Goal: Task Accomplishment & Management: Complete application form

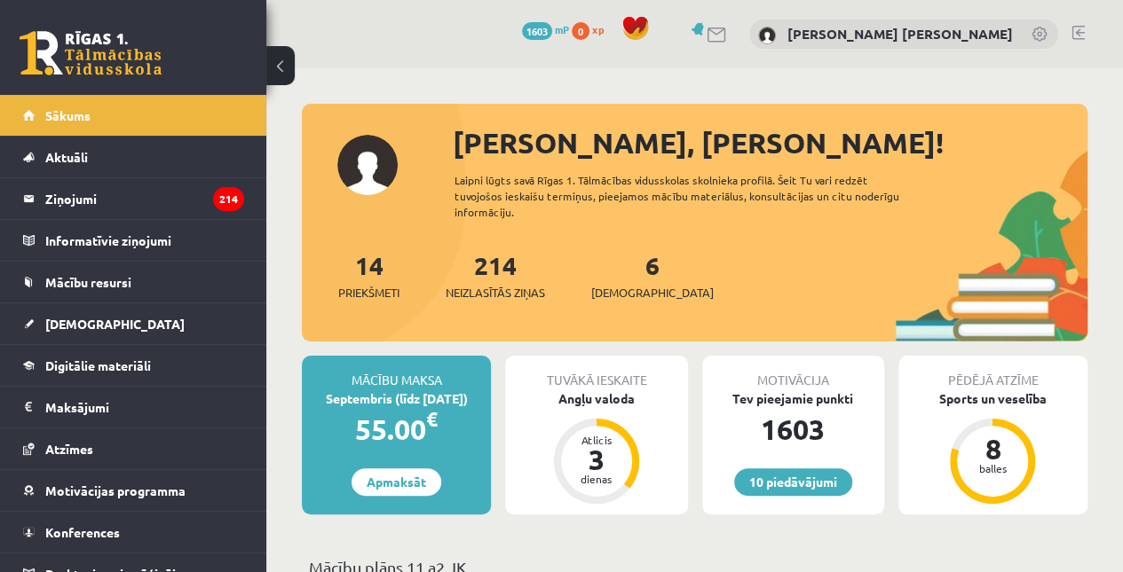
click at [116, 315] on link "[DEMOGRAPHIC_DATA]" at bounding box center [133, 324] width 221 height 41
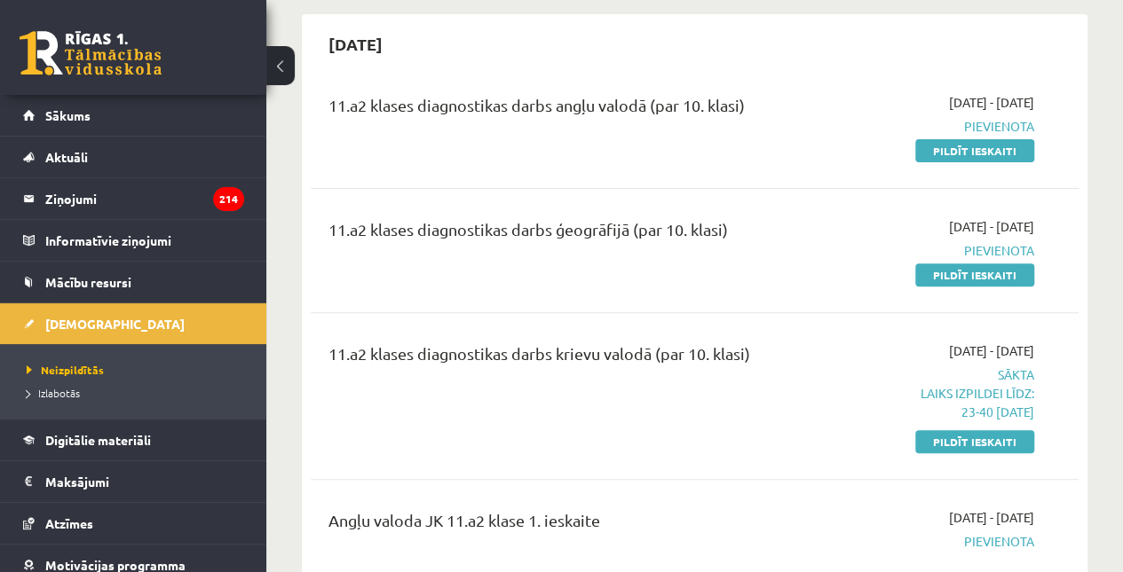
scroll to position [204, 0]
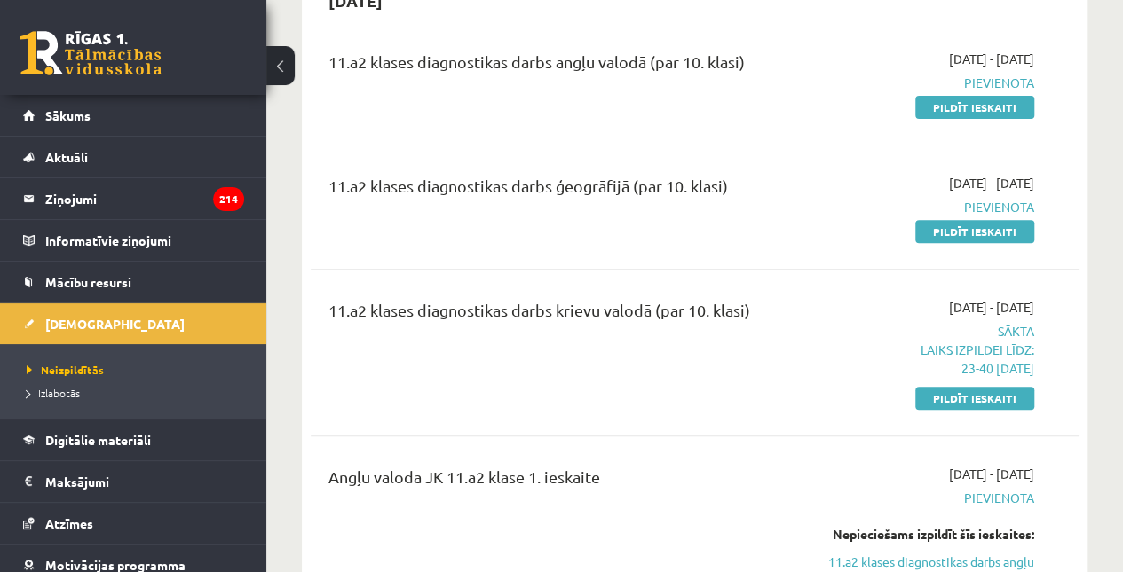
click at [999, 389] on link "Pildīt ieskaiti" at bounding box center [974, 398] width 119 height 23
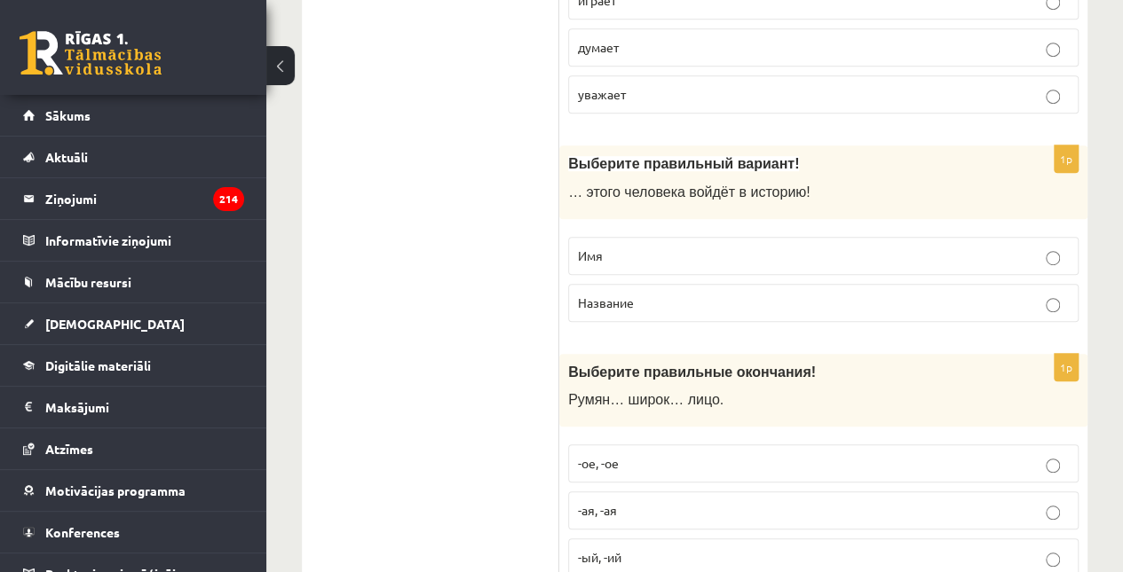
scroll to position [260, 0]
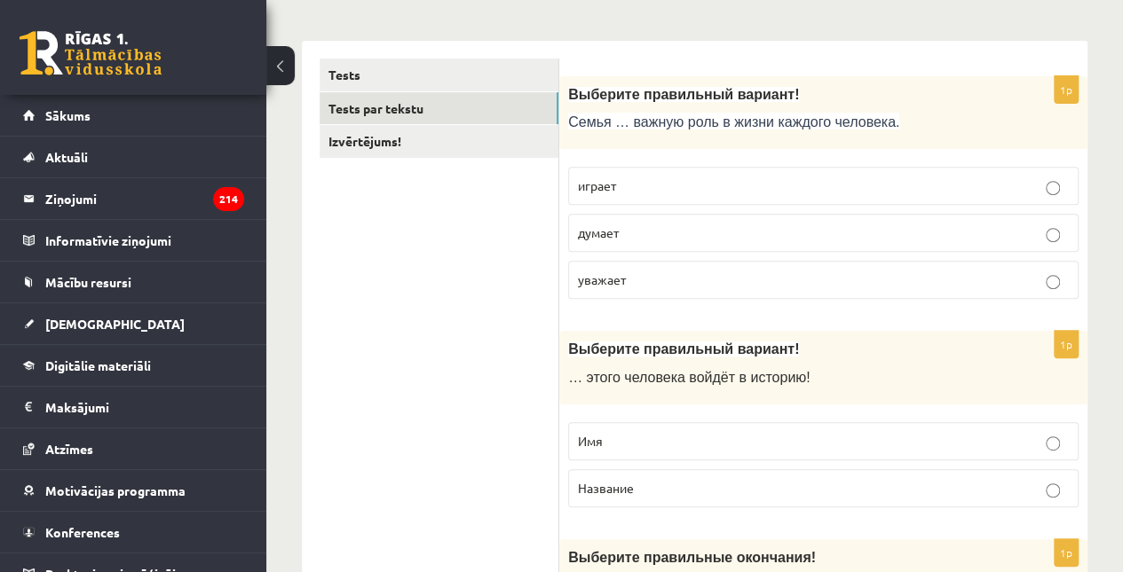
click at [508, 114] on link "Tests par tekstu" at bounding box center [438, 108] width 239 height 33
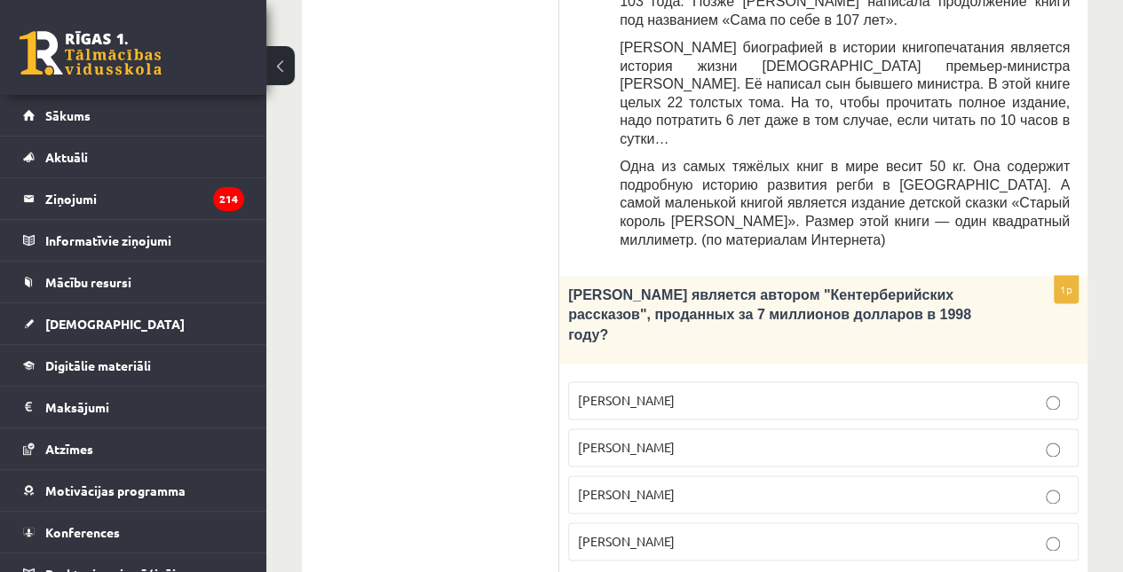
scroll to position [1072, 0]
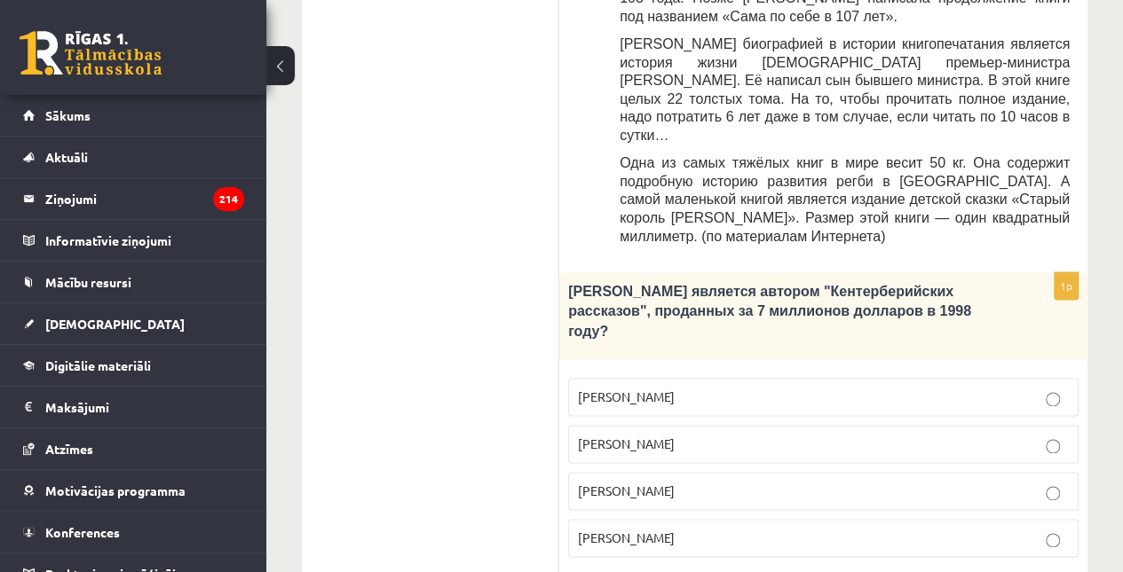
click at [806, 482] on p "Джефри Чосер" at bounding box center [823, 491] width 491 height 19
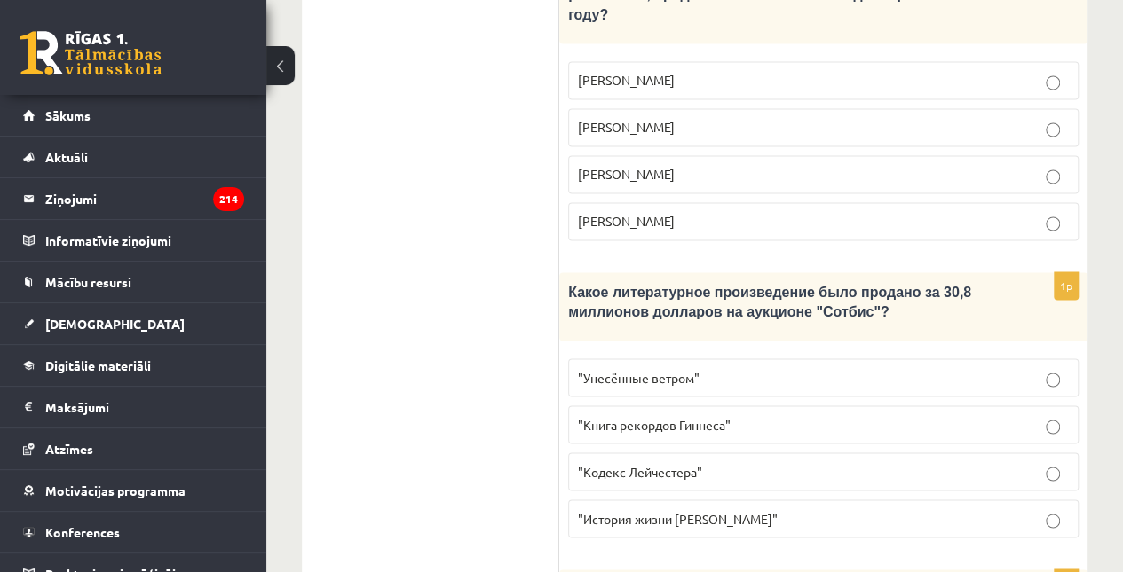
scroll to position [1404, 0]
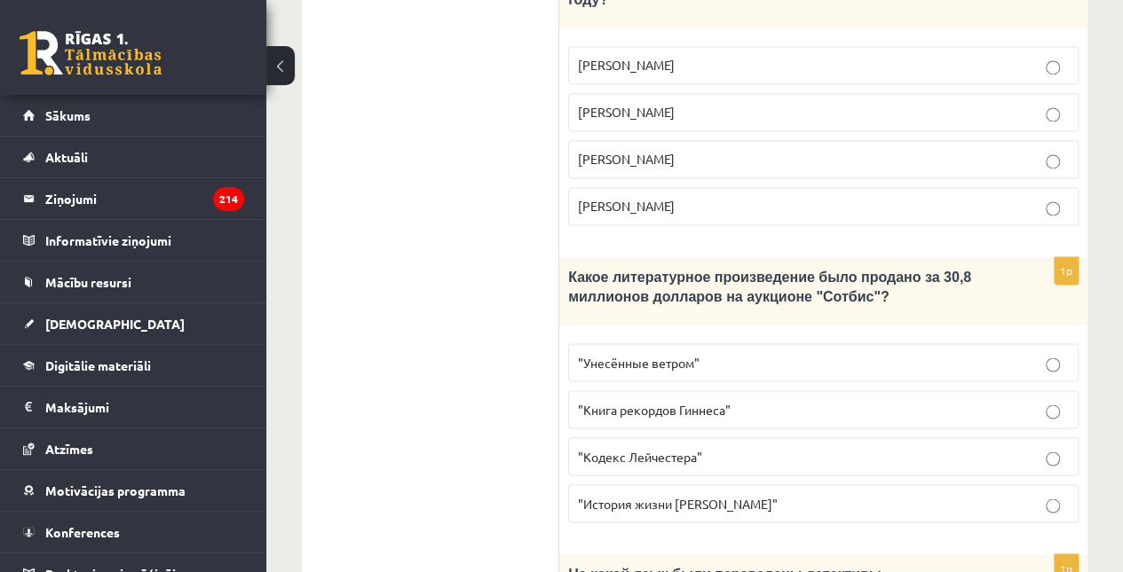
click at [806, 447] on p ""Кодекс Лейчестера"" at bounding box center [823, 456] width 491 height 19
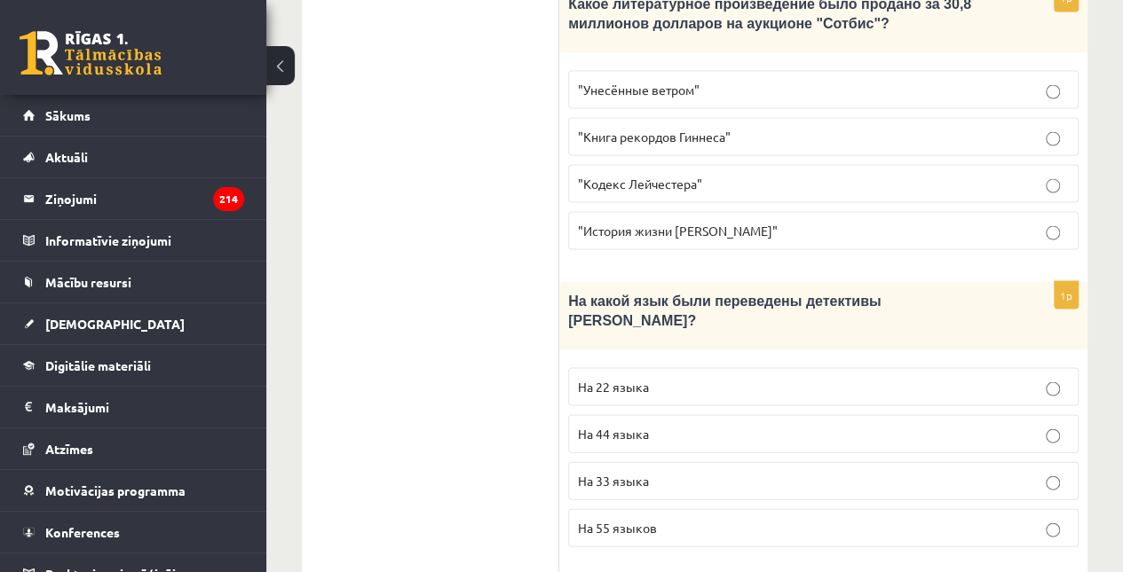
scroll to position [1704, 0]
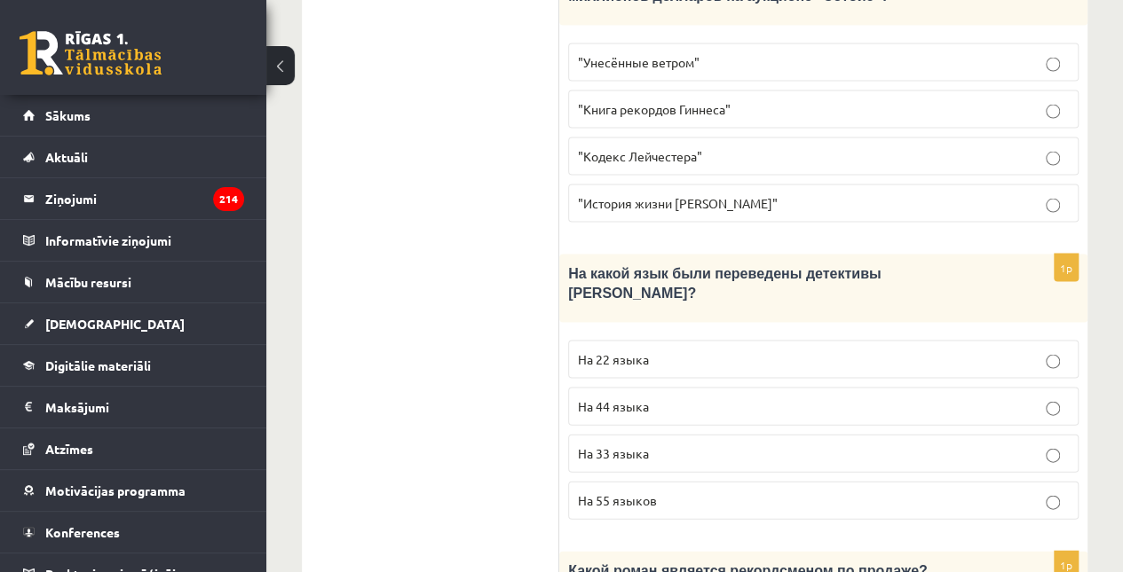
click at [805, 398] on p "На 44 языка" at bounding box center [823, 407] width 491 height 19
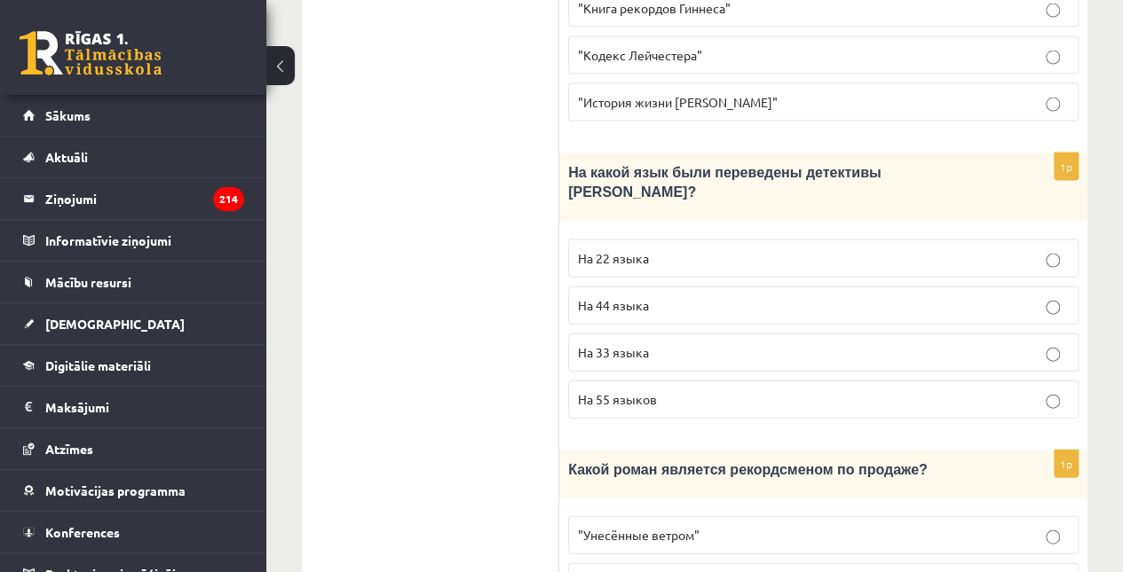
scroll to position [2026, 0]
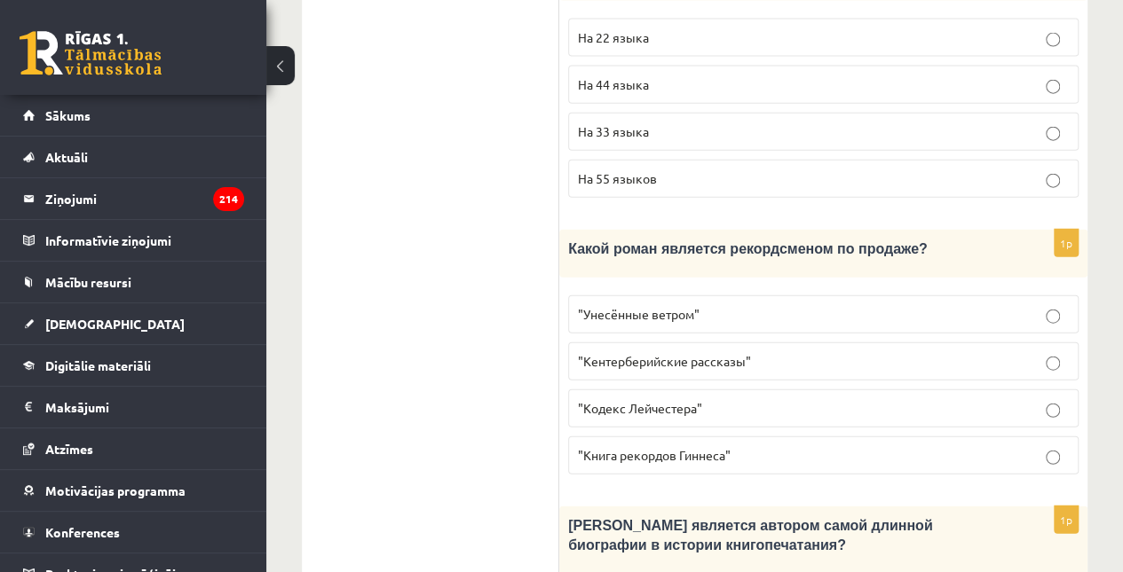
click at [766, 305] on p ""Унесённые ветром"" at bounding box center [823, 314] width 491 height 19
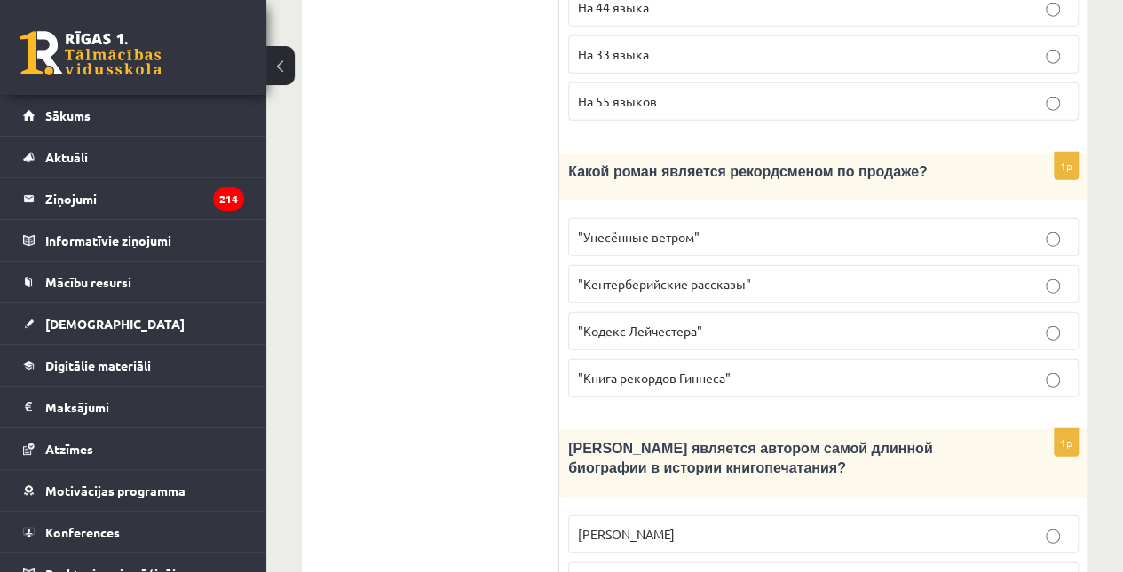
scroll to position [2147, 0]
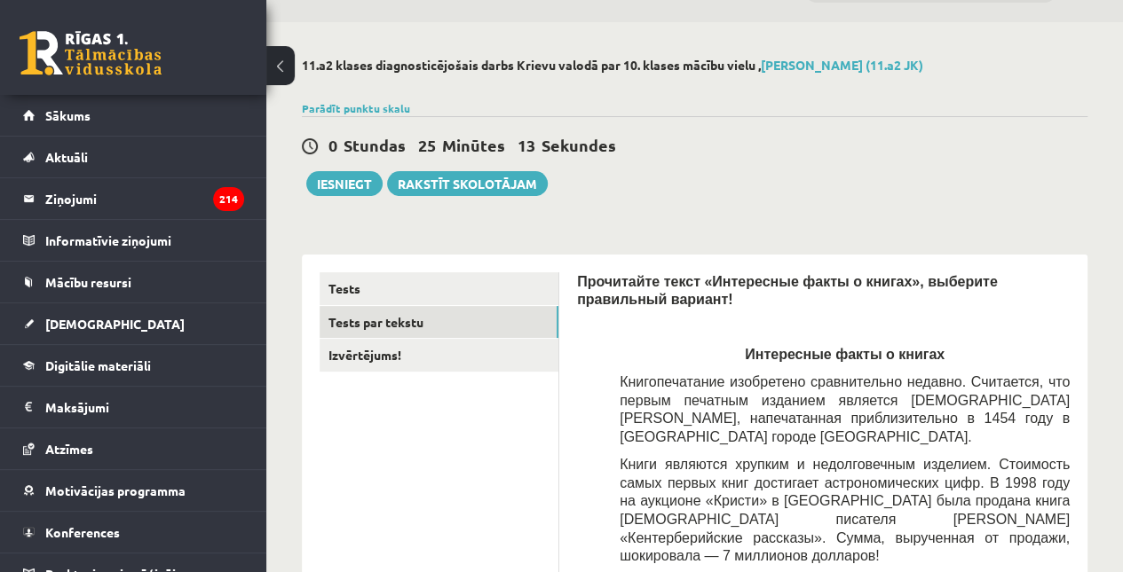
scroll to position [0, 0]
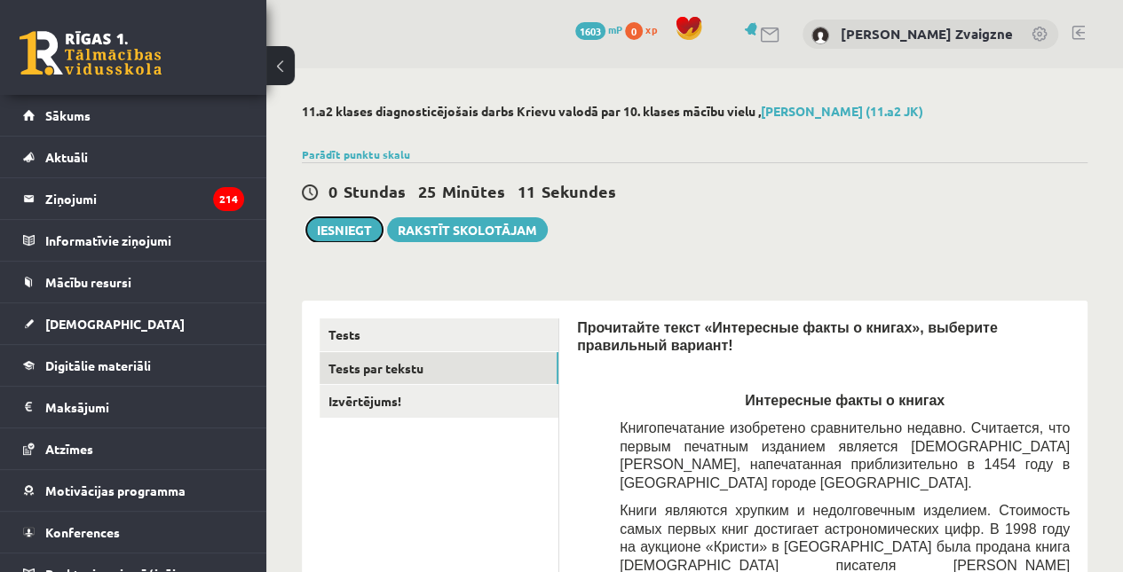
click at [335, 230] on button "Iesniegt" at bounding box center [344, 229] width 76 height 25
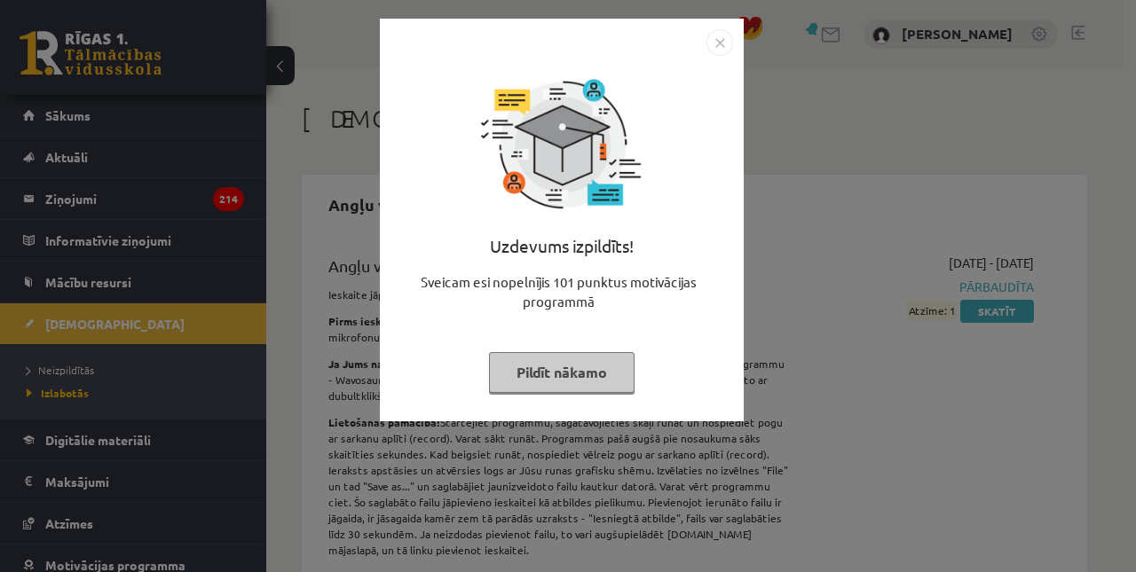
click at [725, 40] on img "Close" at bounding box center [719, 42] width 27 height 27
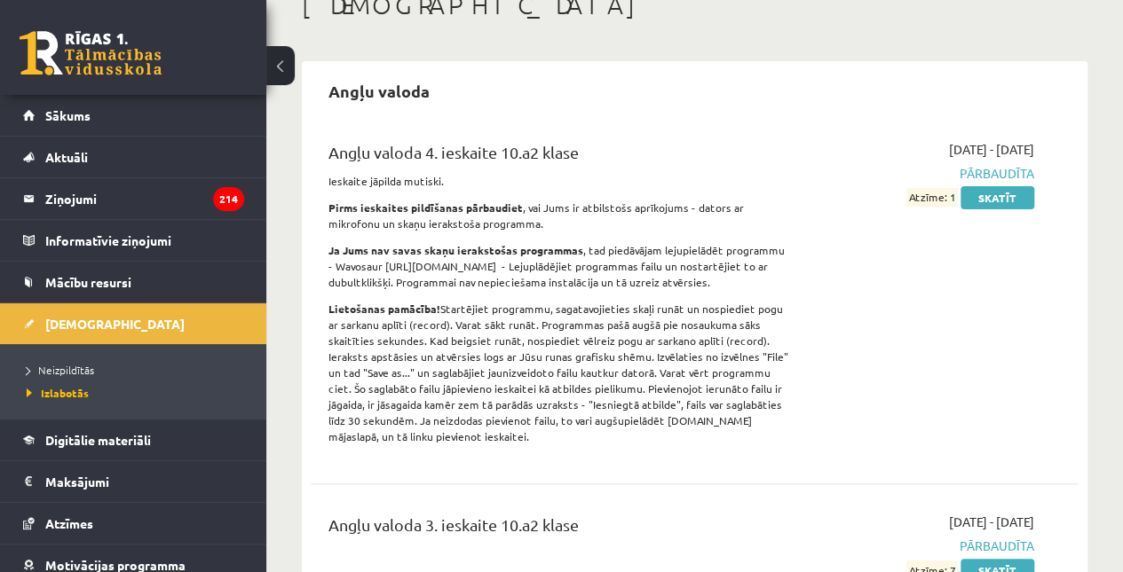
scroll to position [109, 0]
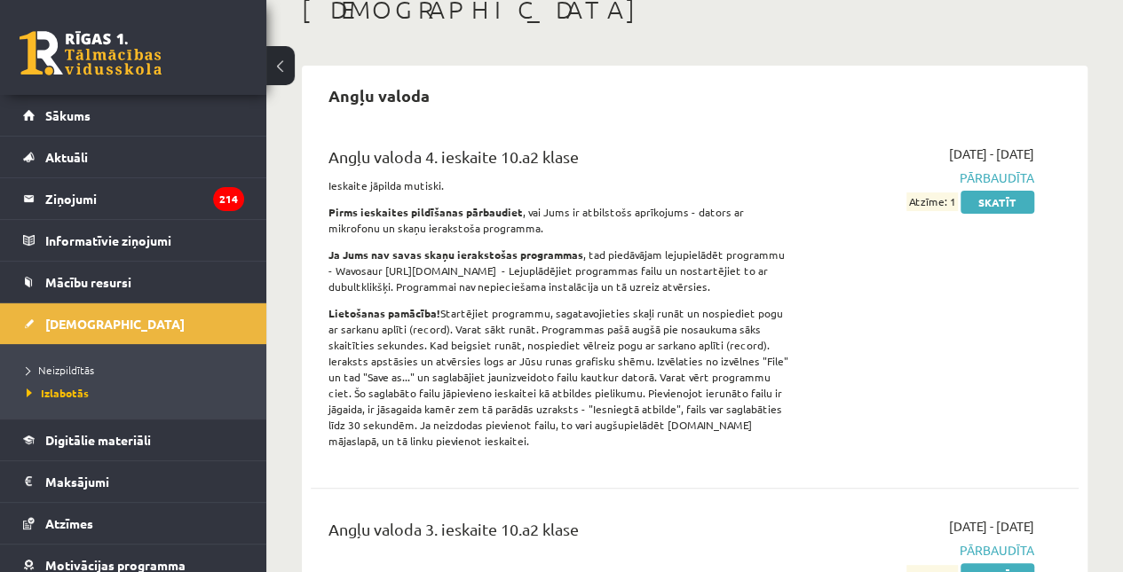
click at [83, 371] on span "Neizpildītās" at bounding box center [60, 370] width 67 height 14
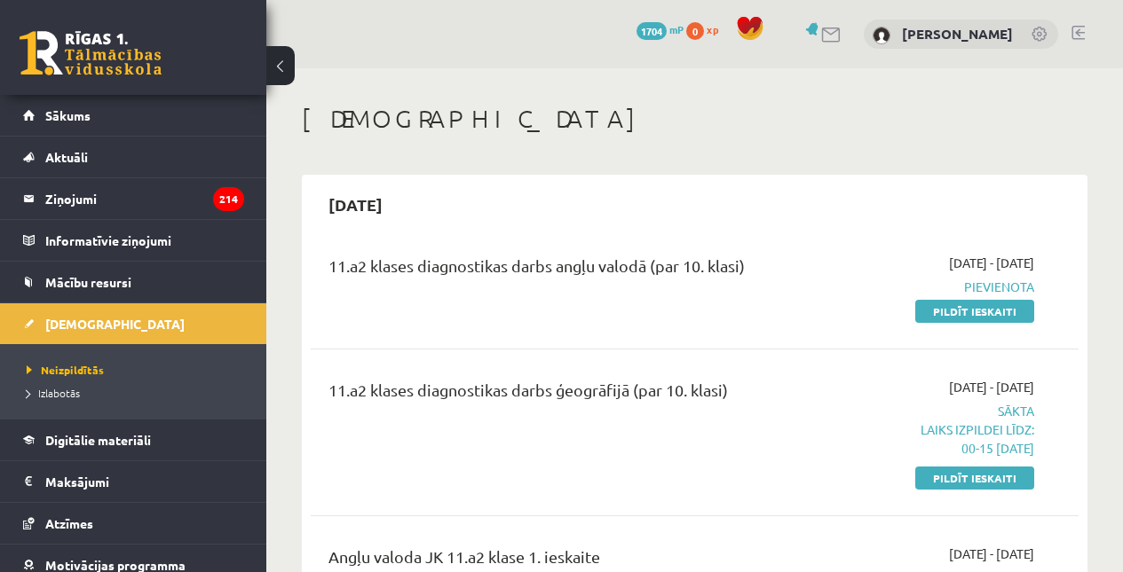
scroll to position [108, 0]
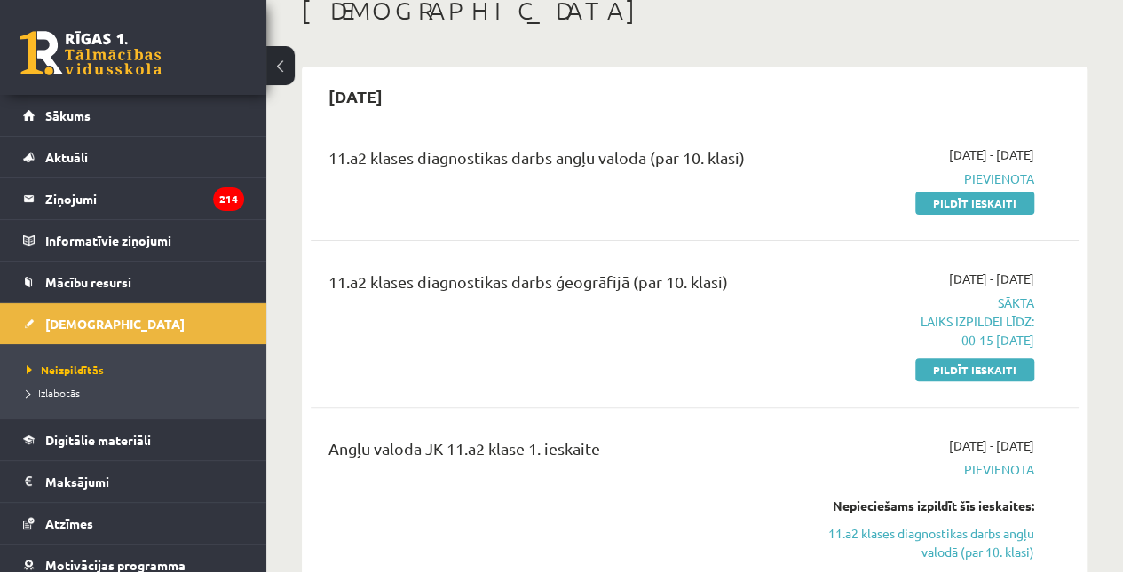
click at [927, 363] on link "Pildīt ieskaiti" at bounding box center [974, 370] width 119 height 23
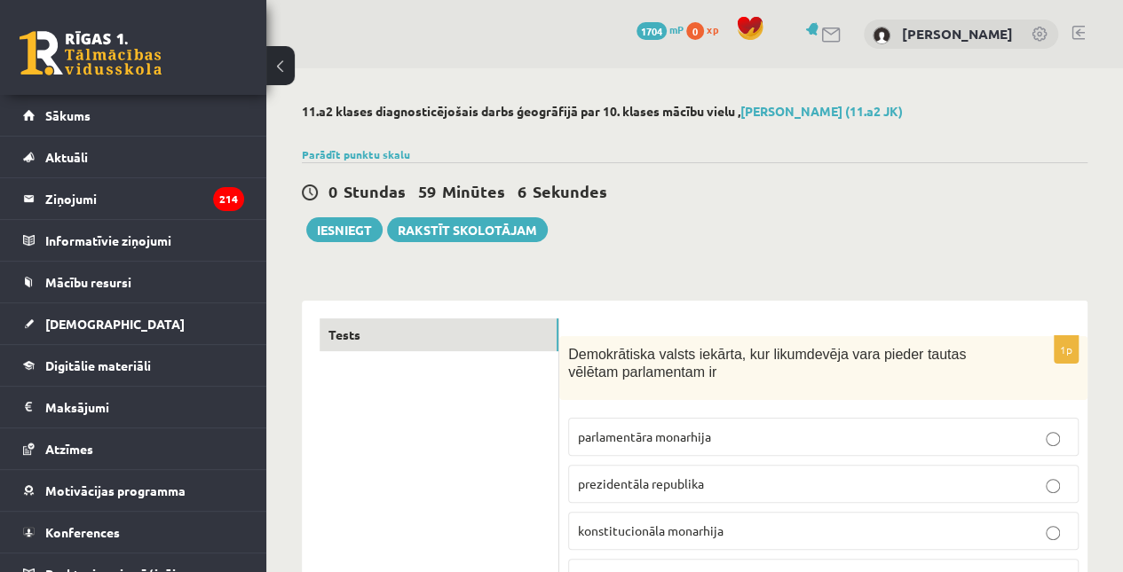
scroll to position [115, 0]
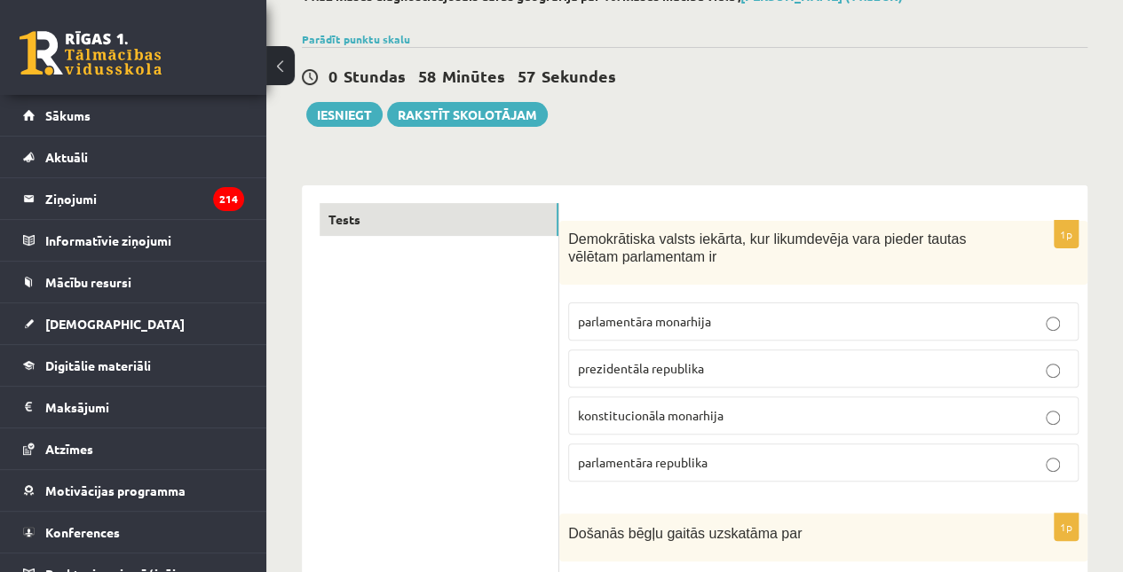
click at [829, 457] on p "parlamentāra republika" at bounding box center [823, 462] width 491 height 19
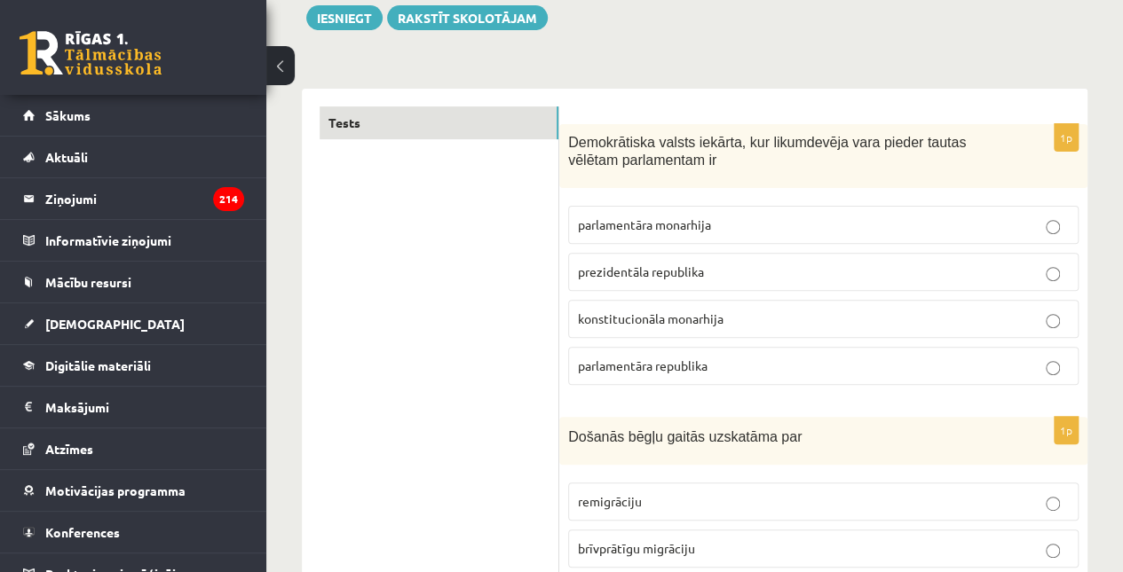
scroll to position [388, 0]
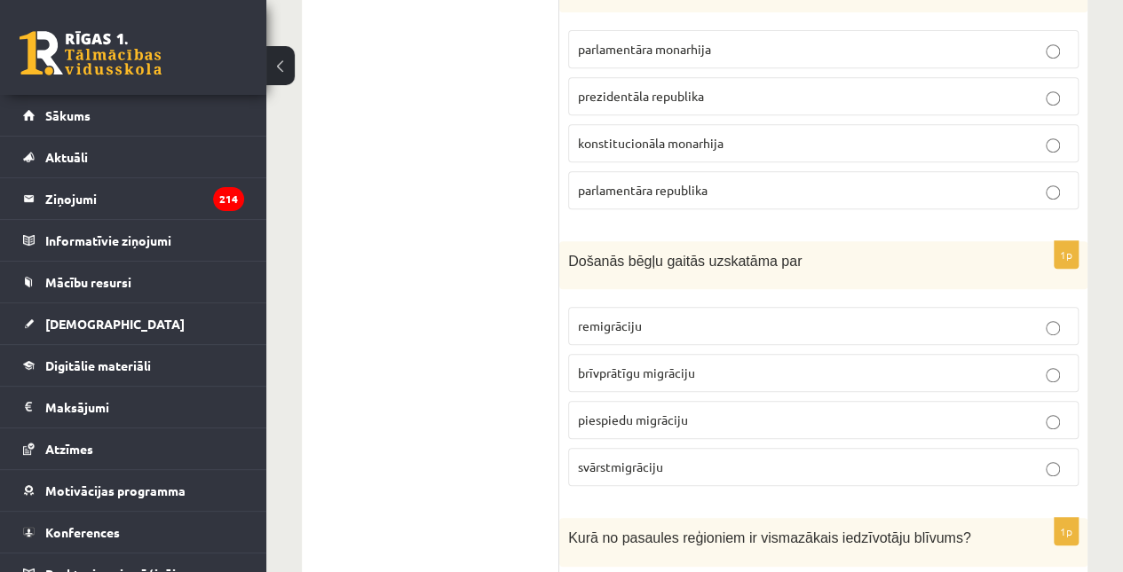
click at [769, 414] on p "piespiedu migrāciju" at bounding box center [823, 420] width 491 height 19
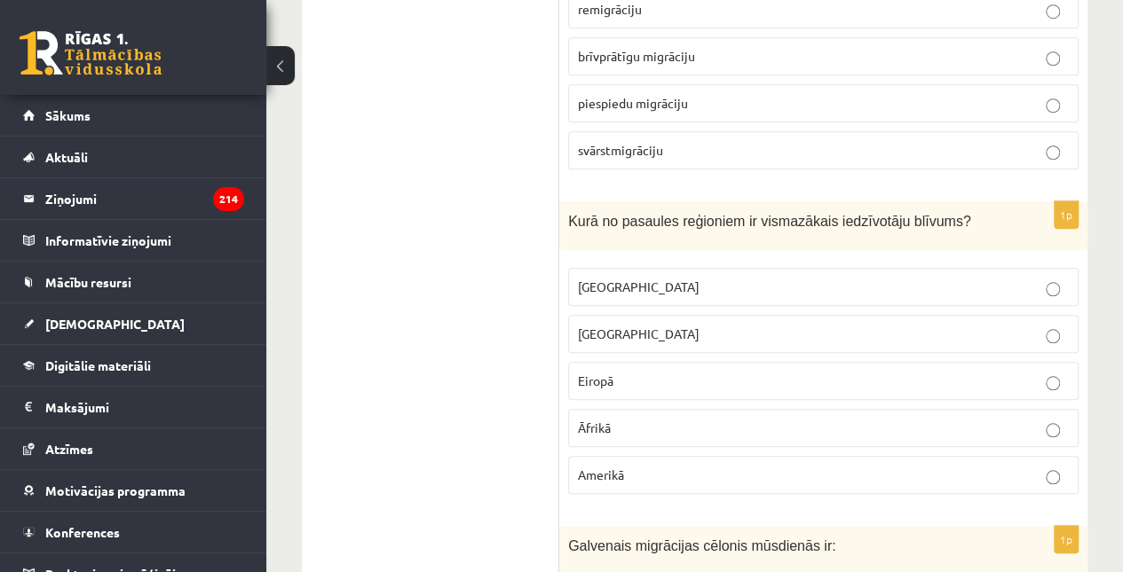
scroll to position [731, 0]
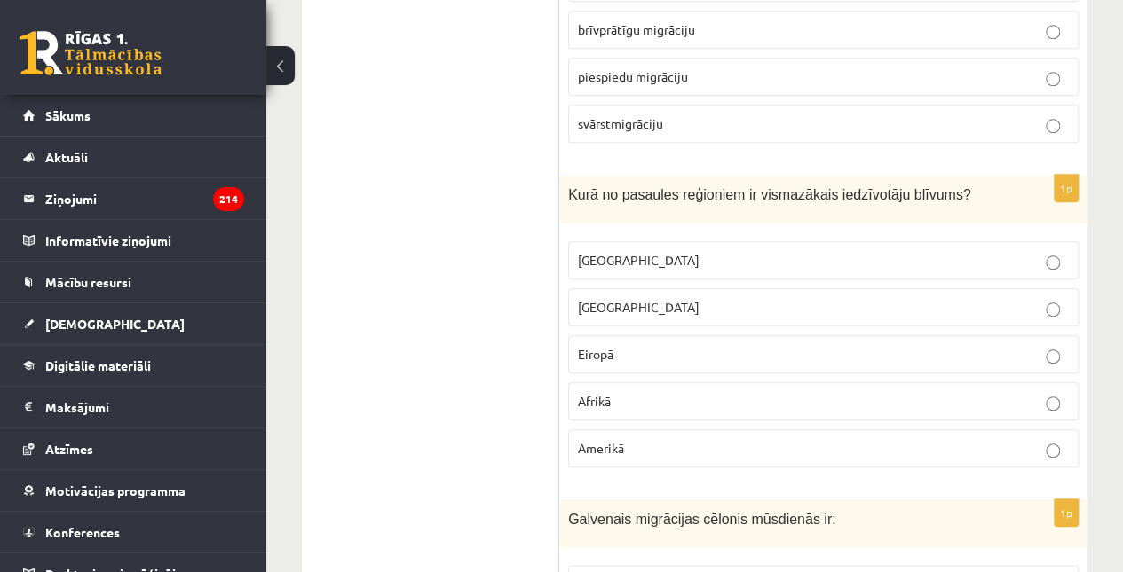
click at [704, 255] on p "Austrālijā" at bounding box center [823, 260] width 491 height 19
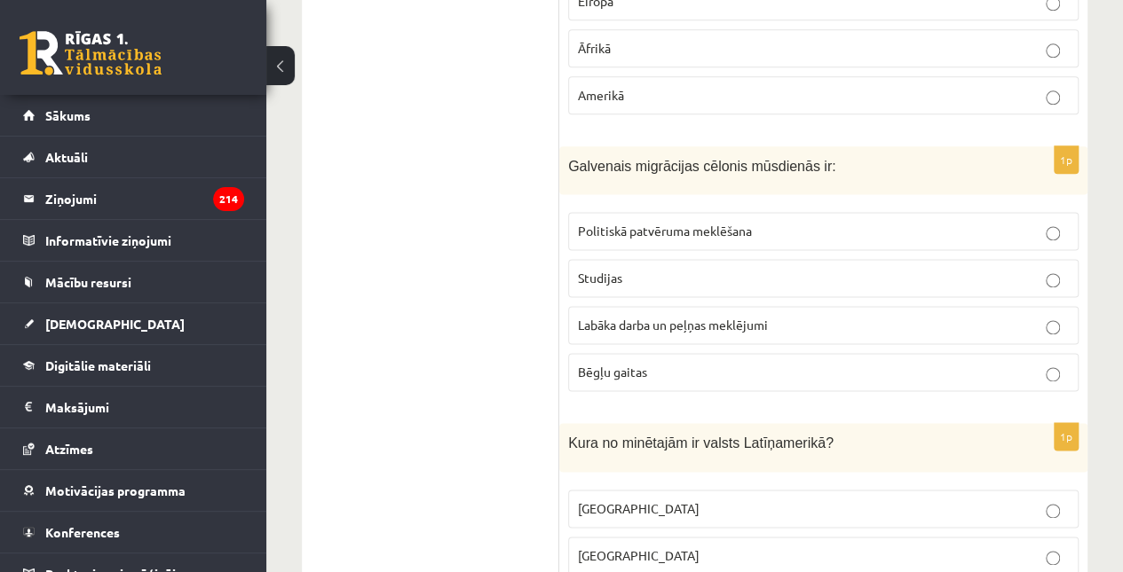
scroll to position [1155, 0]
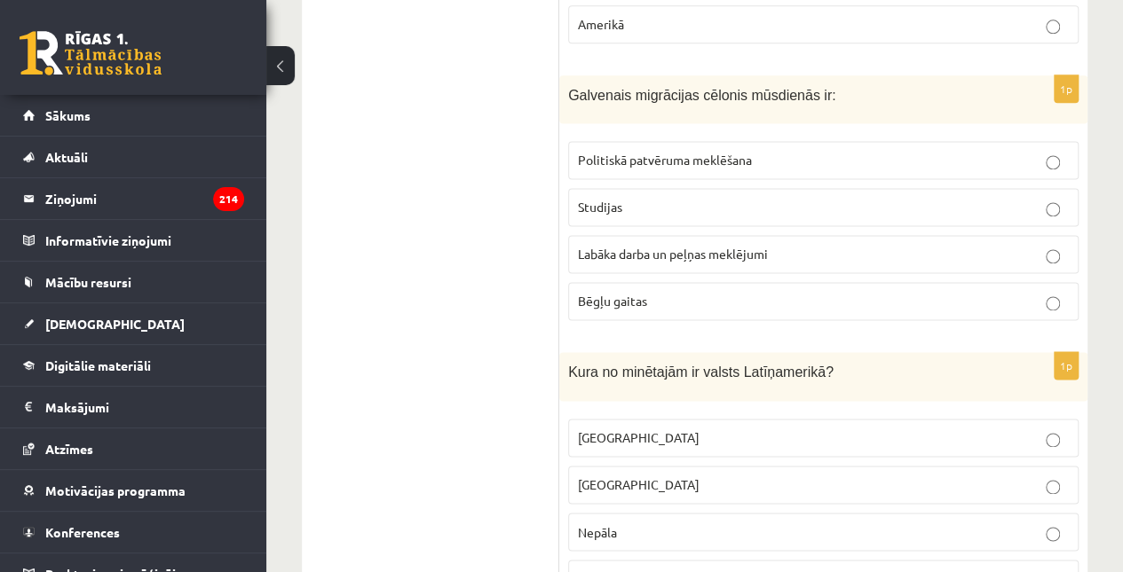
click at [719, 246] on span "Labāka darba un peļņas meklējumi" at bounding box center [673, 254] width 190 height 16
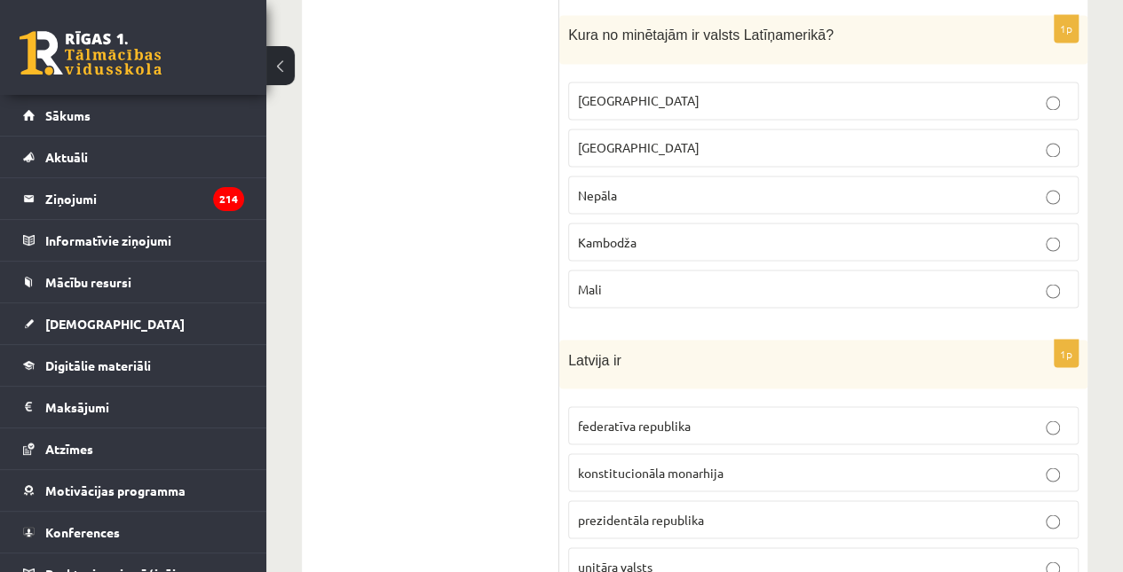
scroll to position [1472, 0]
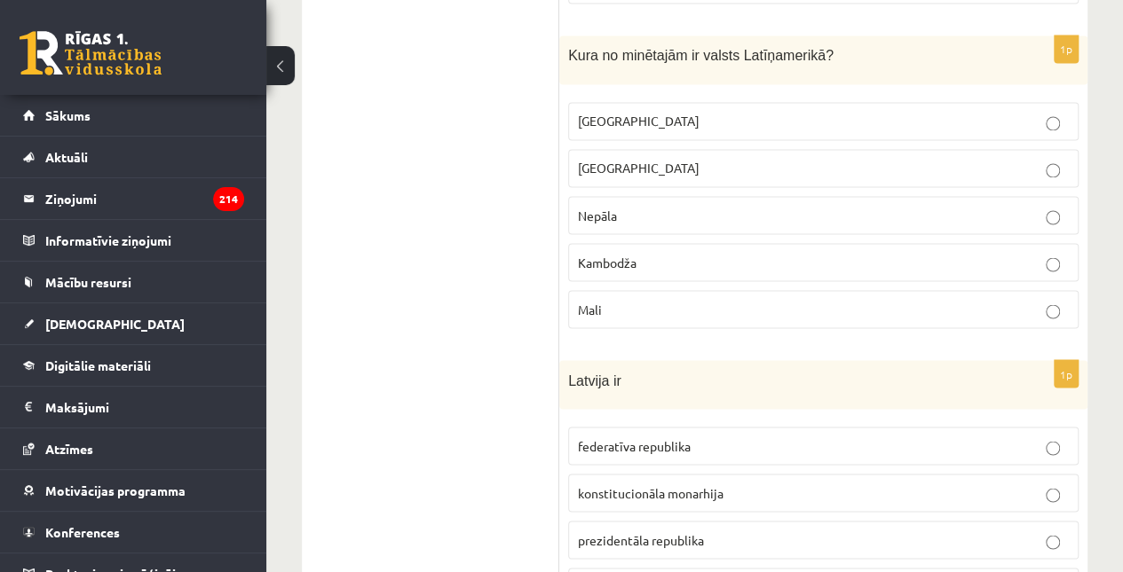
click at [609, 113] on span "Meksika" at bounding box center [639, 121] width 122 height 16
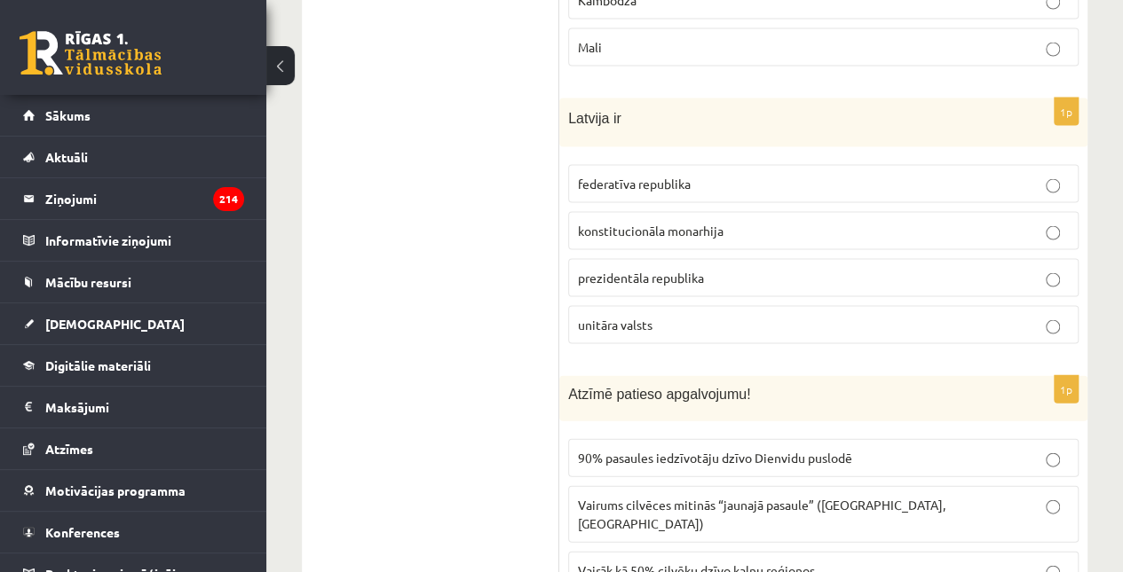
scroll to position [1753, 0]
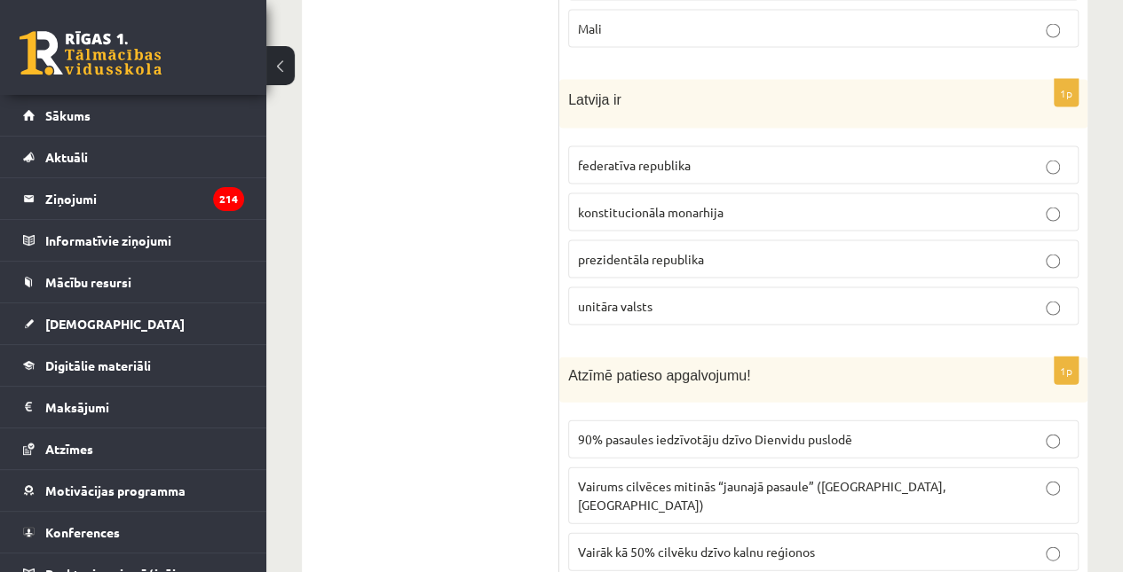
click at [740, 297] on p "unitāra valsts" at bounding box center [823, 306] width 491 height 19
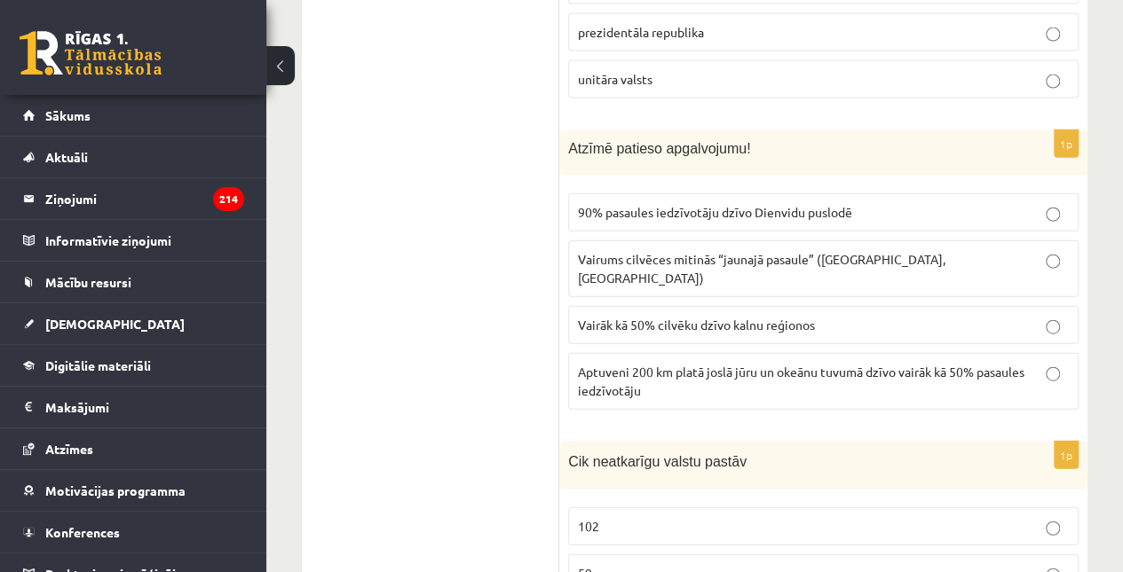
scroll to position [2001, 0]
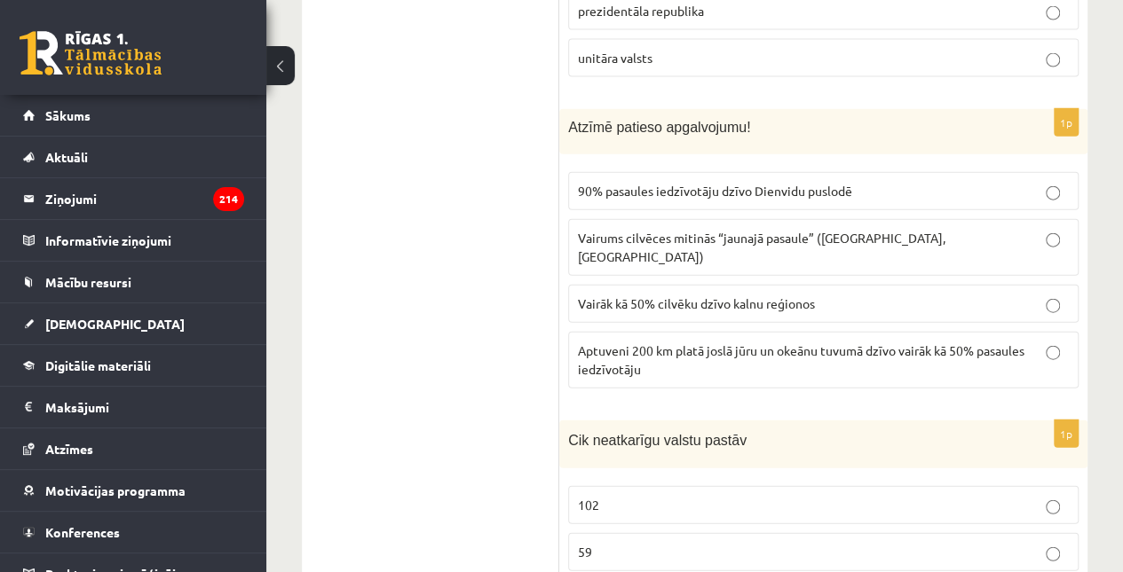
click at [737, 342] on p "Aptuveni 200 km platā joslā jūru un okeānu tuvumā dzīvo vairāk kā 50% pasaules …" at bounding box center [823, 360] width 491 height 37
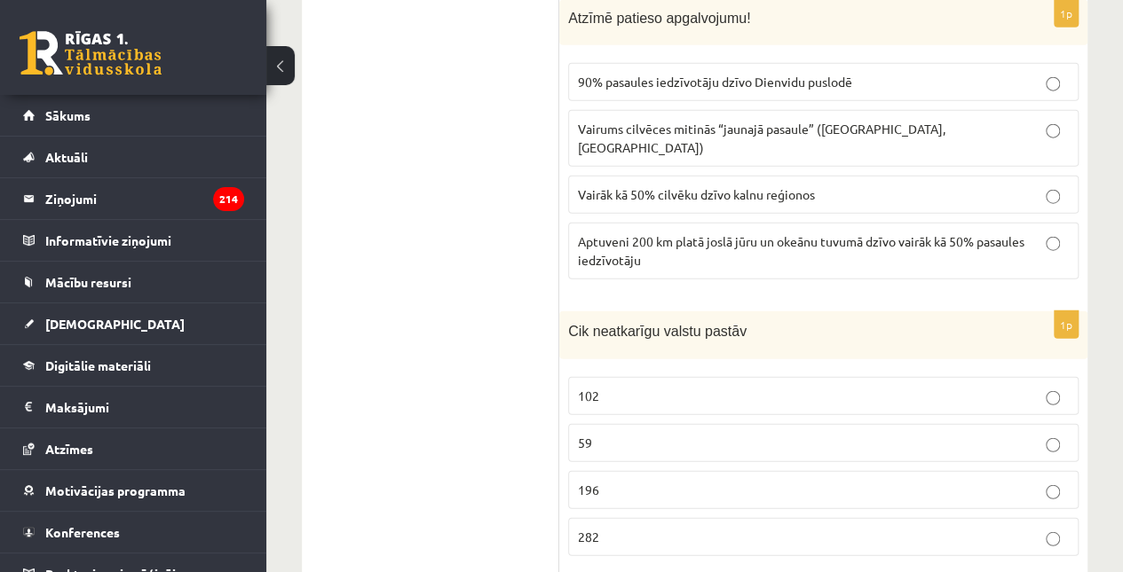
scroll to position [2190, 0]
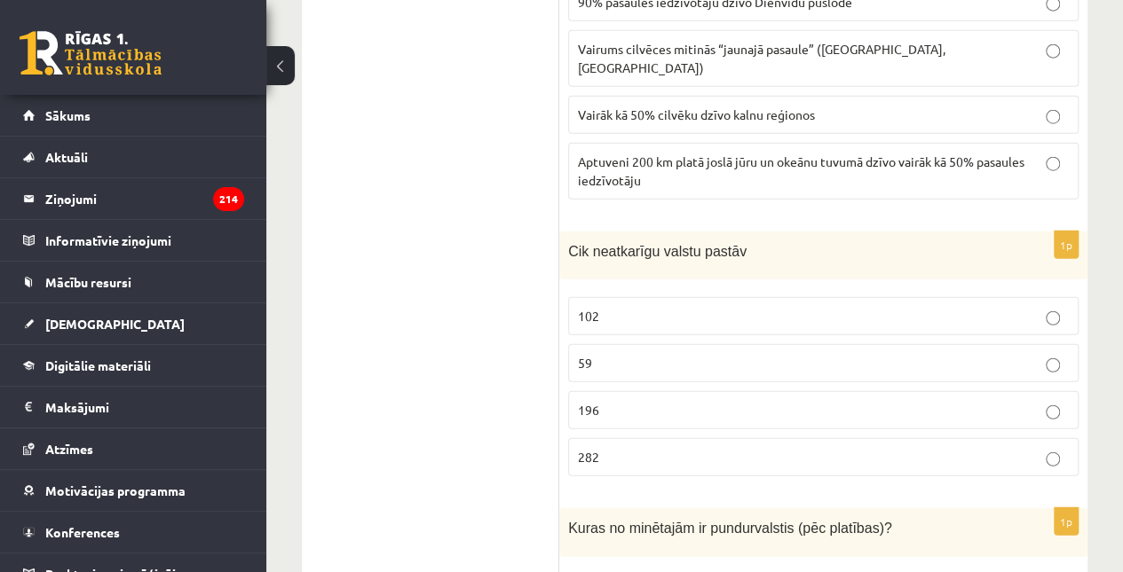
click at [735, 391] on label "196" at bounding box center [823, 410] width 510 height 38
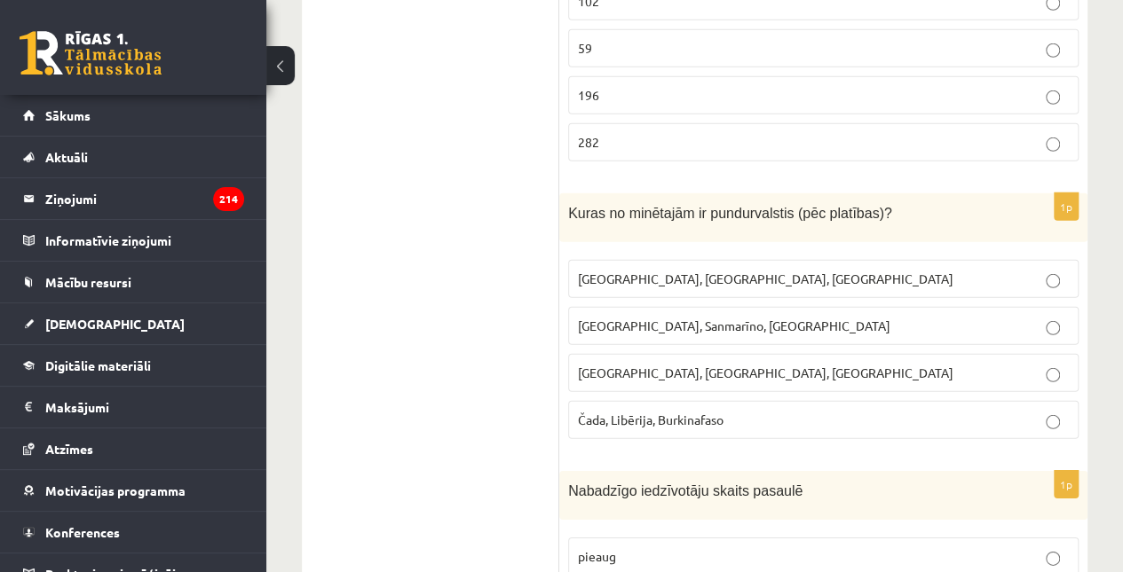
scroll to position [2534, 0]
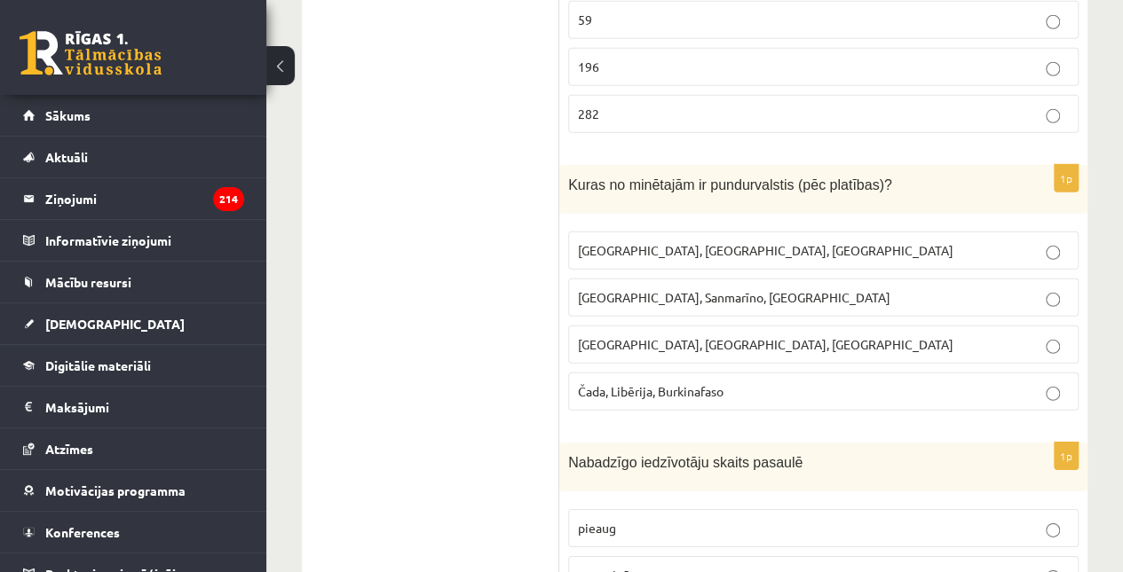
click at [729, 289] on span "Monako, Sanmarīno, Luksemburga" at bounding box center [734, 297] width 312 height 16
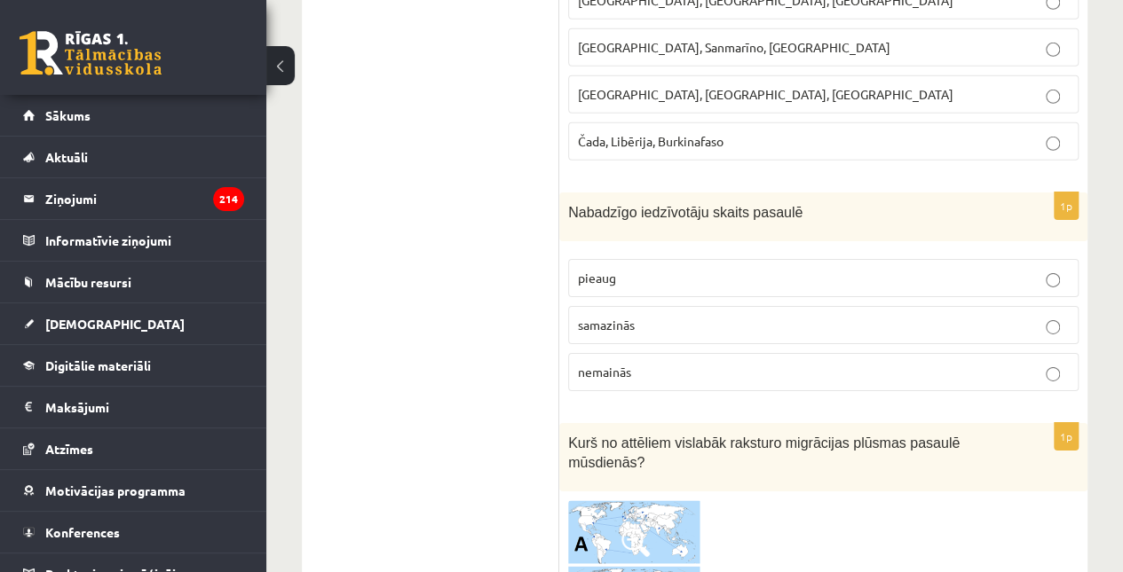
scroll to position [2789, 0]
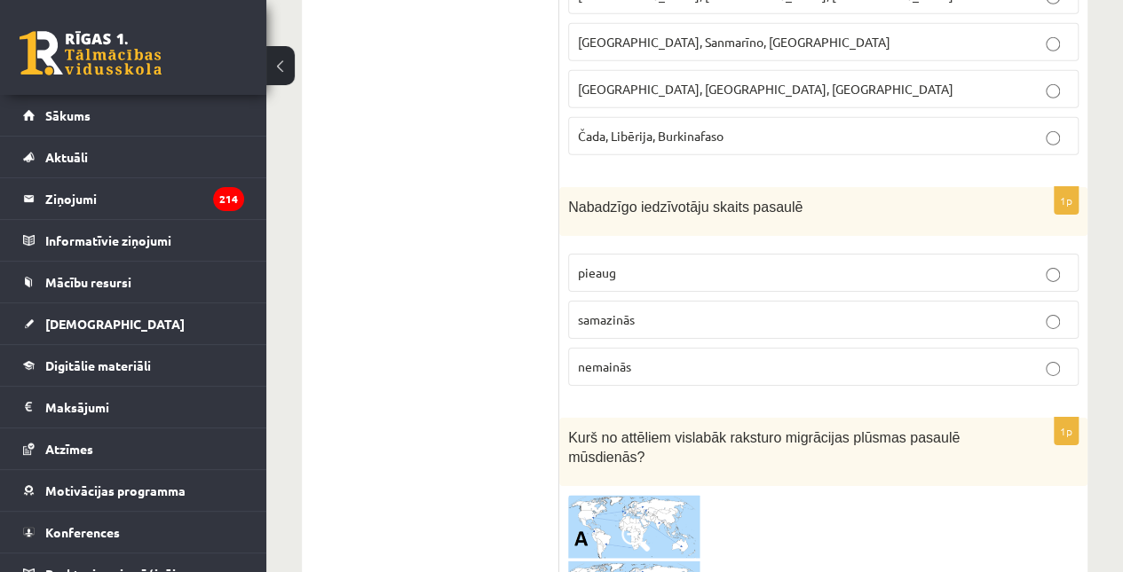
click at [745, 311] on p "samazinās" at bounding box center [823, 320] width 491 height 19
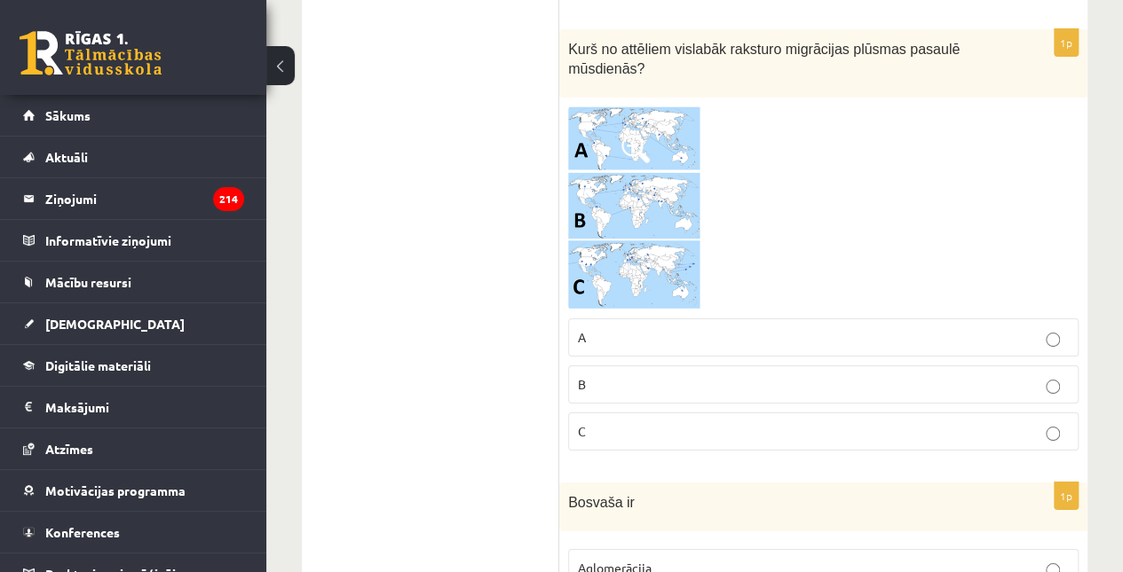
scroll to position [3180, 0]
click at [744, 374] on p "B" at bounding box center [823, 383] width 491 height 19
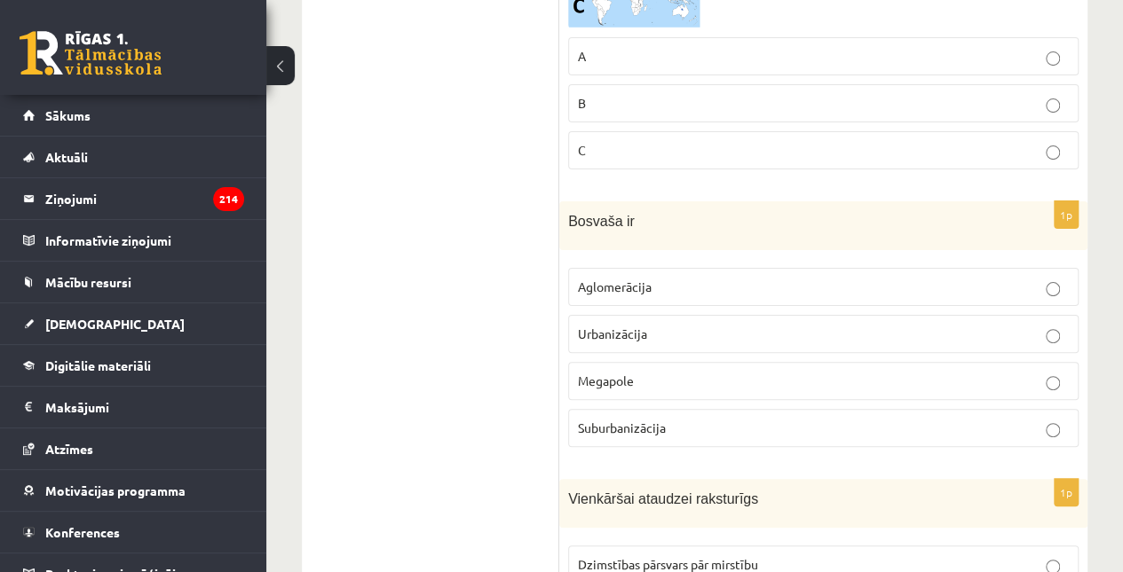
scroll to position [3467, 0]
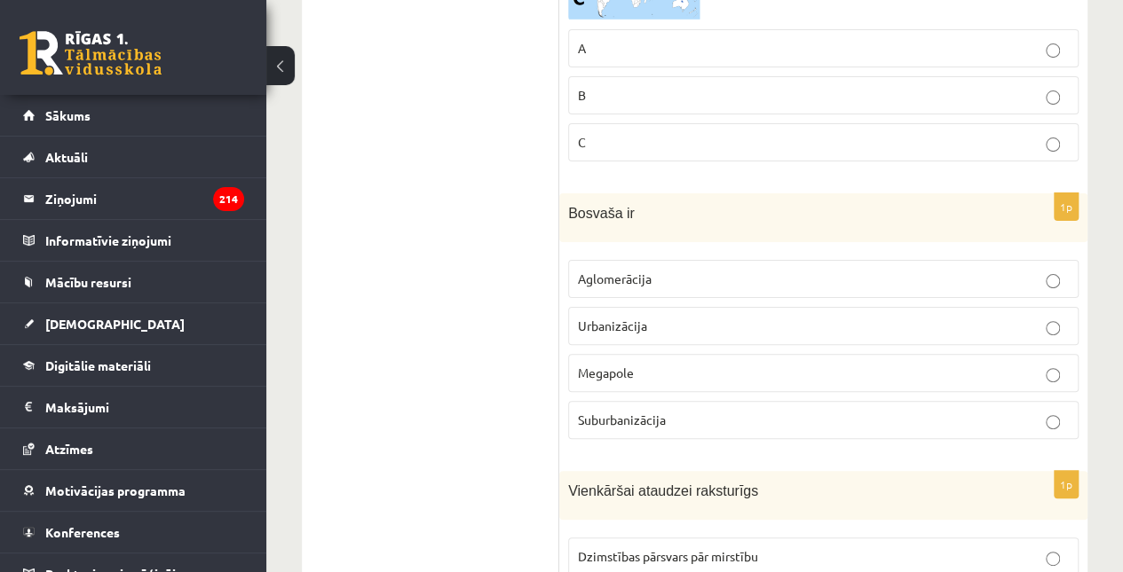
click at [706, 270] on p "Aglomerācija" at bounding box center [823, 279] width 491 height 19
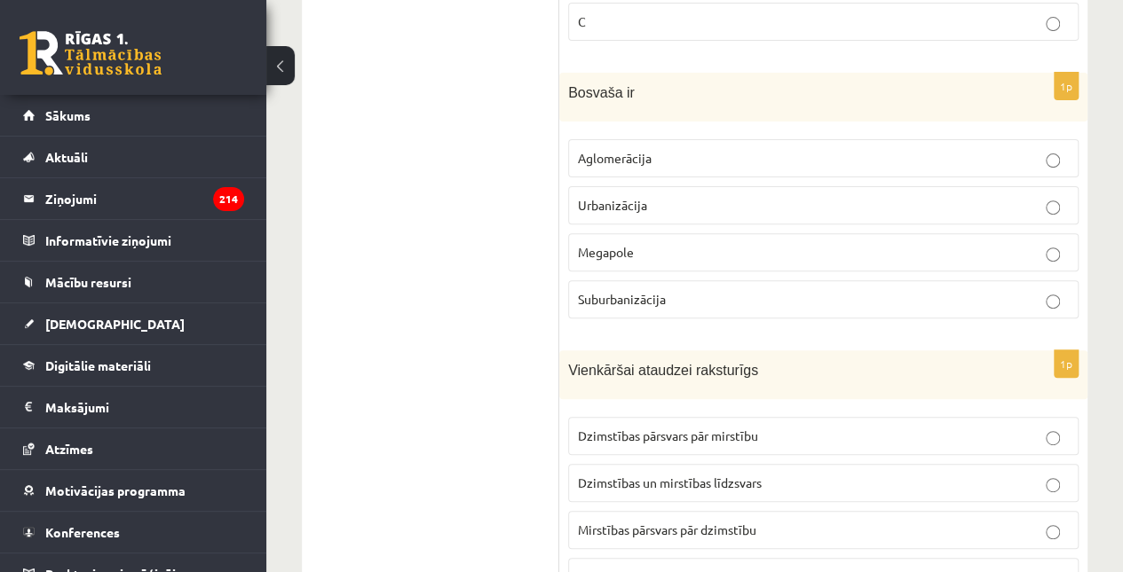
scroll to position [3690, 0]
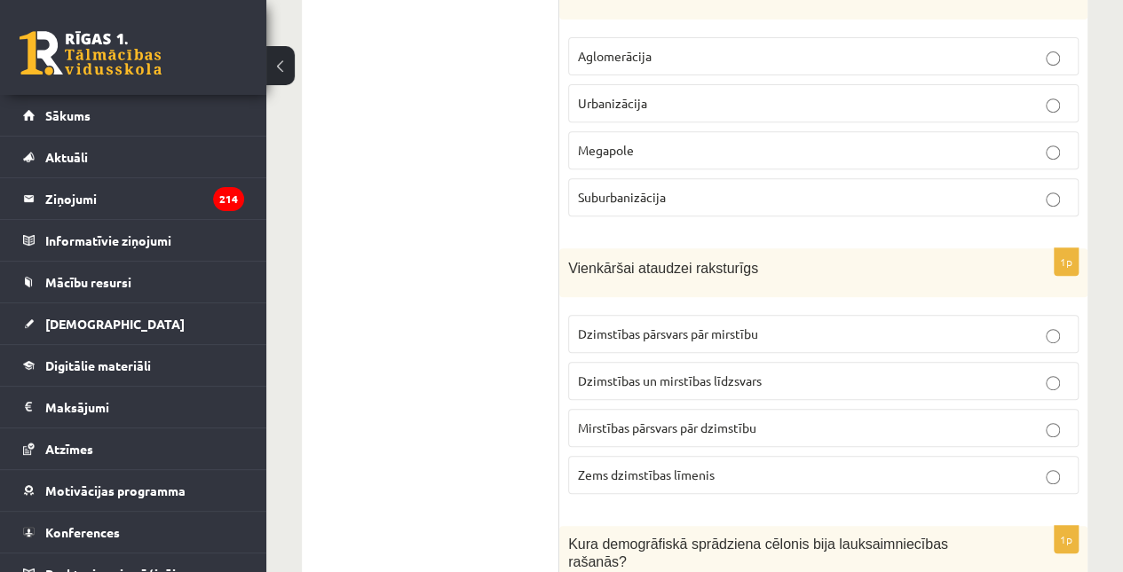
click at [708, 326] on span "Dzimstības pārsvars pār mirstību" at bounding box center [668, 334] width 180 height 16
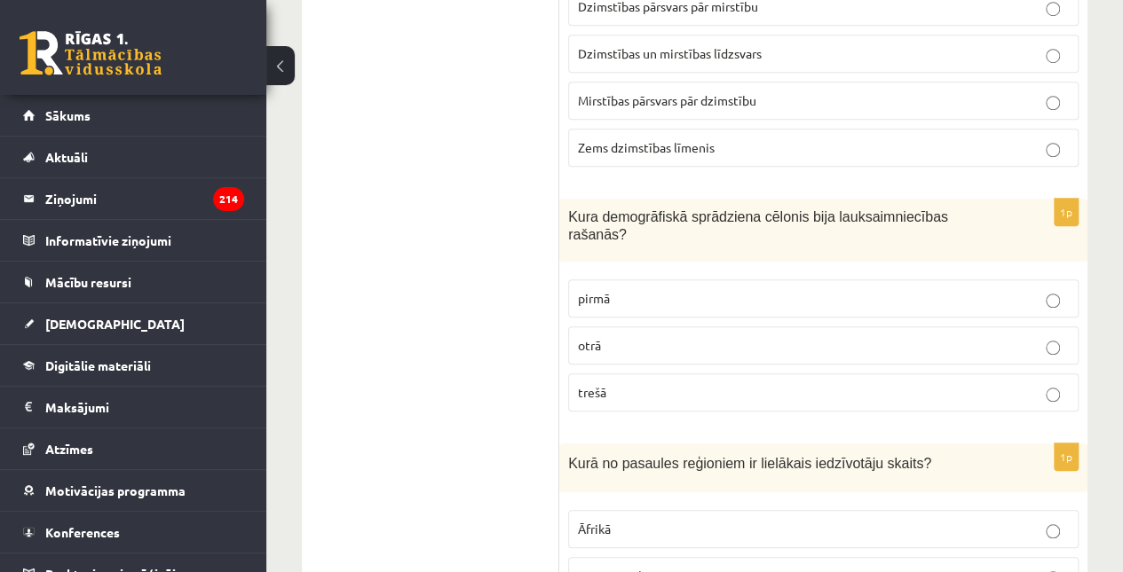
scroll to position [4091, 0]
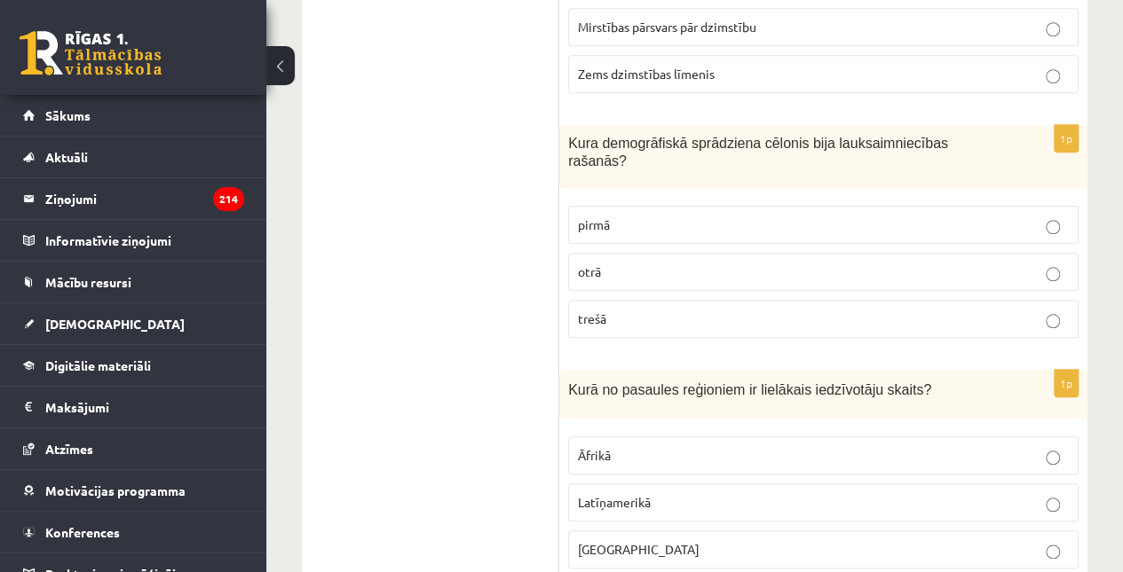
click at [687, 216] on p "pirmā" at bounding box center [823, 225] width 491 height 19
click at [698, 540] on p "Āzijā" at bounding box center [823, 549] width 491 height 19
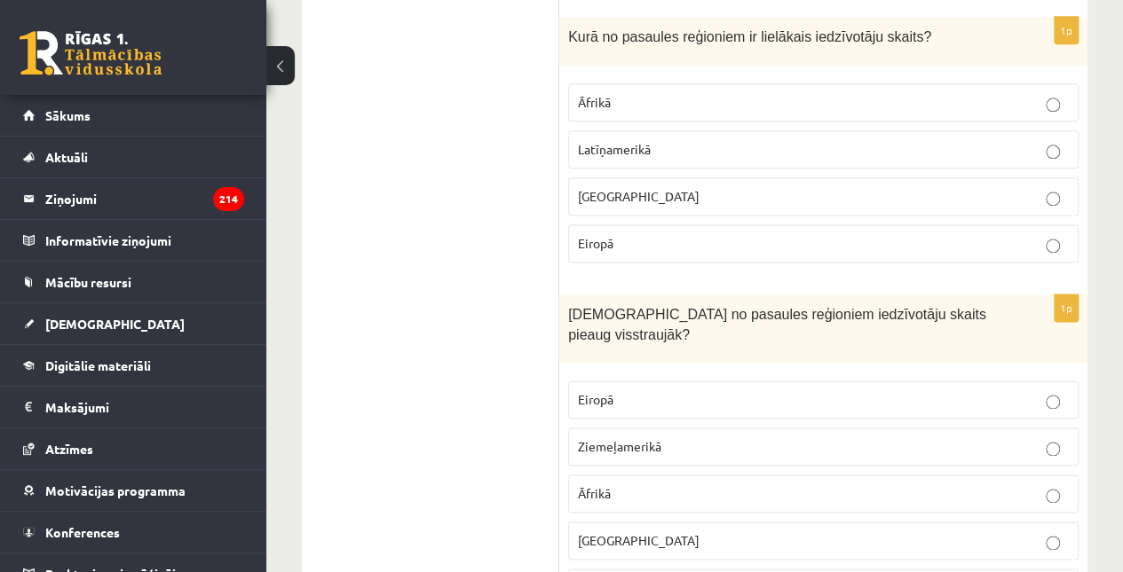
scroll to position [4489, 0]
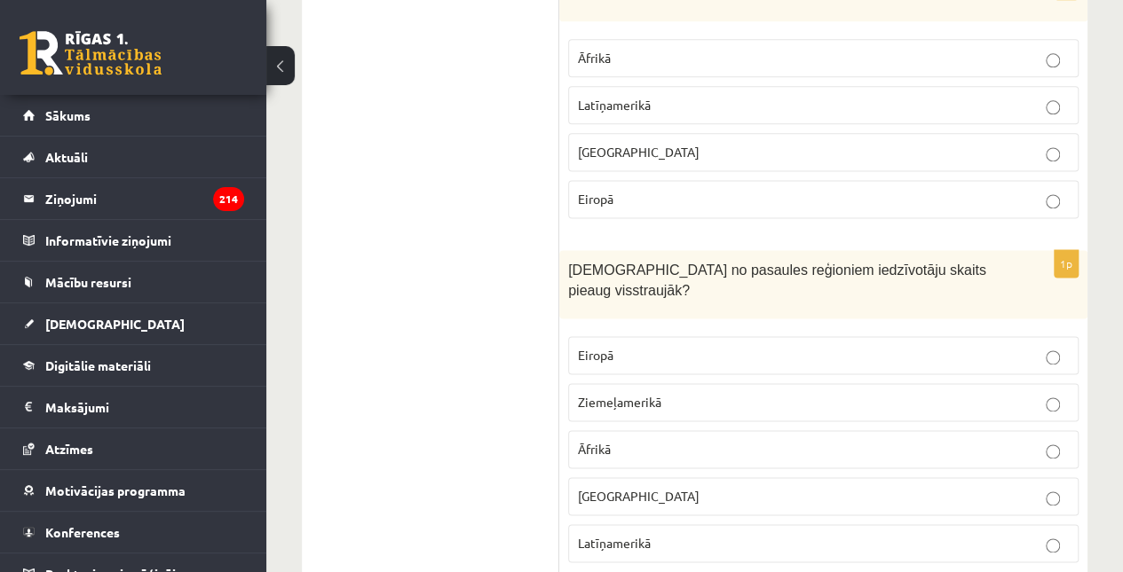
click at [680, 440] on p "Āfrikā" at bounding box center [823, 449] width 491 height 19
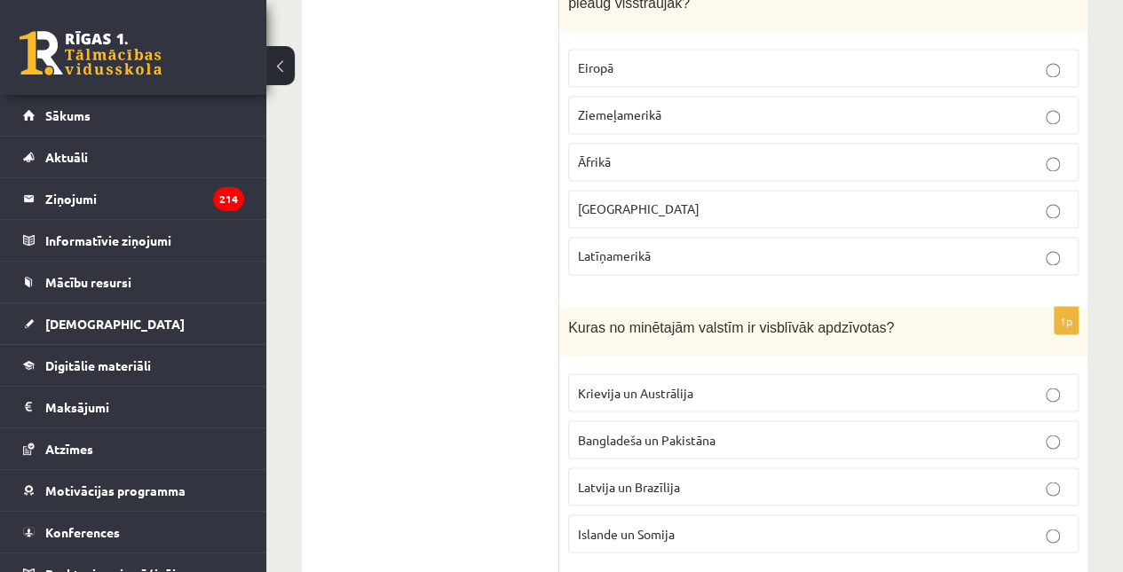
scroll to position [4833, 0]
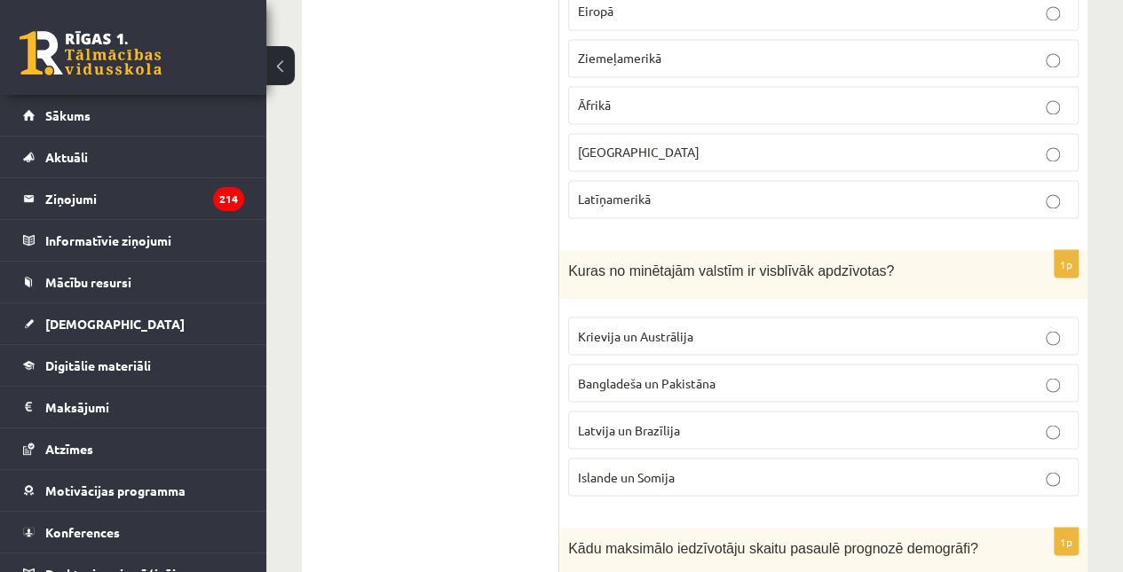
click at [680, 364] on label "Bangladeša un Pakistāna" at bounding box center [823, 383] width 510 height 38
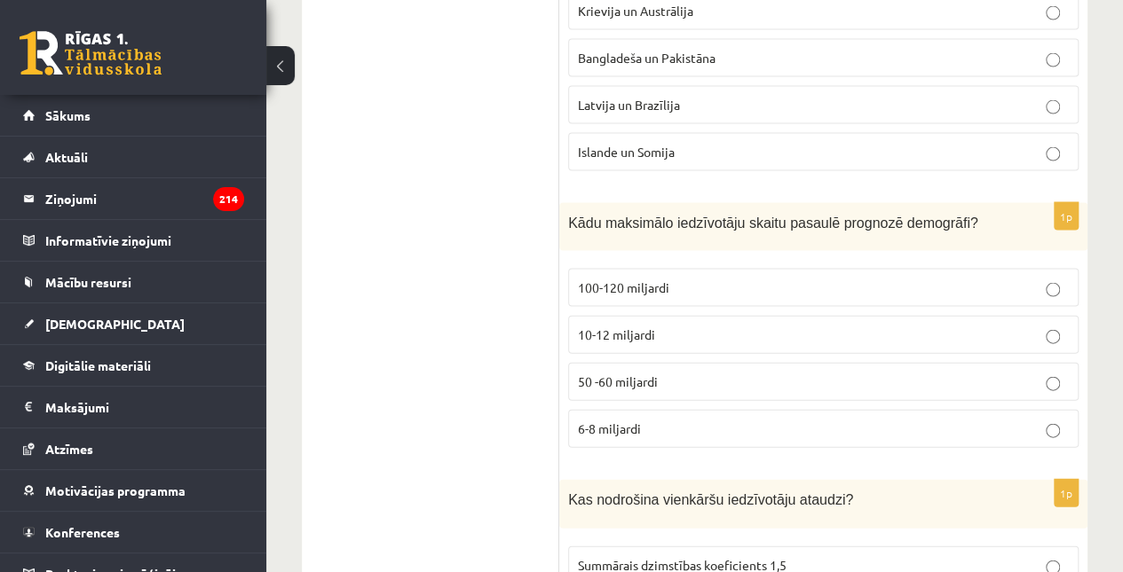
scroll to position [5192, 0]
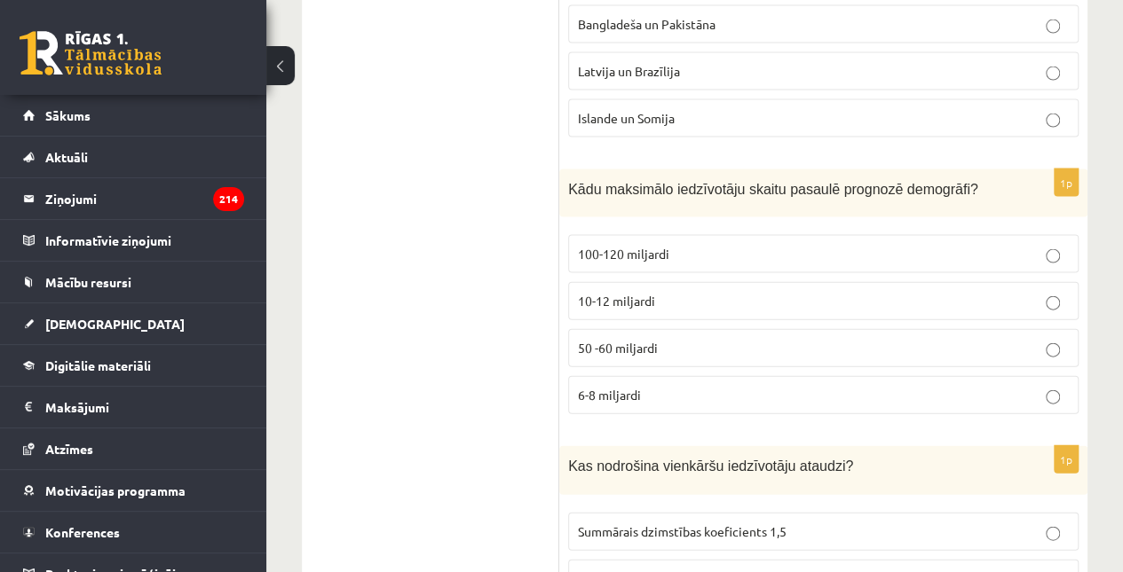
click at [662, 282] on label "10-12 miljardi" at bounding box center [823, 301] width 510 height 38
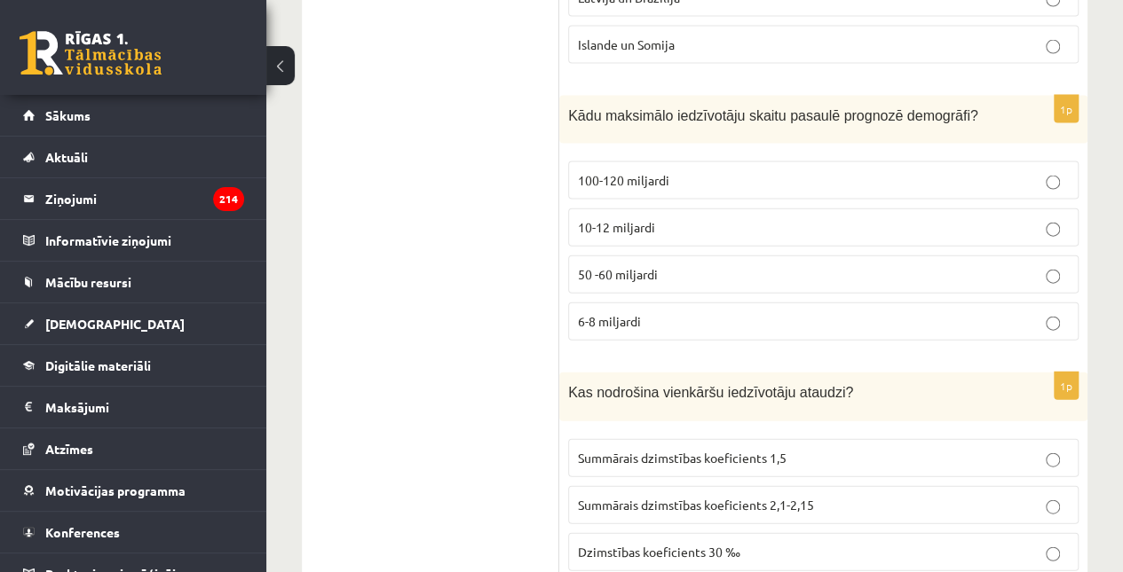
scroll to position [5371, 0]
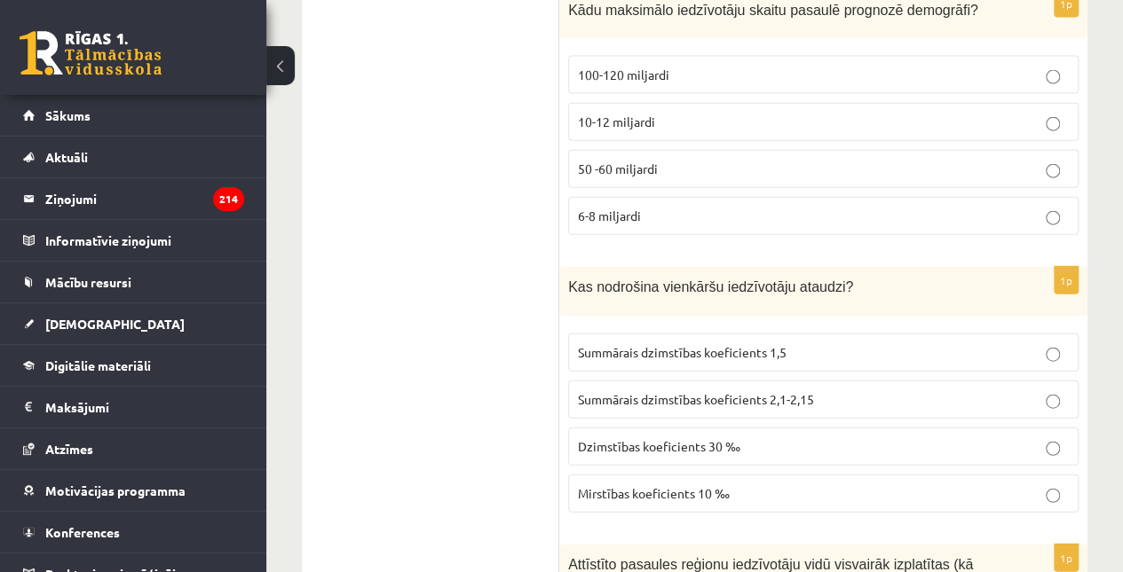
click at [861, 390] on p "Summārais dzimstības koeficients 2,1-2,15" at bounding box center [823, 399] width 491 height 19
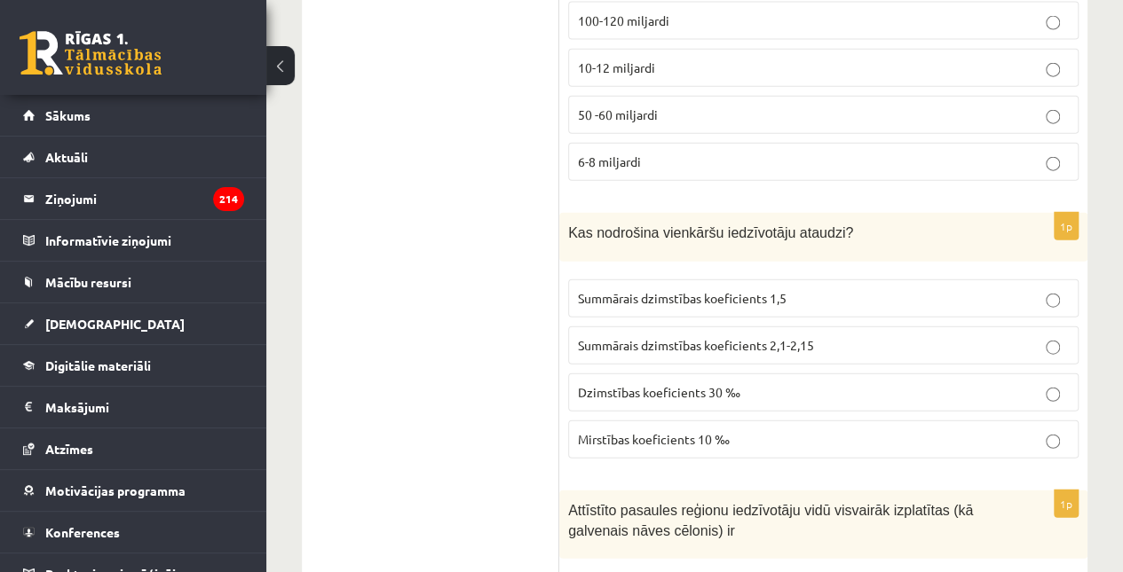
scroll to position [5660, 0]
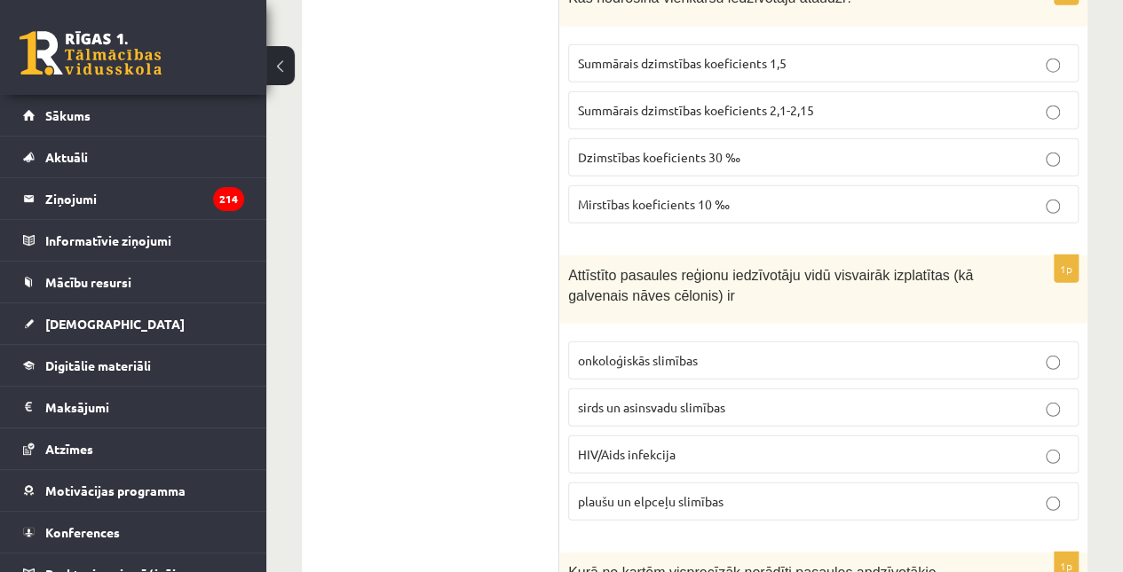
click at [813, 398] on p "sirds un asinsvadu slimības" at bounding box center [823, 407] width 491 height 19
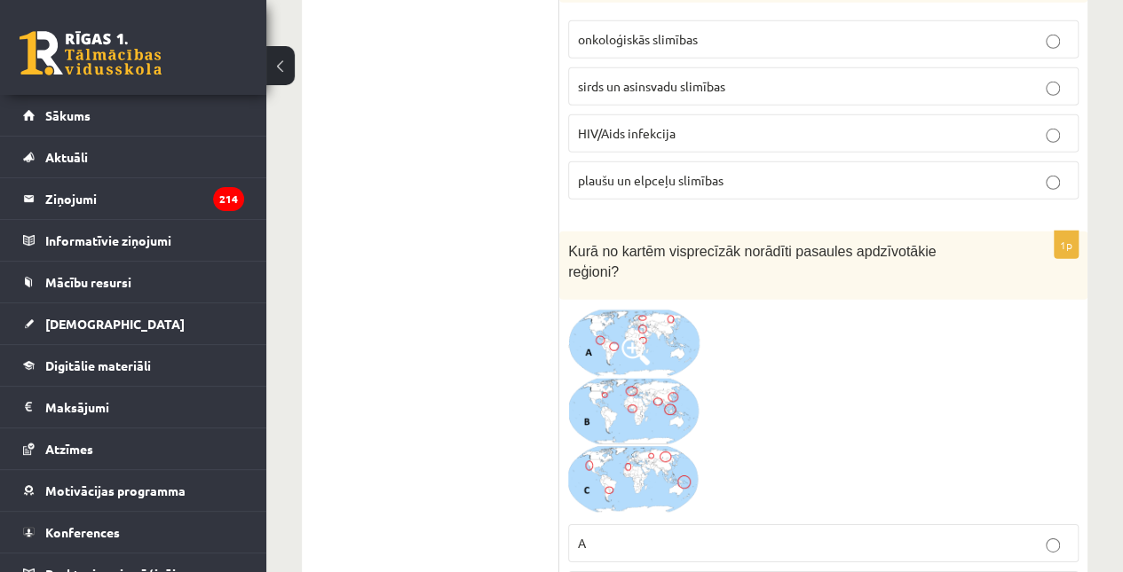
scroll to position [6077, 0]
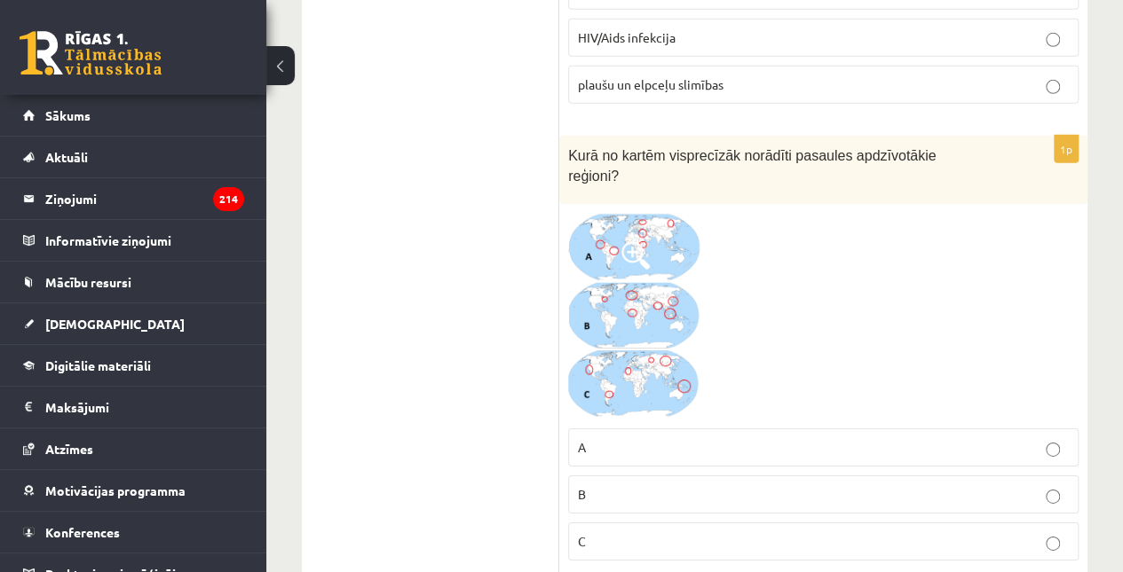
click at [810, 438] on p "A" at bounding box center [823, 447] width 491 height 19
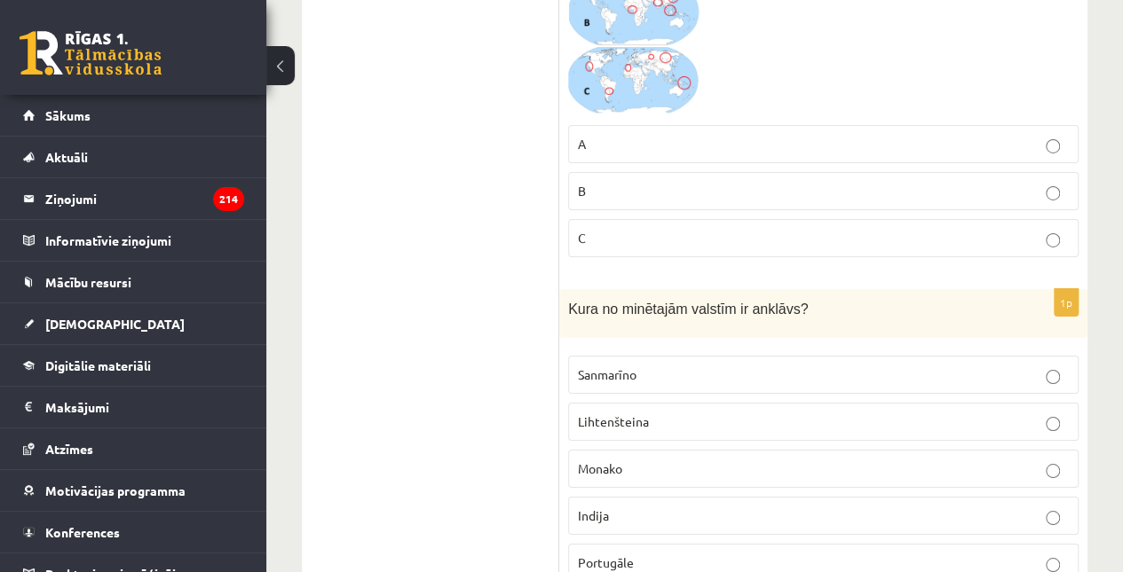
scroll to position [6393, 0]
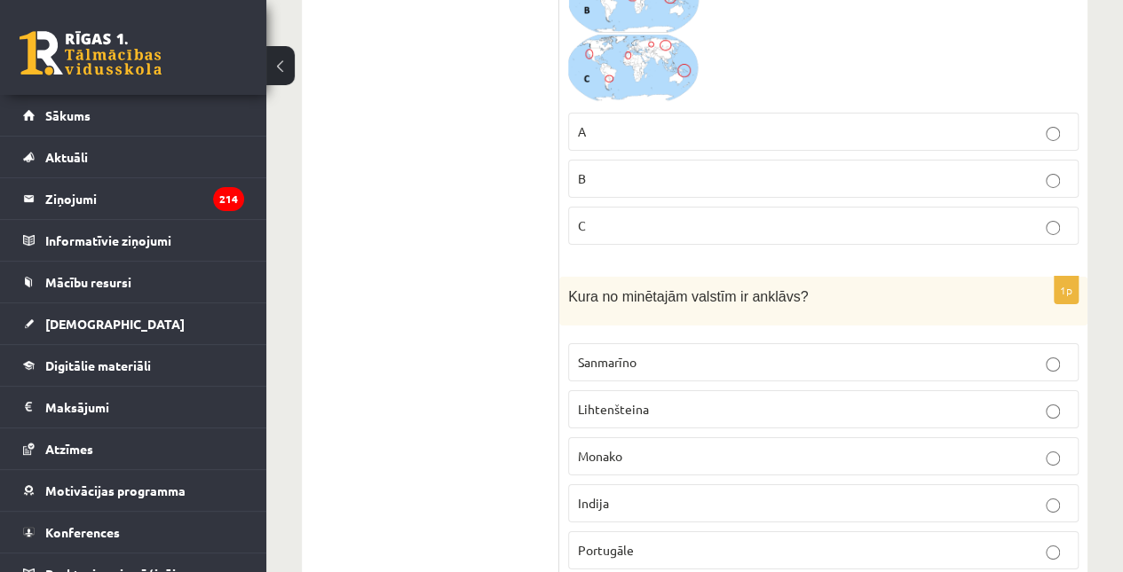
click at [731, 400] on p "Lihtenšteina" at bounding box center [823, 409] width 491 height 19
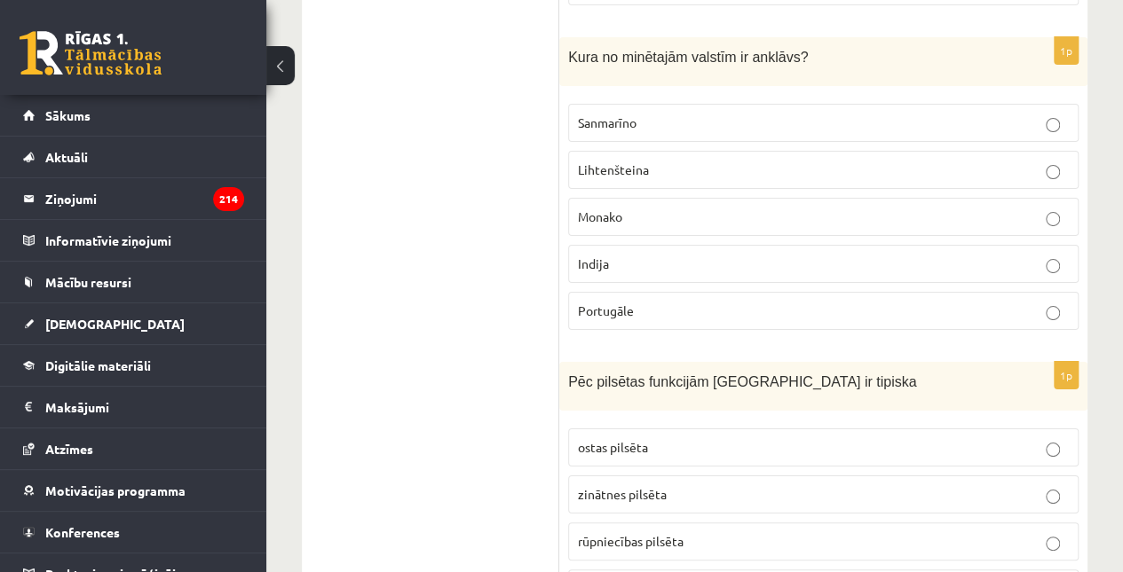
scroll to position [6782, 0]
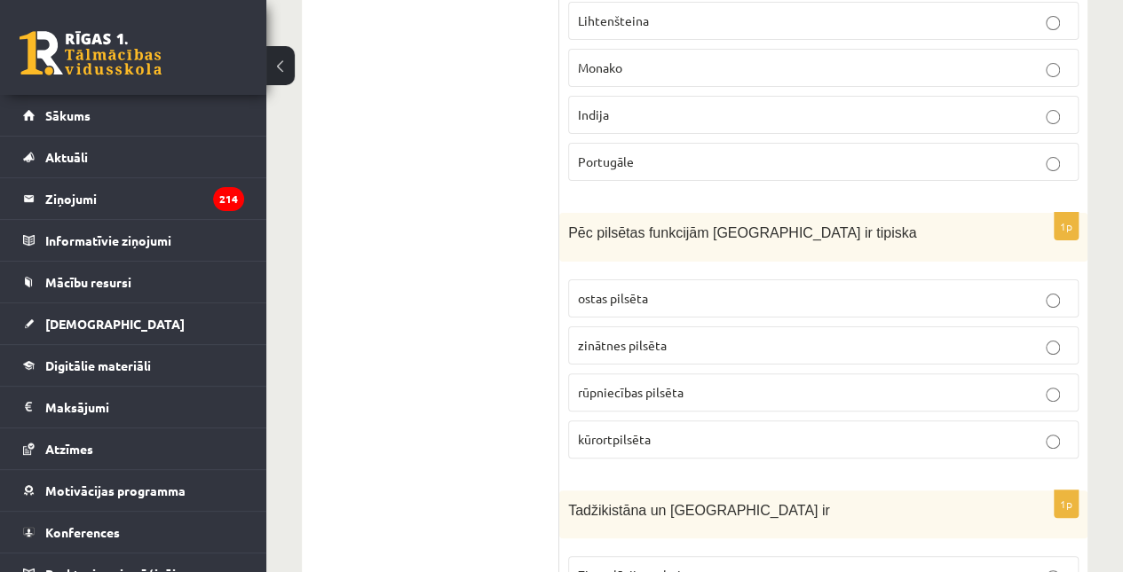
click at [692, 430] on p "kūrortpilsēta" at bounding box center [823, 439] width 491 height 19
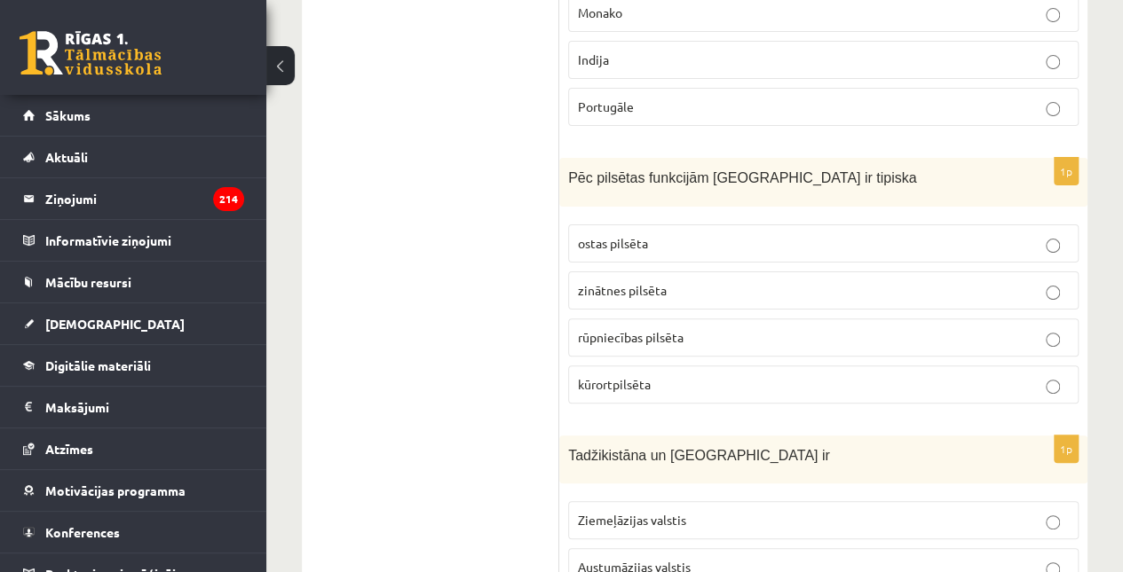
scroll to position [7017, 0]
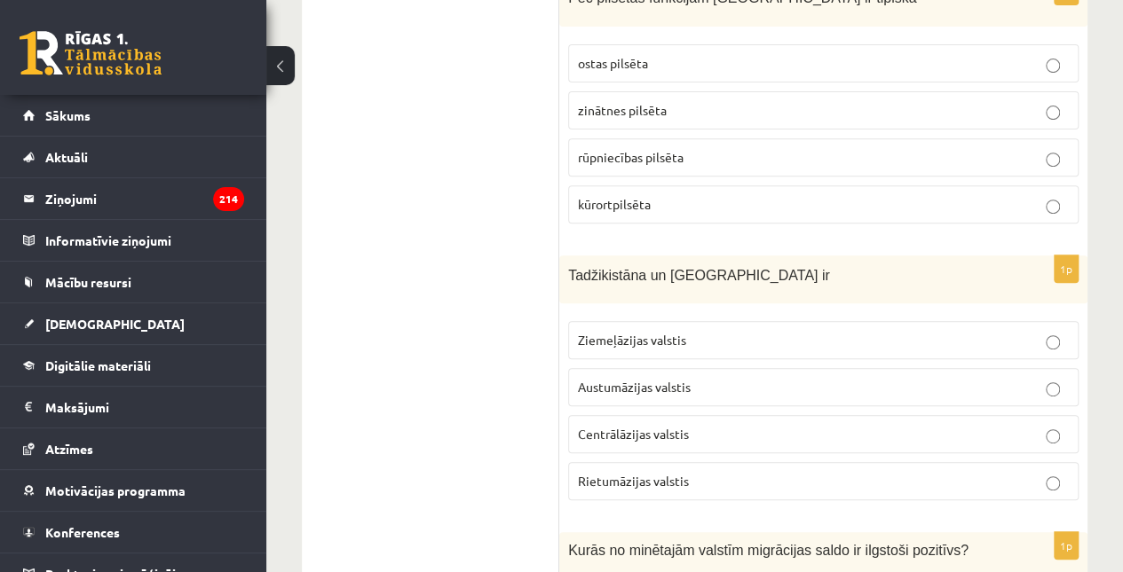
click at [695, 425] on p "Centrālāzijas valstis" at bounding box center [823, 434] width 491 height 19
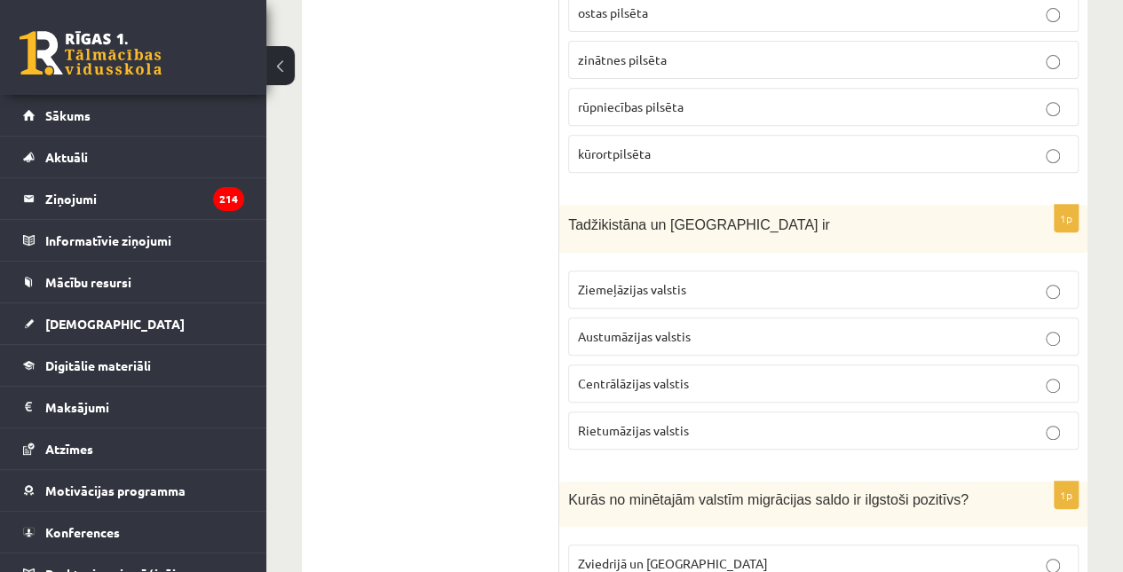
scroll to position [7252, 0]
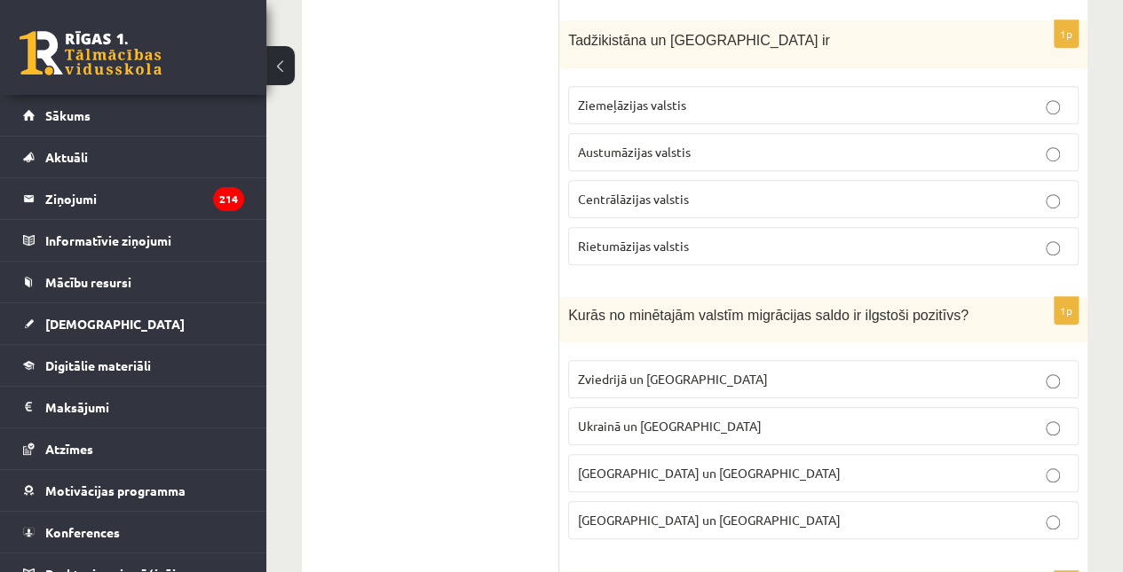
click at [666, 370] on p "Zviedrijā un ASV" at bounding box center [823, 379] width 491 height 19
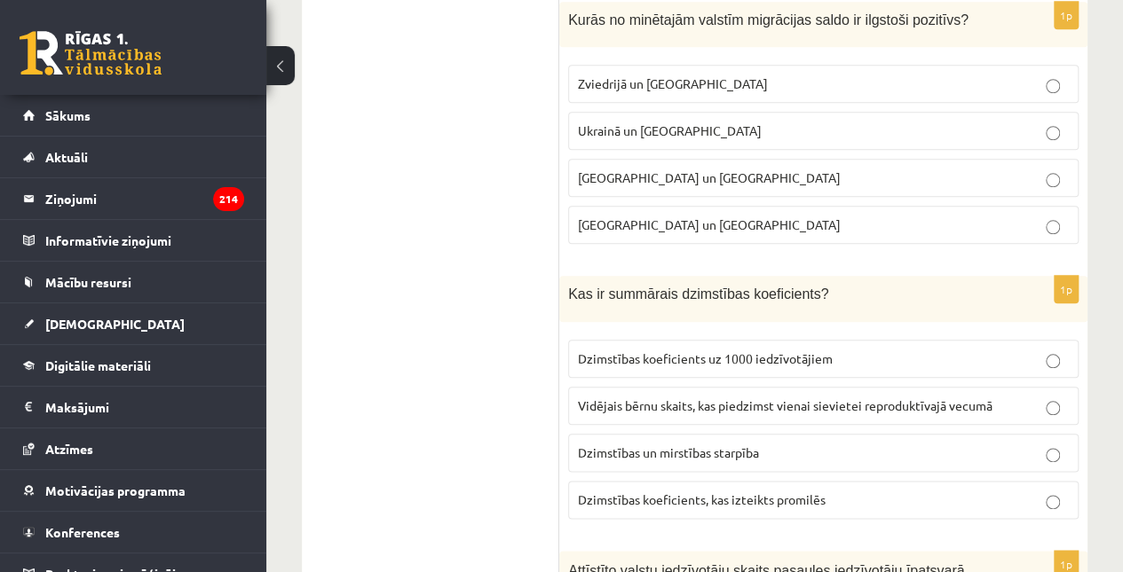
scroll to position [7614, 0]
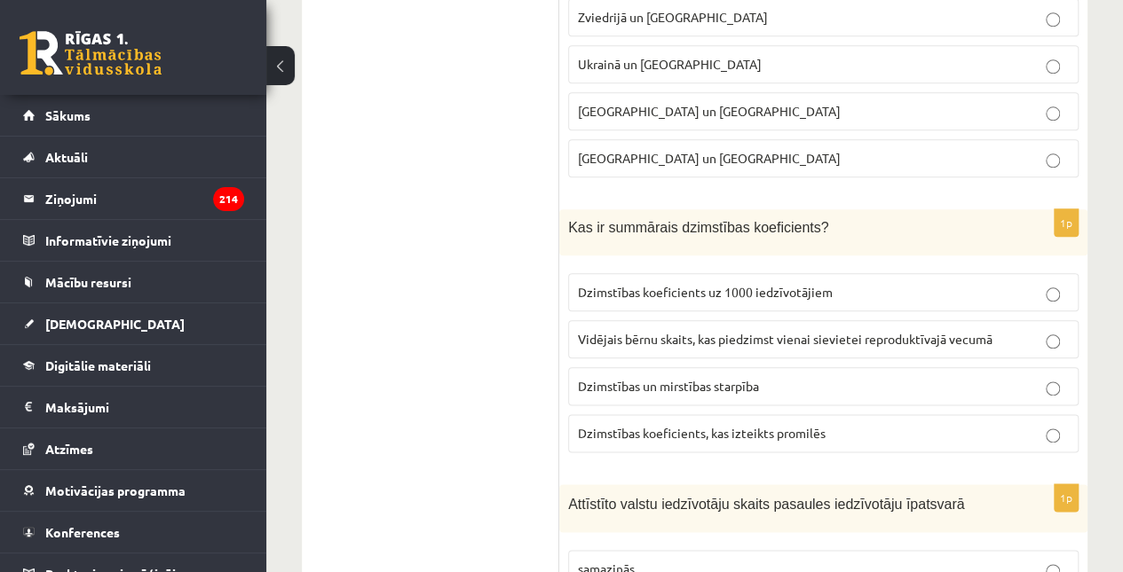
click at [674, 331] on span "Vidējais bērnu skaits, kas piedzimst vienai sievietei reproduktīvajā vecumā" at bounding box center [785, 339] width 414 height 16
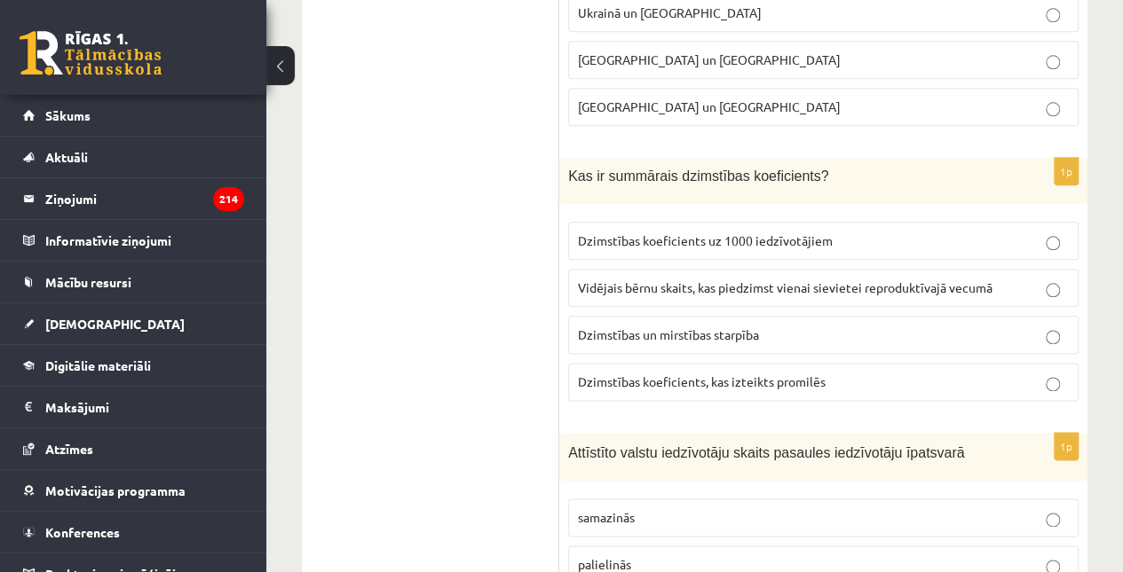
scroll to position [7845, 0]
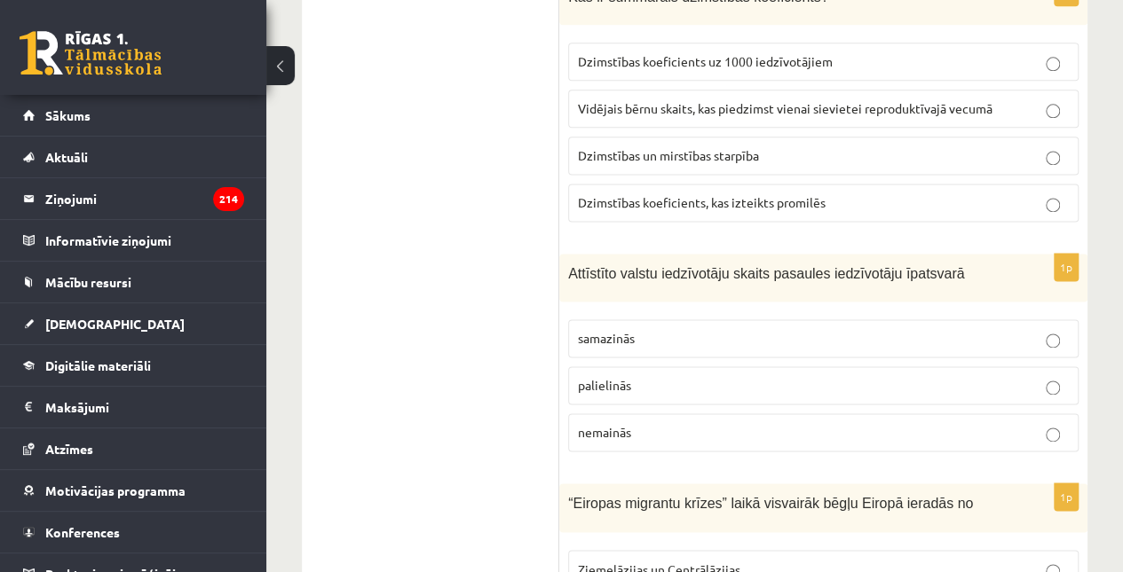
click at [675, 329] on p "samazinās" at bounding box center [823, 338] width 491 height 19
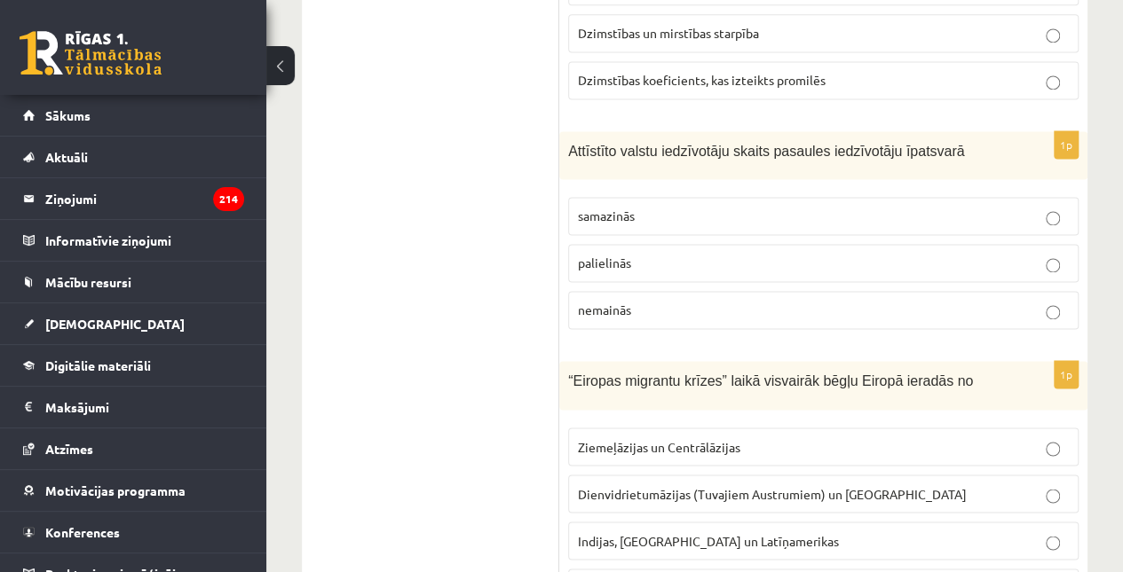
scroll to position [8079, 0]
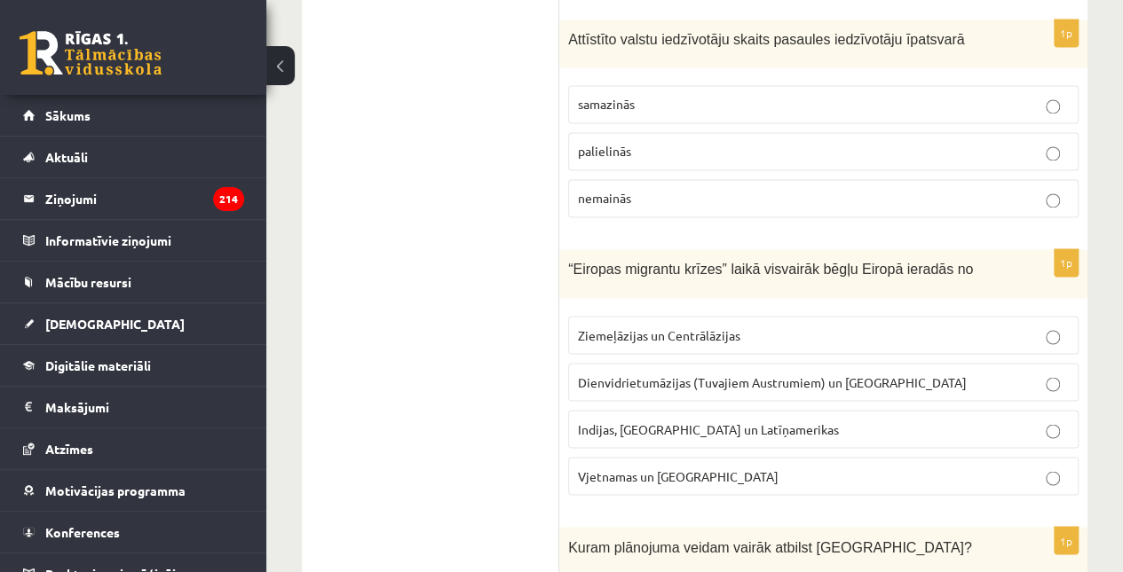
click at [678, 374] on span "Dienvidrietumāzijas (Tuvajiem Austrumiem) un Āfrikas" at bounding box center [772, 382] width 389 height 16
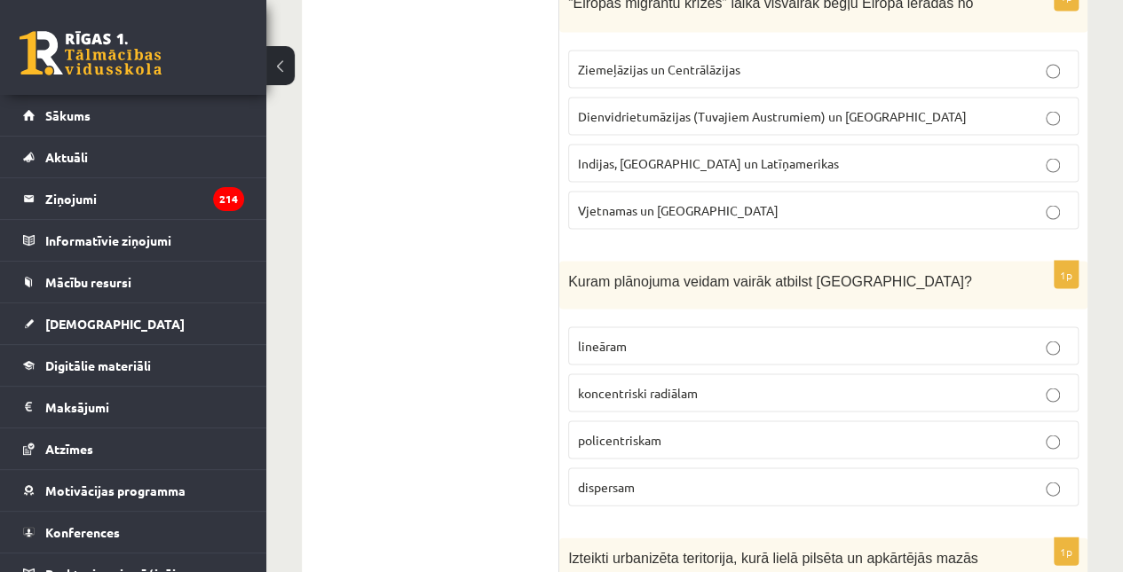
scroll to position [8341, 0]
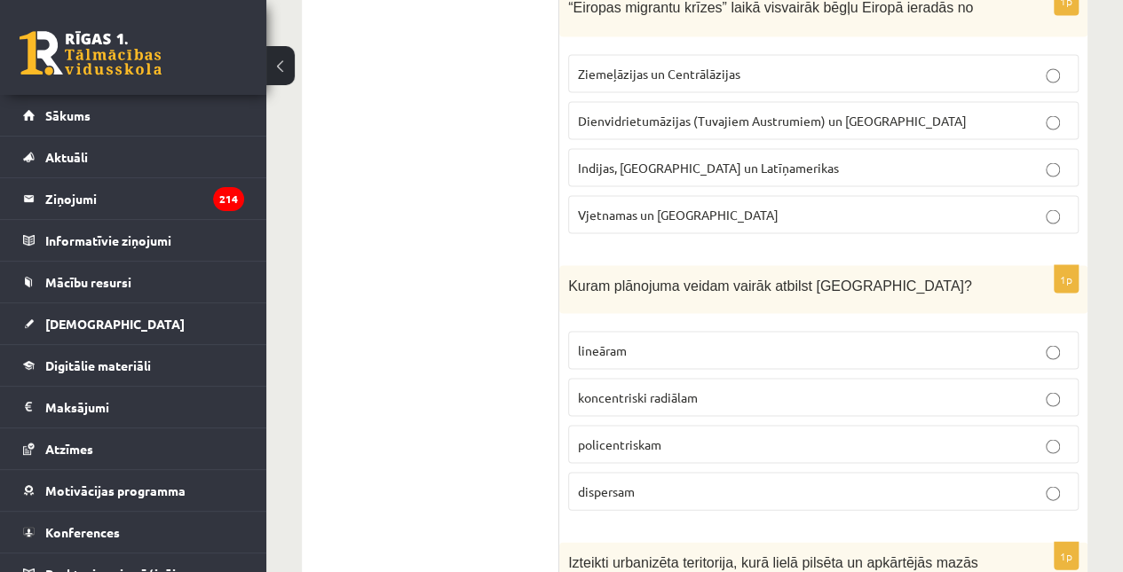
click at [690, 435] on p "policentriskam" at bounding box center [823, 444] width 491 height 19
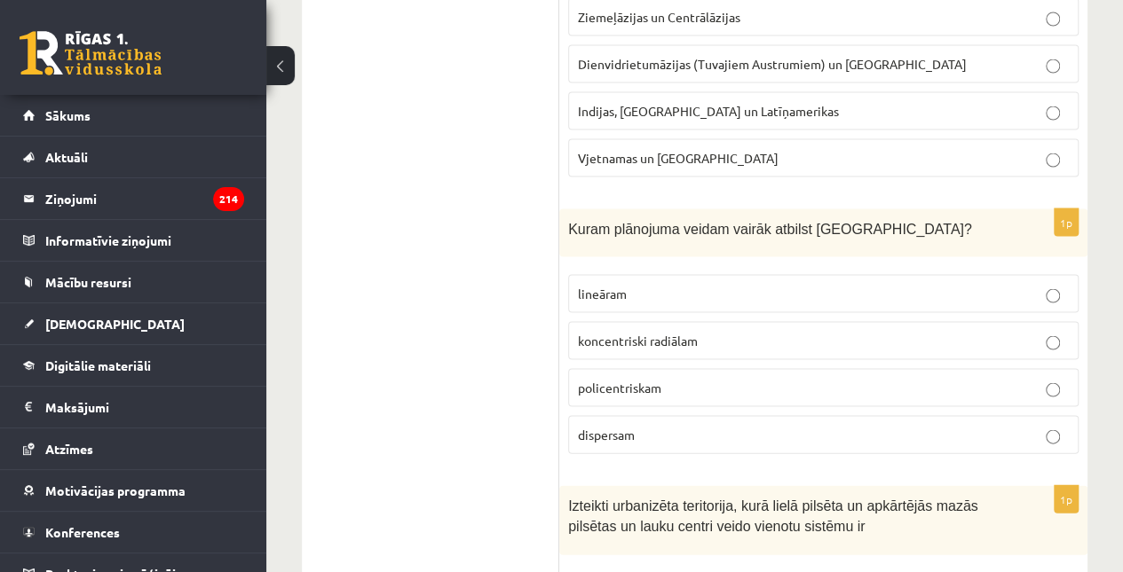
scroll to position [8479, 0]
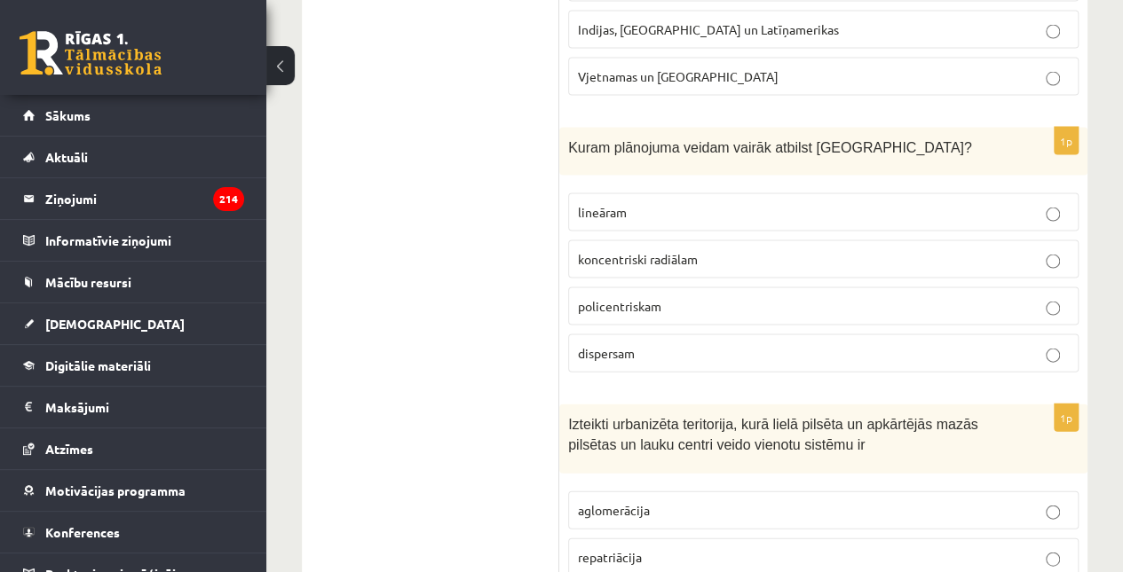
click at [690, 501] on p "aglomerācija" at bounding box center [823, 510] width 491 height 19
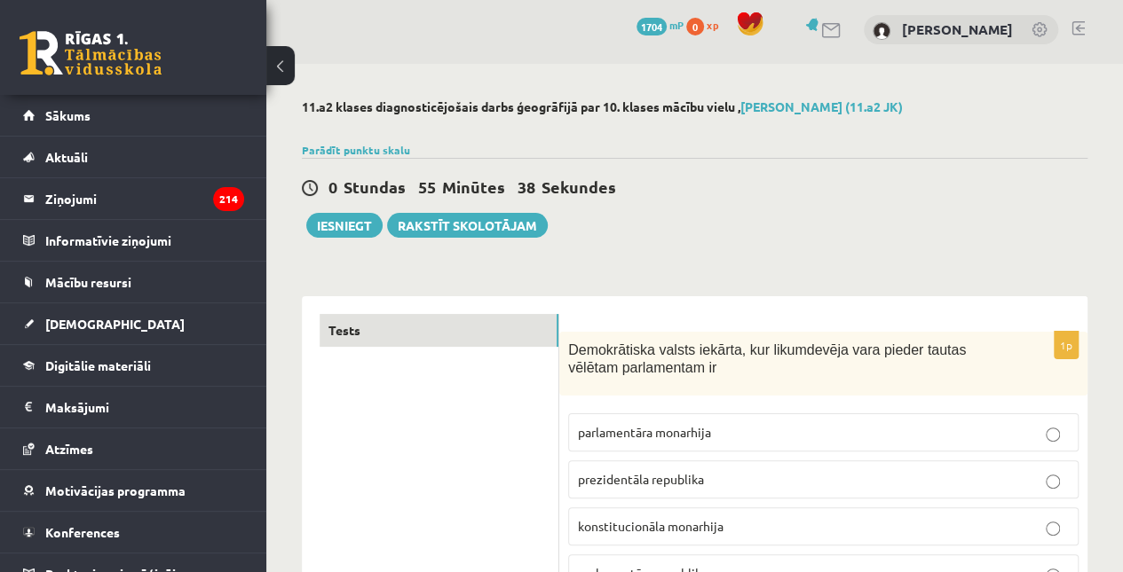
scroll to position [0, 0]
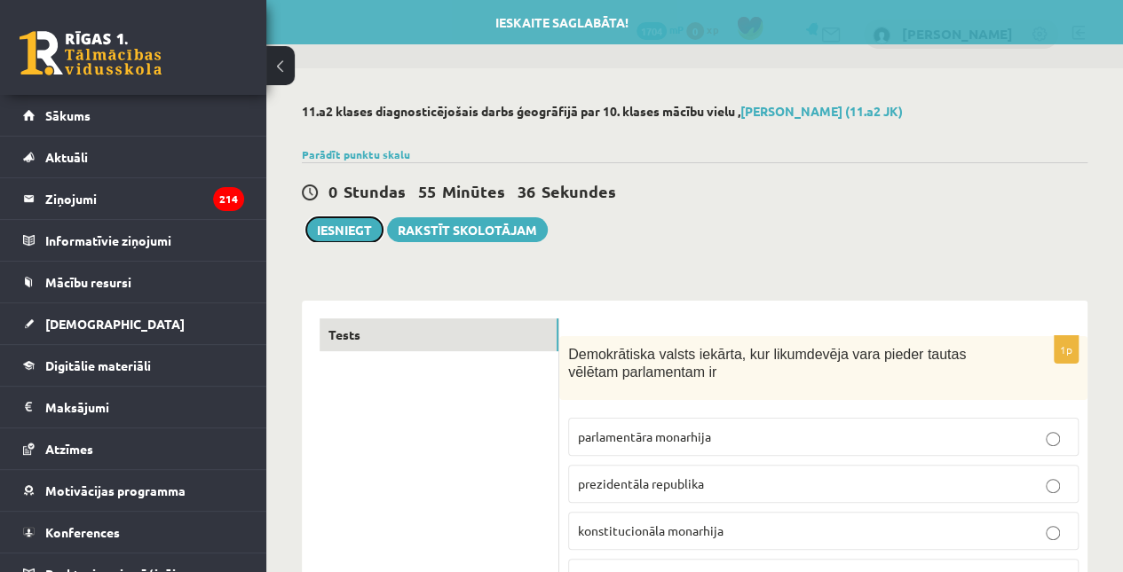
click at [325, 221] on button "Iesniegt" at bounding box center [344, 229] width 76 height 25
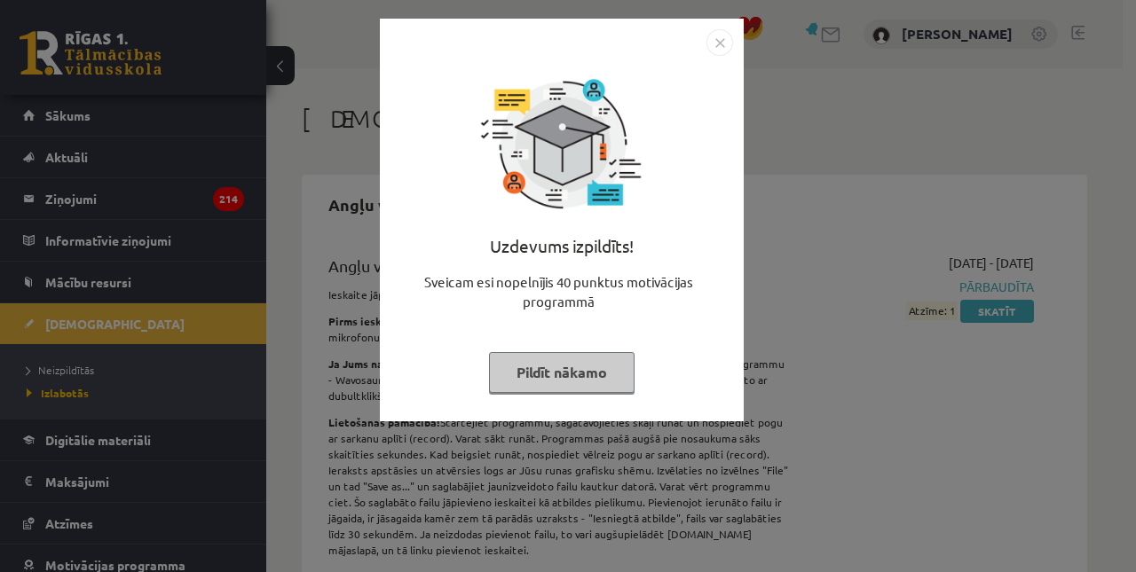
click at [729, 45] on img "Close" at bounding box center [719, 42] width 27 height 27
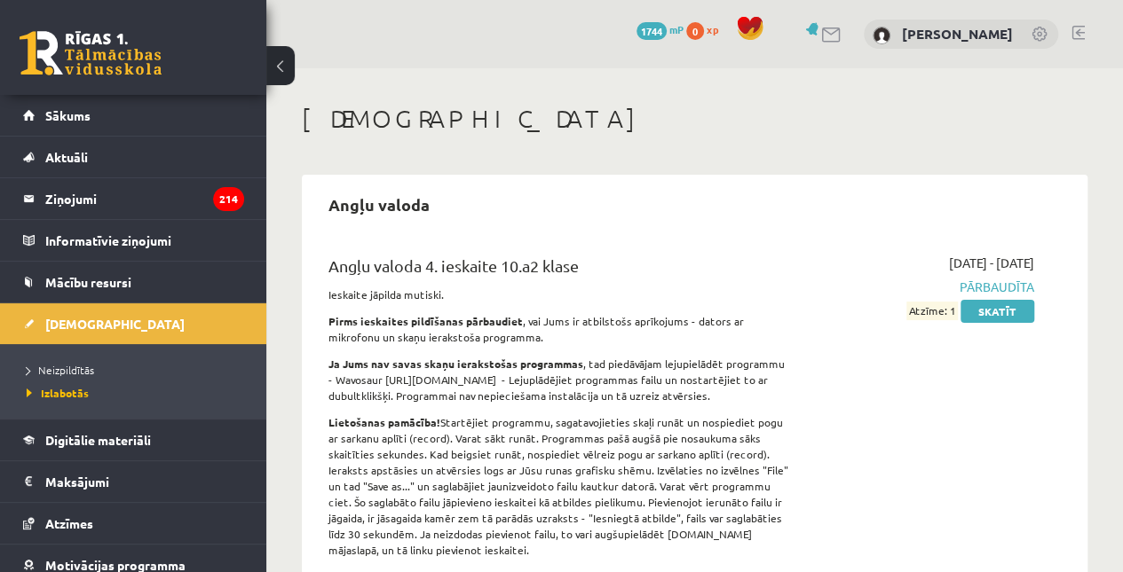
click at [78, 370] on span "Neizpildītās" at bounding box center [60, 370] width 67 height 14
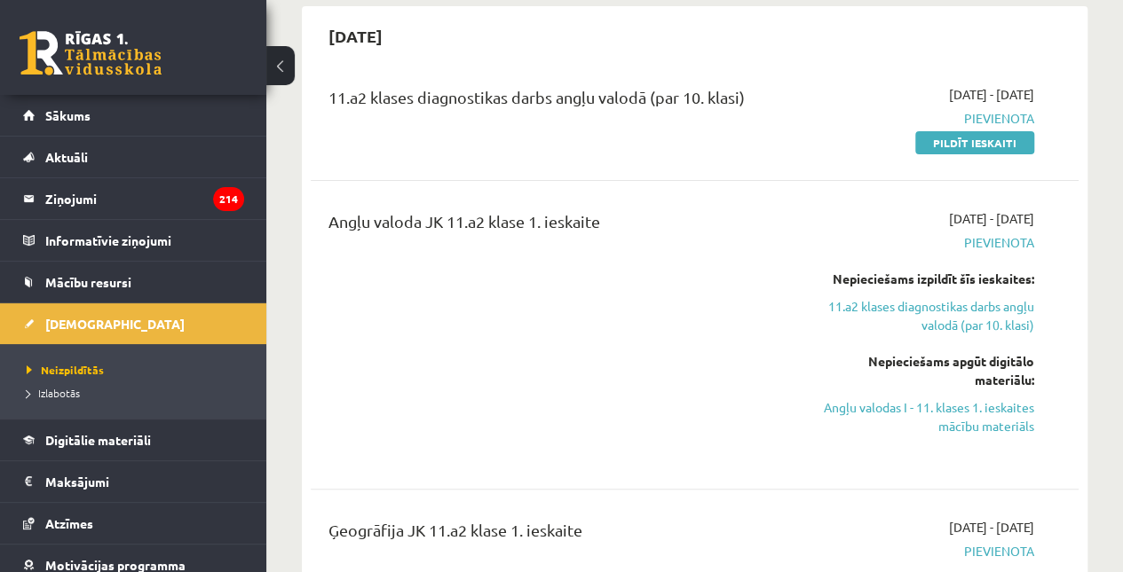
scroll to position [138, 0]
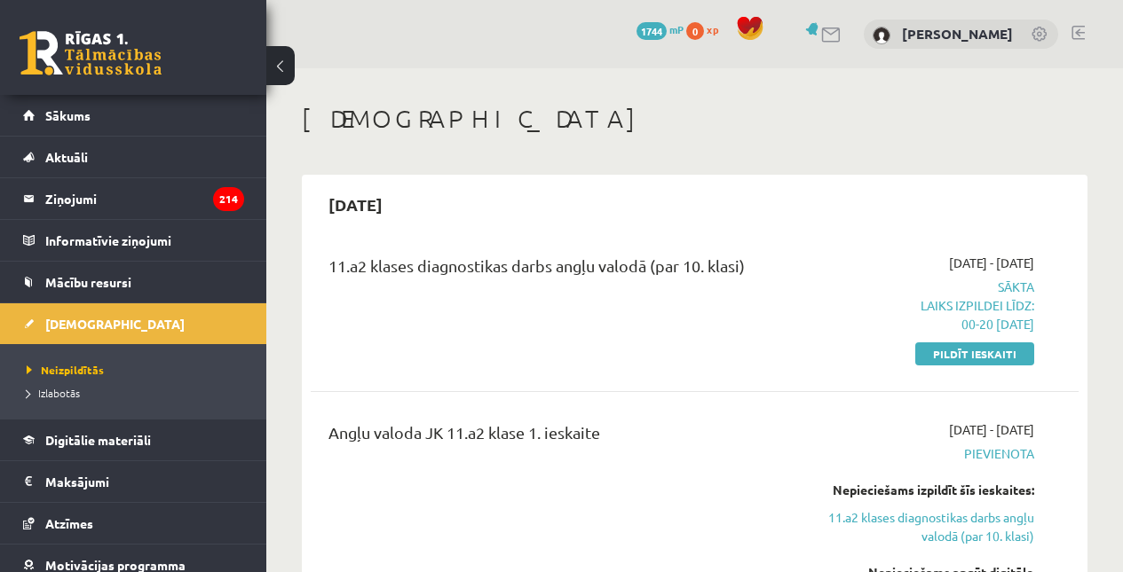
scroll to position [137, 0]
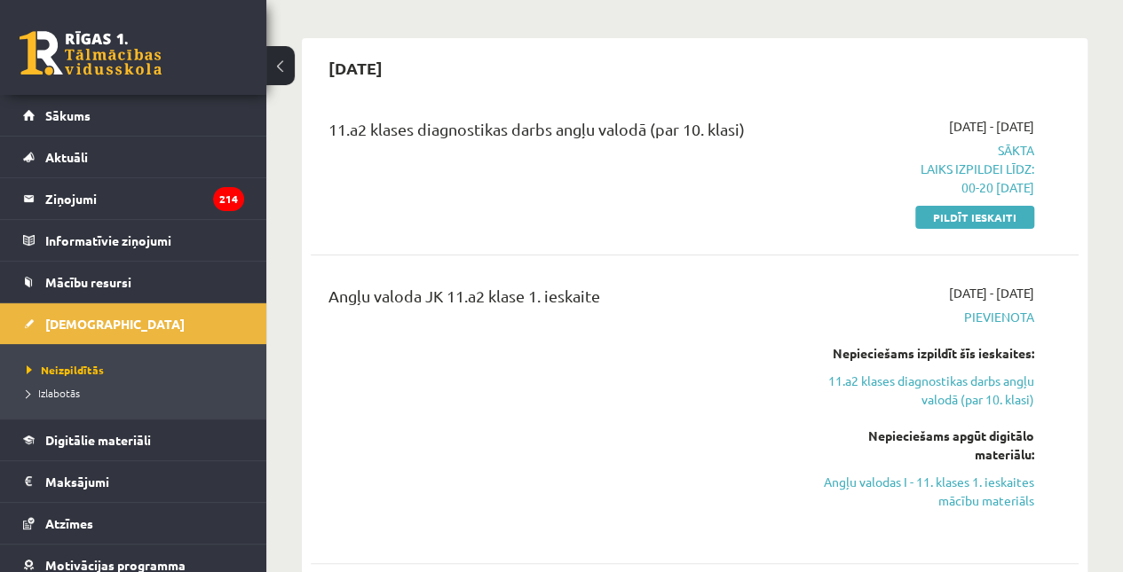
click at [1004, 214] on link "Pildīt ieskaiti" at bounding box center [974, 217] width 119 height 23
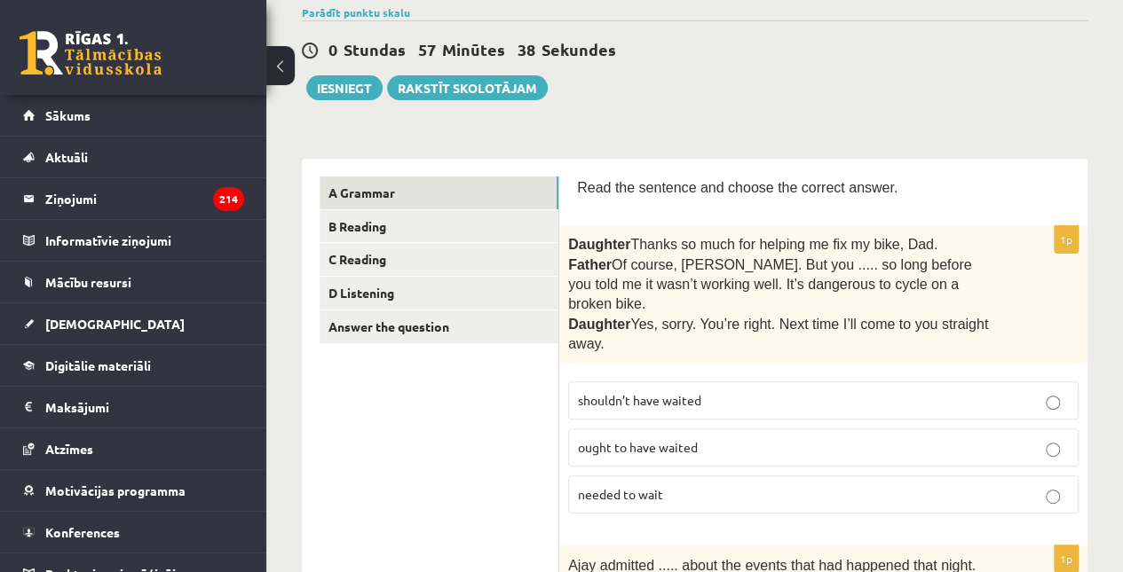
scroll to position [144, 0]
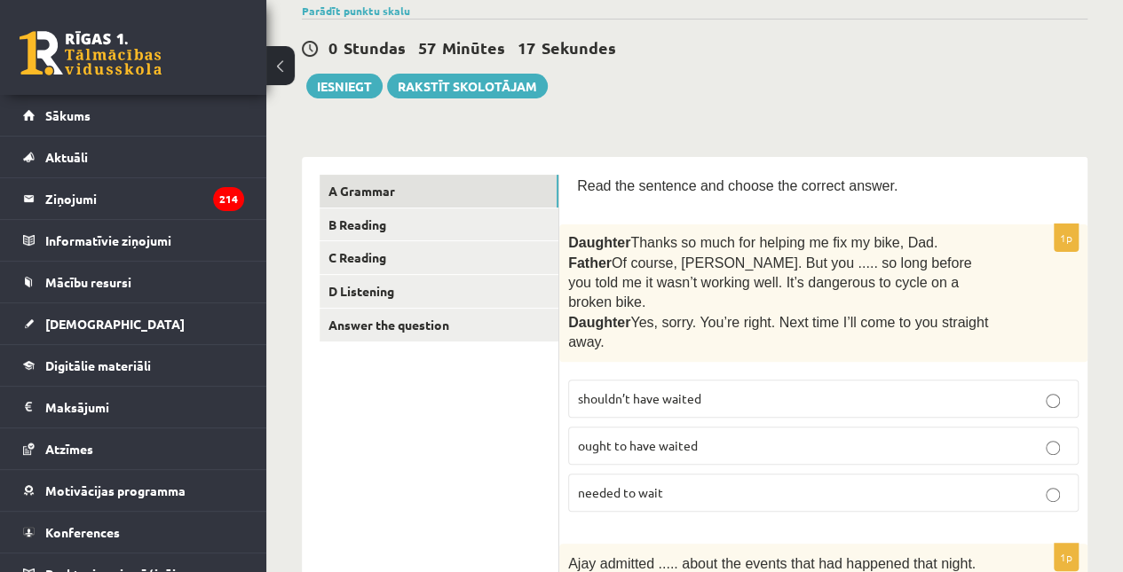
click at [939, 390] on p "shouldn’t have waited" at bounding box center [823, 399] width 491 height 19
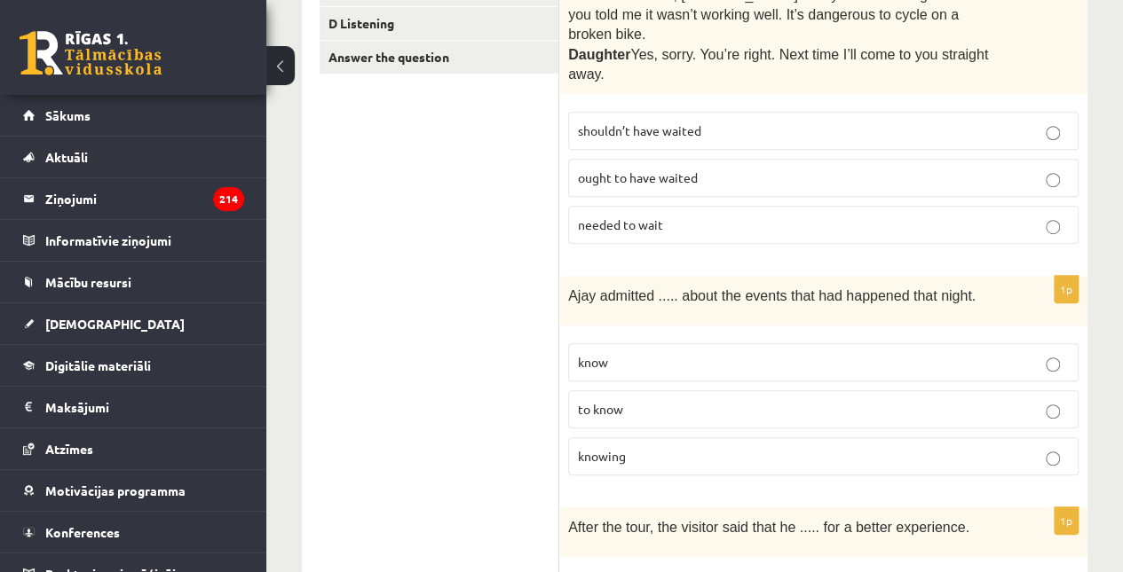
scroll to position [527, 0]
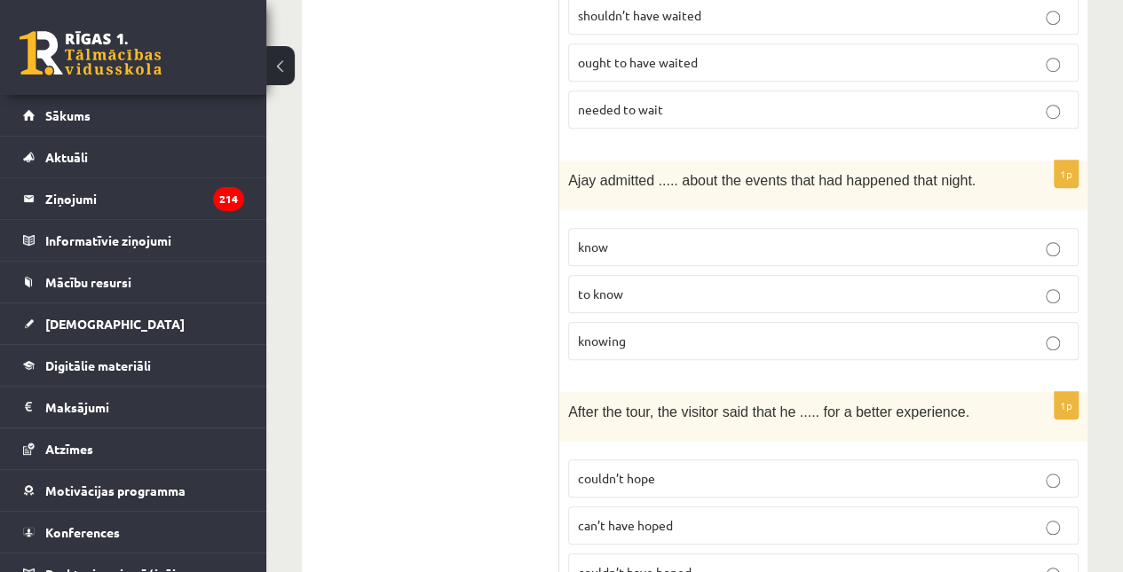
click at [792, 285] on p "to know" at bounding box center [823, 294] width 491 height 19
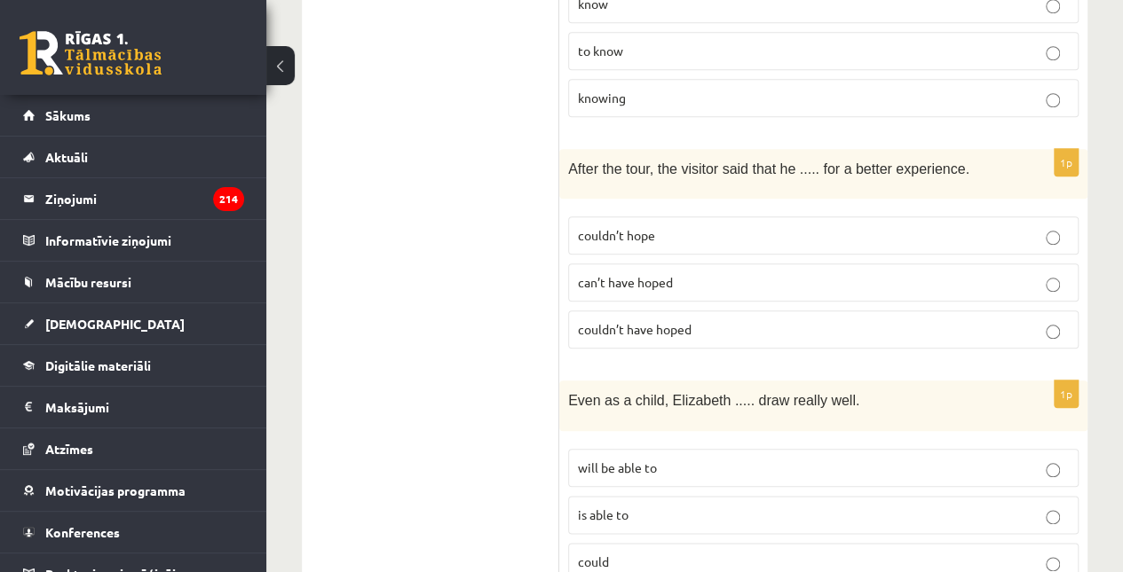
scroll to position [847, 0]
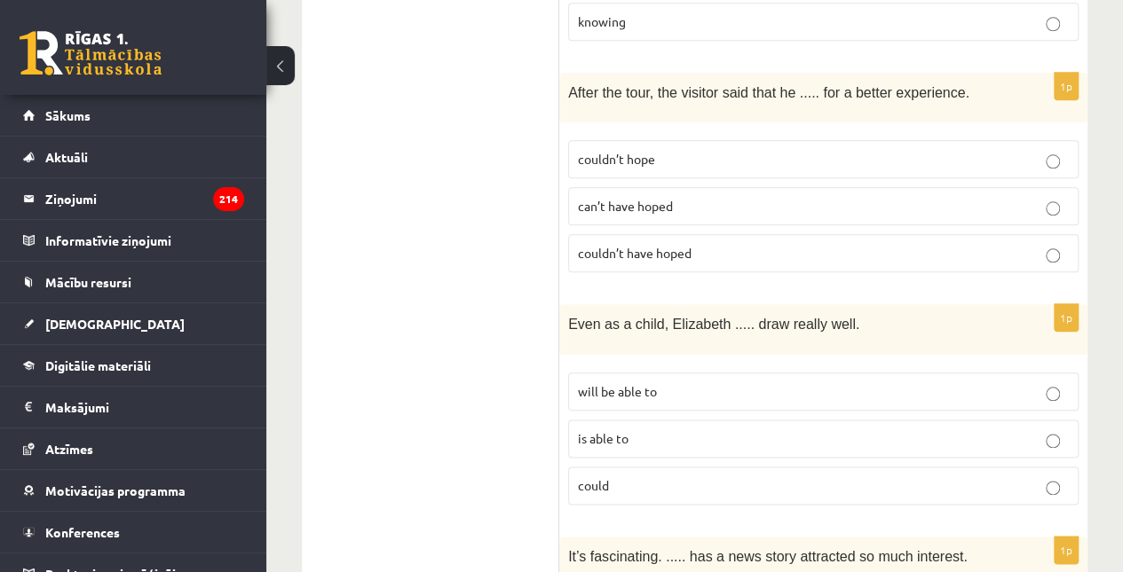
click at [737, 244] on p "couldn’t have hoped" at bounding box center [823, 253] width 491 height 19
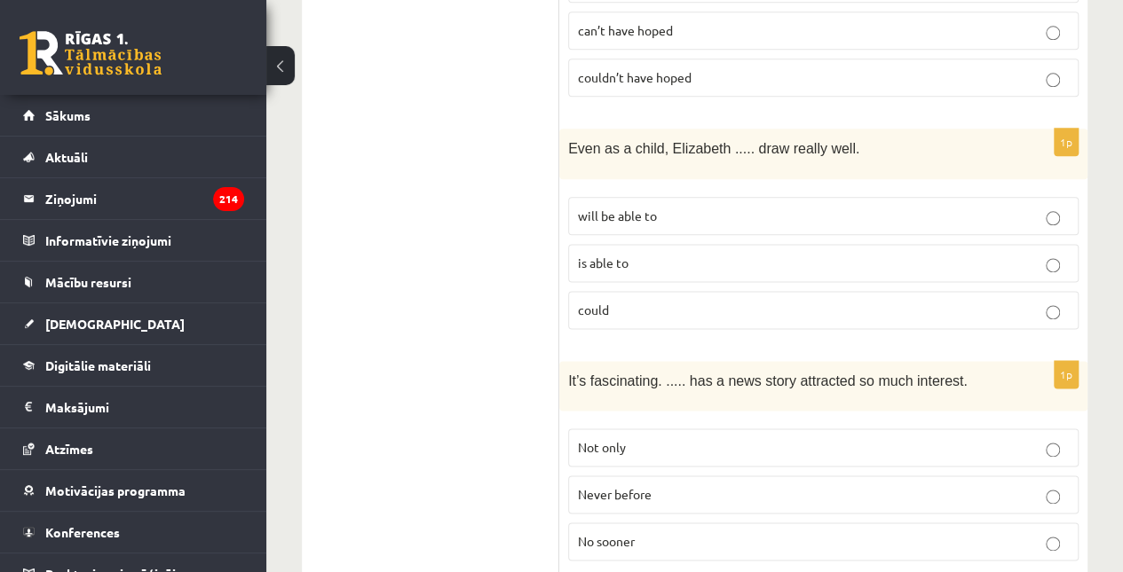
scroll to position [1061, 0]
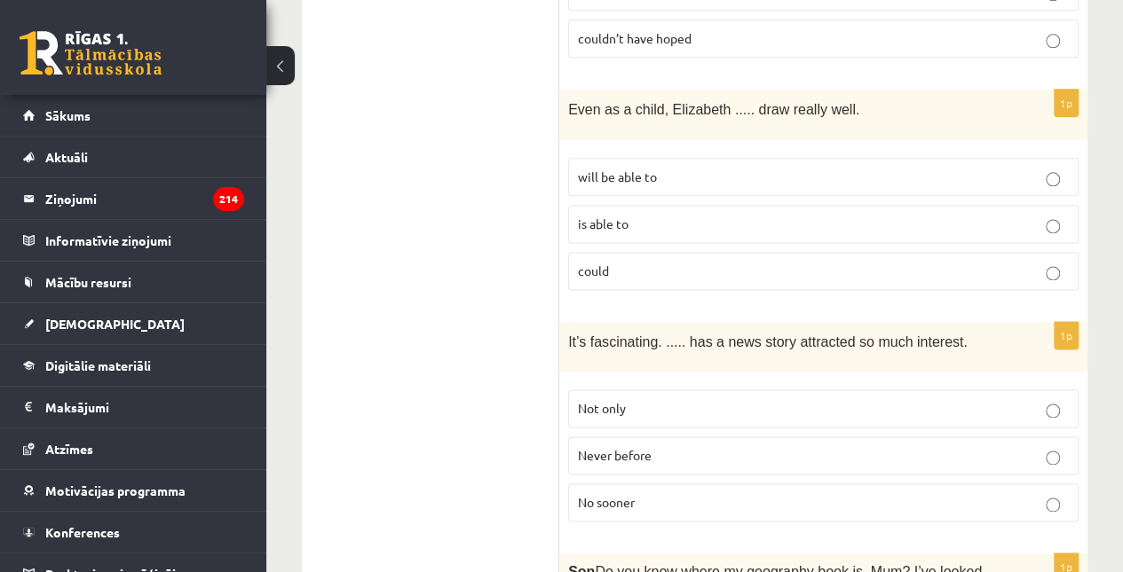
click at [736, 252] on label "could" at bounding box center [823, 271] width 510 height 38
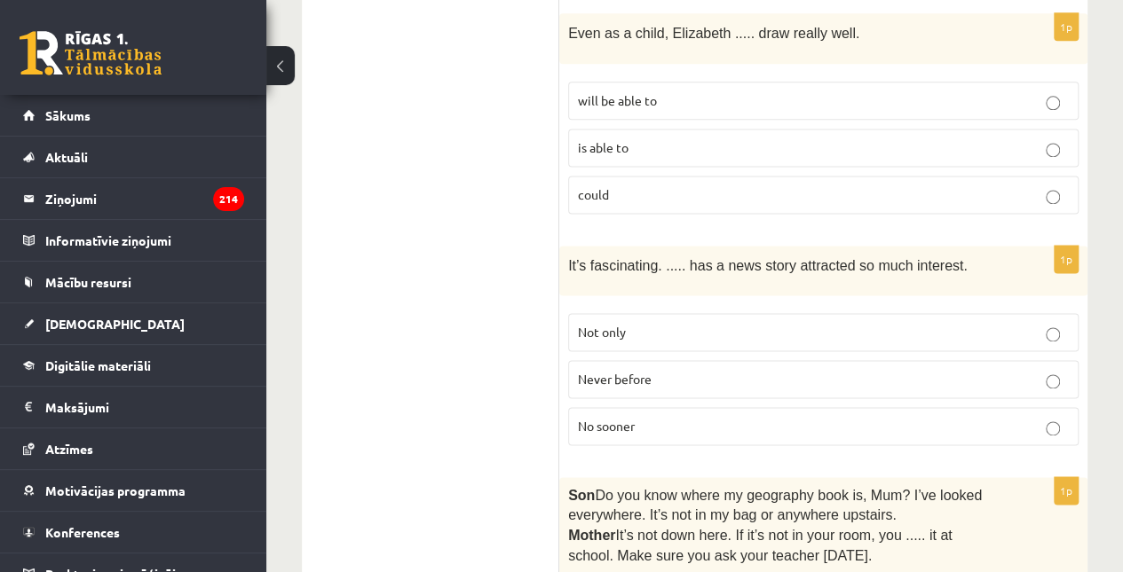
scroll to position [1310, 0]
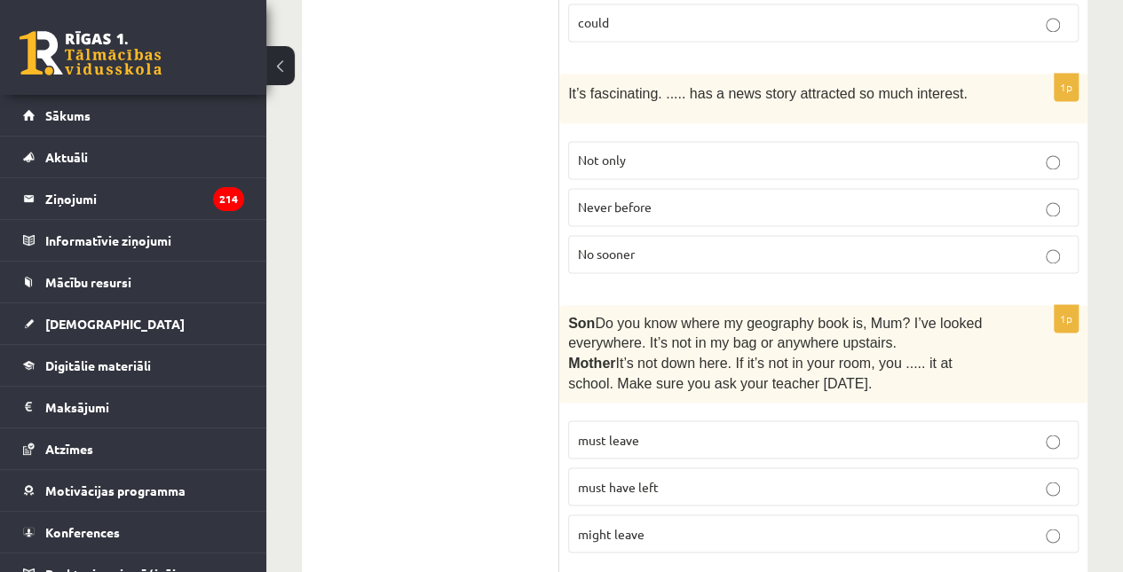
click at [736, 198] on p "Never before" at bounding box center [823, 207] width 491 height 19
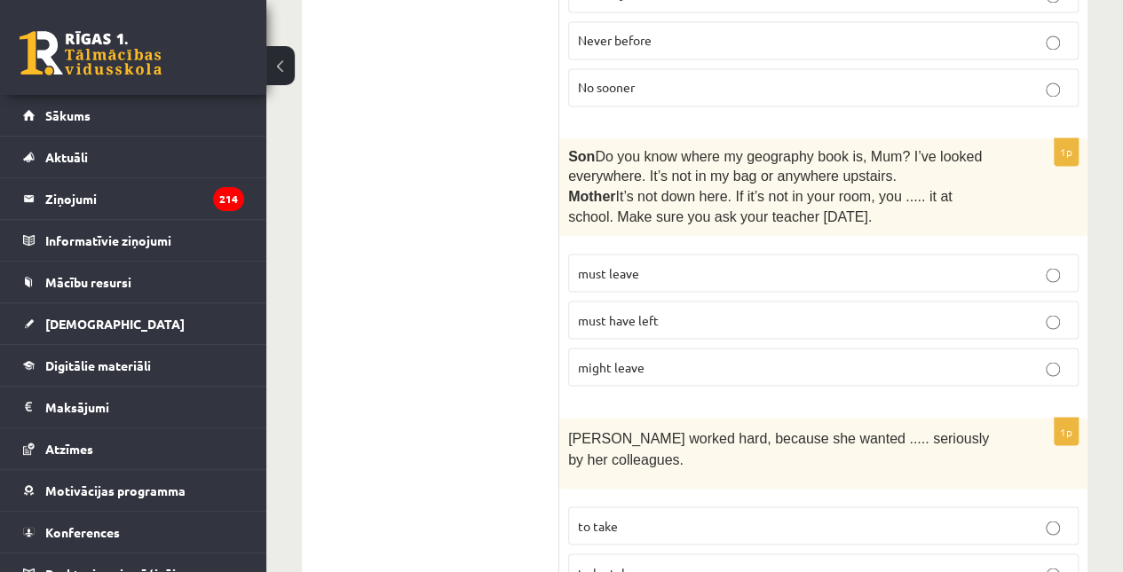
scroll to position [1534, 0]
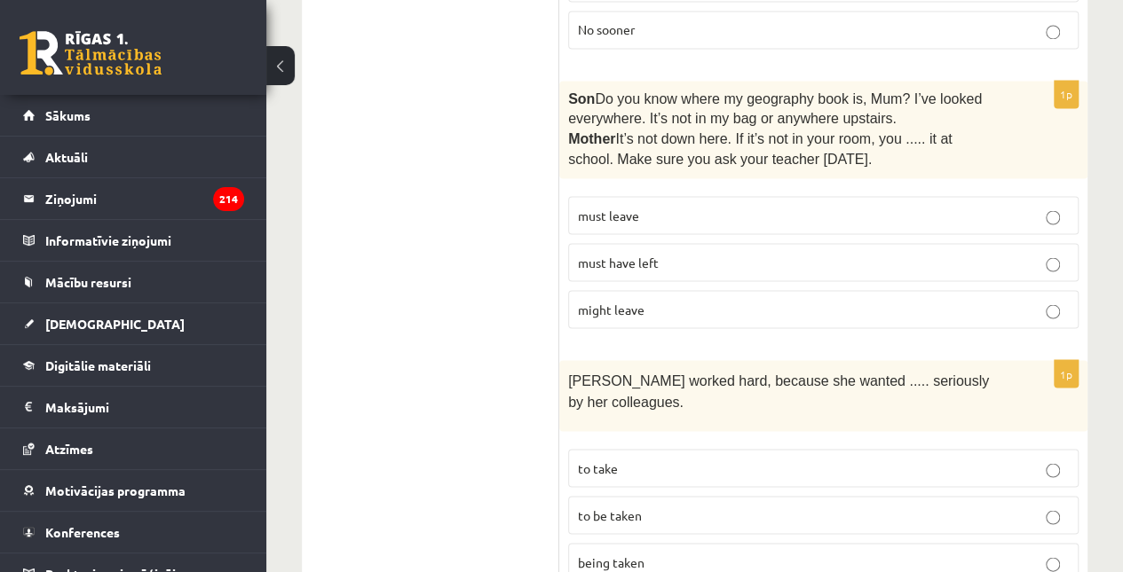
click at [736, 253] on p "must have left" at bounding box center [823, 262] width 491 height 19
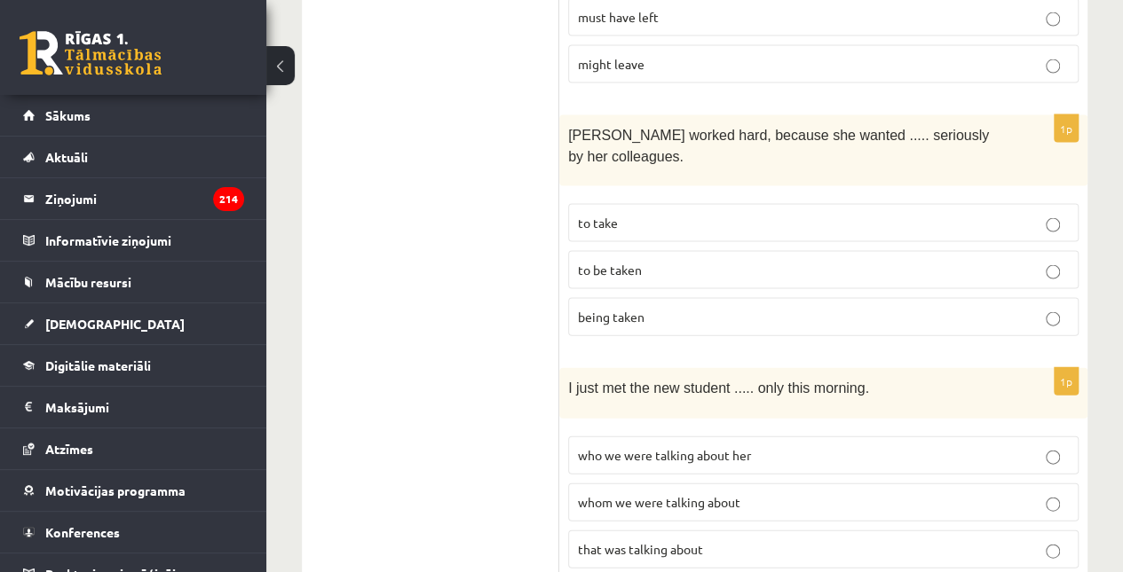
scroll to position [1792, 0]
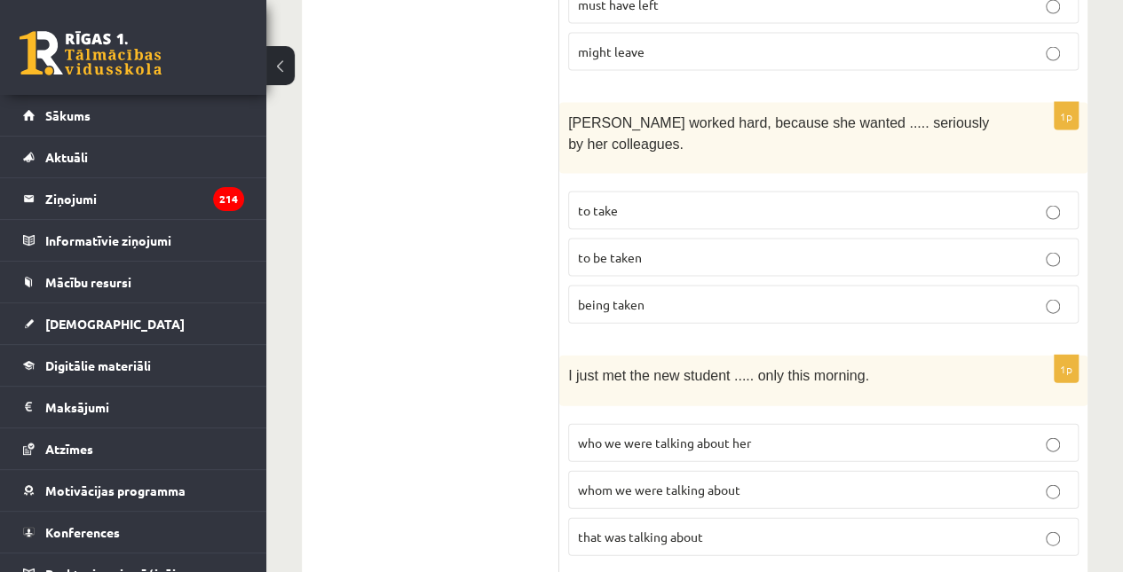
click at [736, 248] on p "to be taken" at bounding box center [823, 257] width 491 height 19
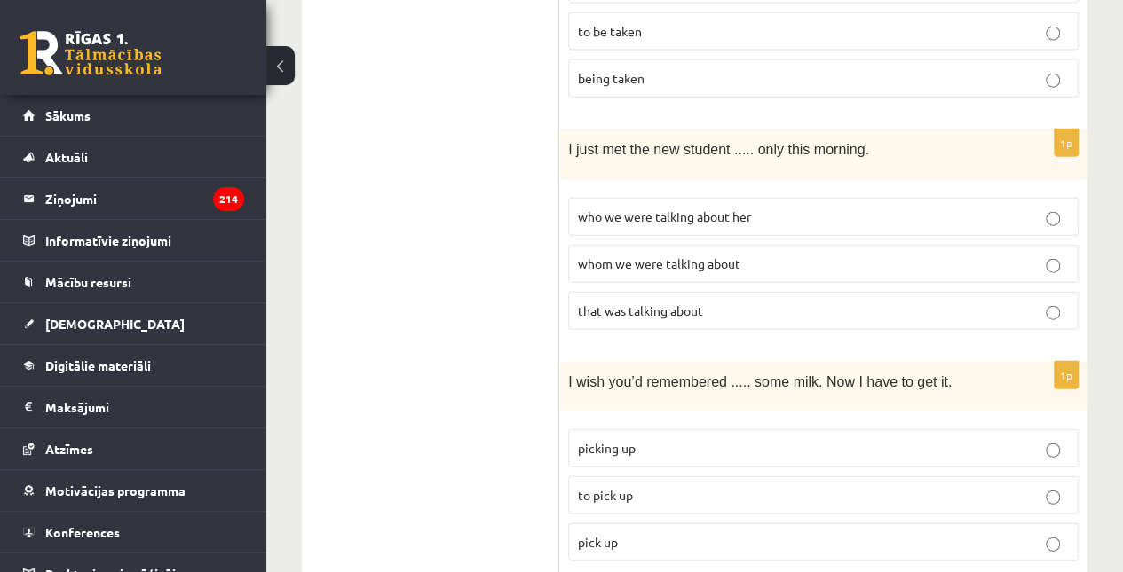
scroll to position [2028, 0]
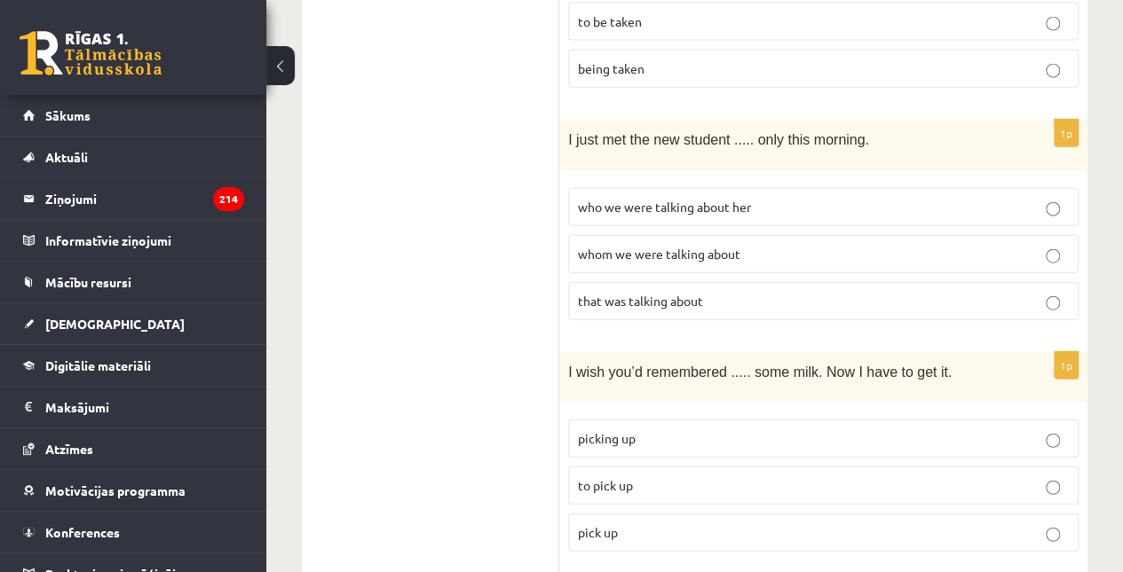
click at [736, 246] on span "whom we were talking about" at bounding box center [659, 254] width 162 height 16
click at [736, 477] on p "to pick up" at bounding box center [823, 486] width 491 height 19
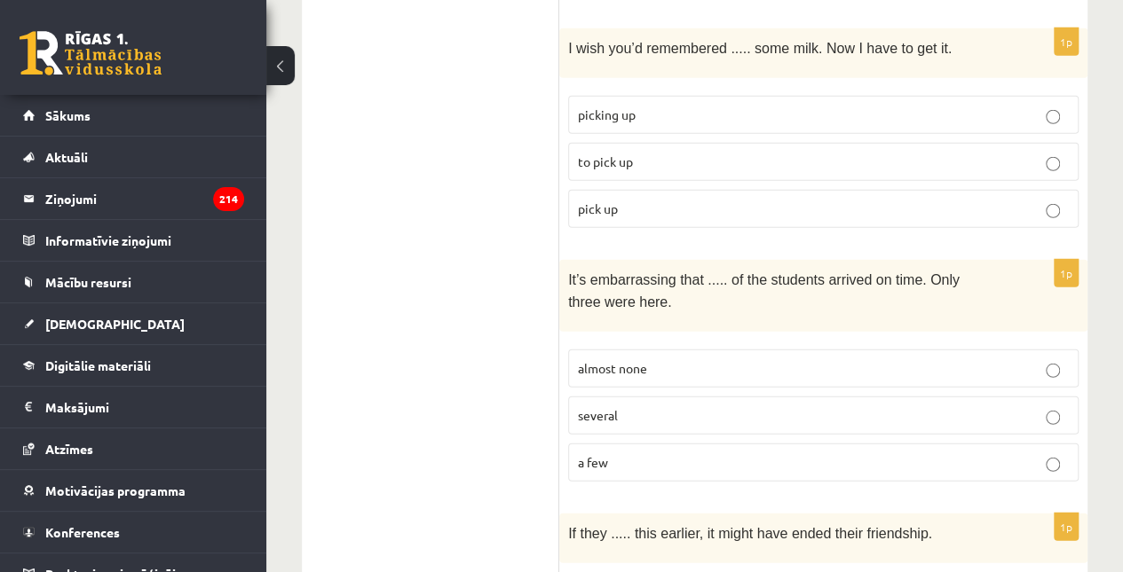
scroll to position [2404, 0]
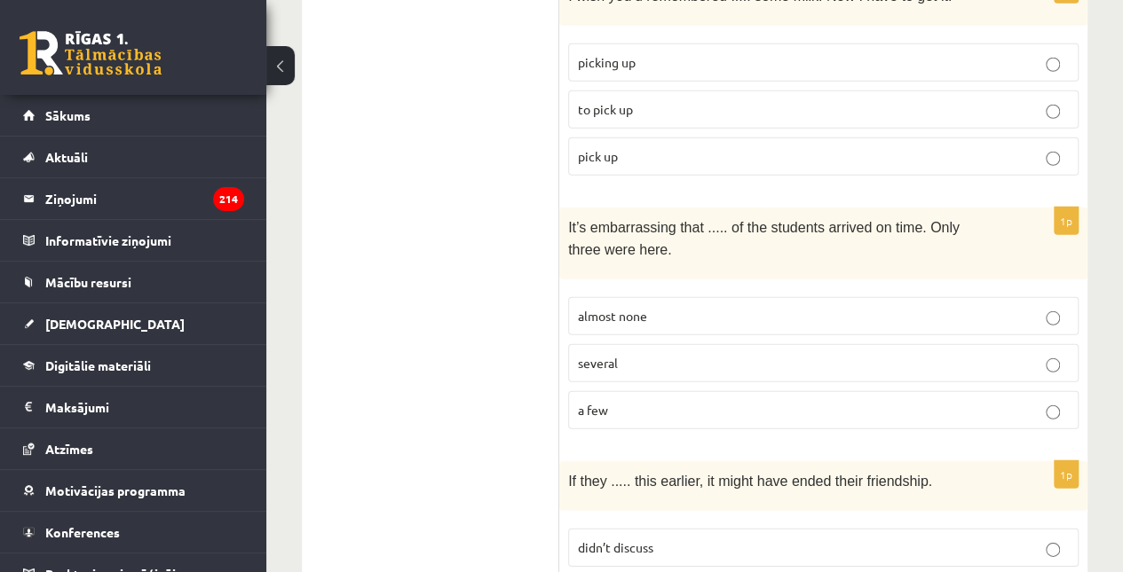
click at [718, 297] on label "almost none" at bounding box center [823, 316] width 510 height 38
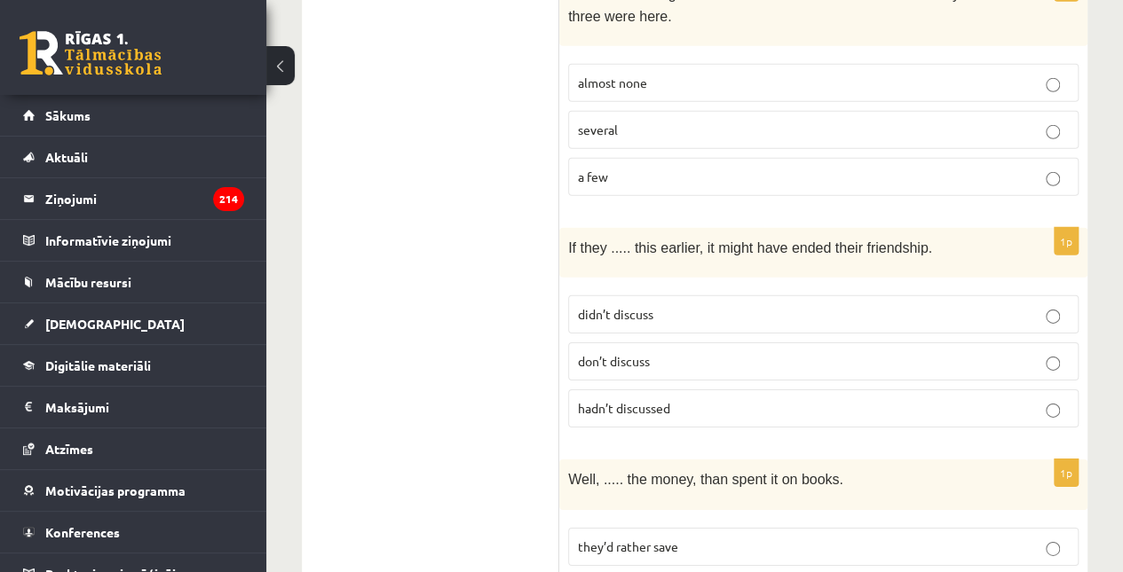
scroll to position [2642, 0]
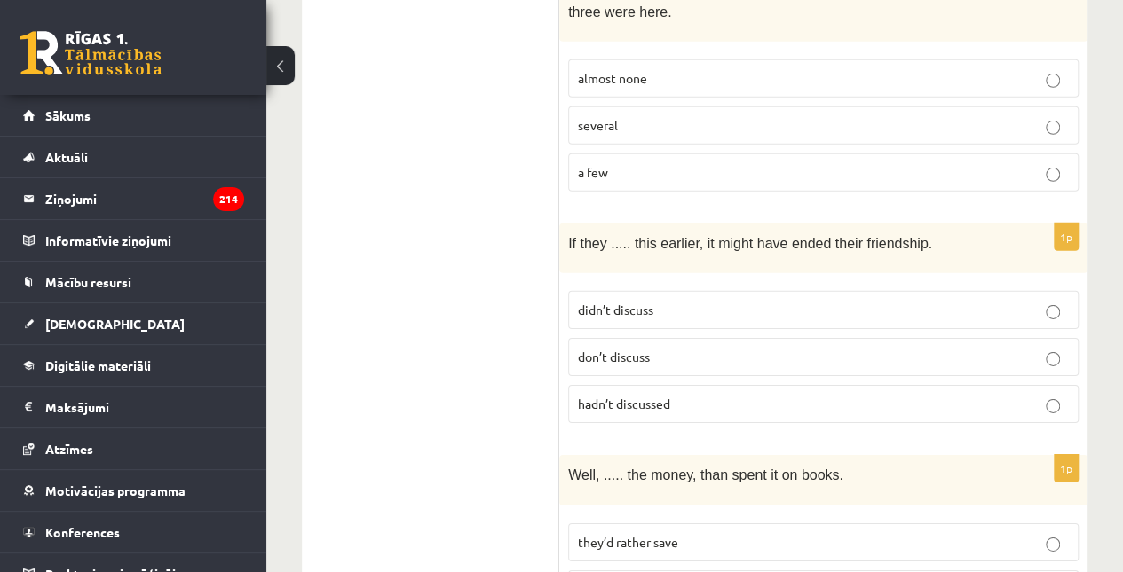
click at [834, 395] on p "hadn’t discussed" at bounding box center [823, 404] width 491 height 19
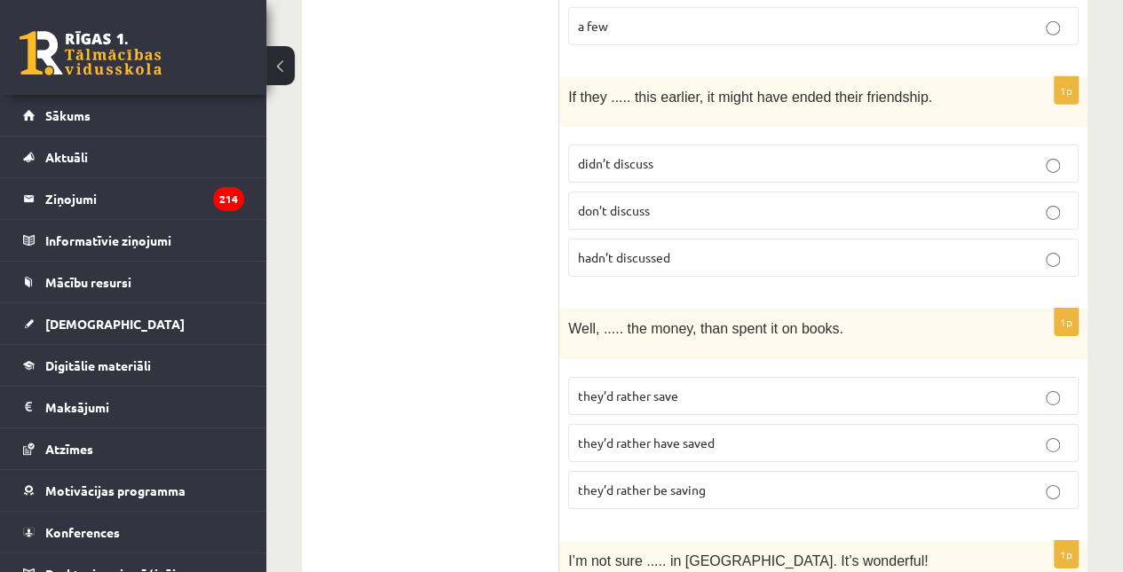
scroll to position [2790, 0]
click at [741, 422] on label "they’d rather have saved" at bounding box center [823, 441] width 510 height 38
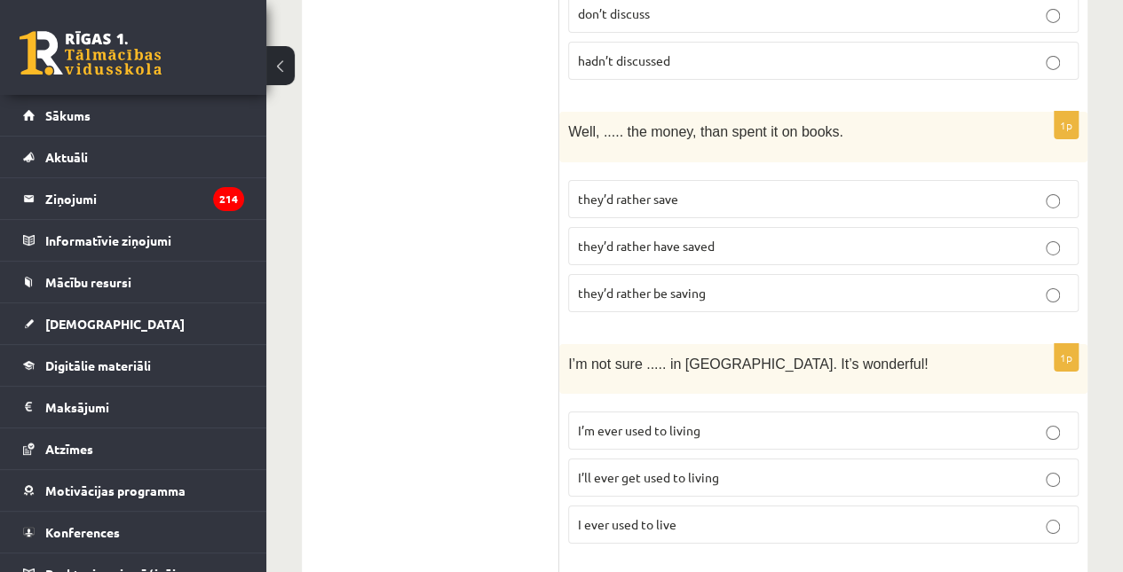
scroll to position [3049, 0]
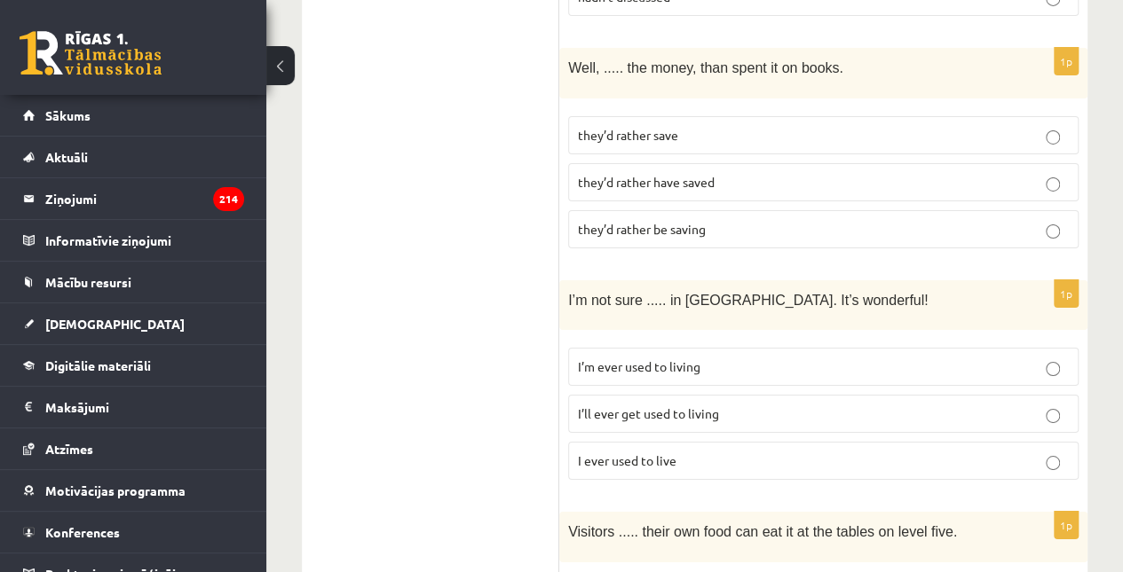
click at [753, 405] on p "I’ll ever get used to living" at bounding box center [823, 414] width 491 height 19
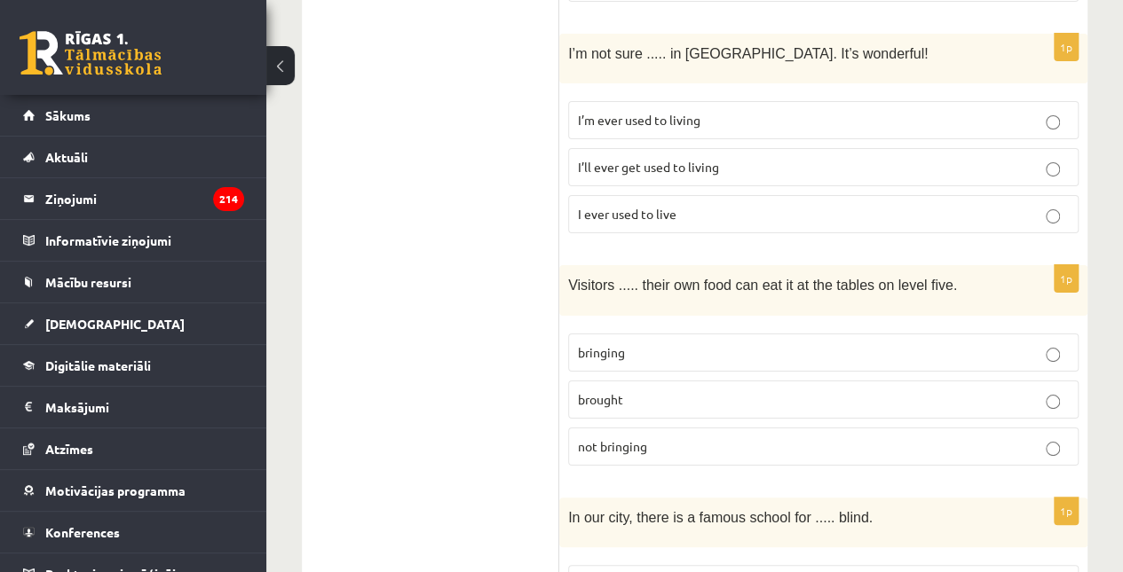
scroll to position [3356, 0]
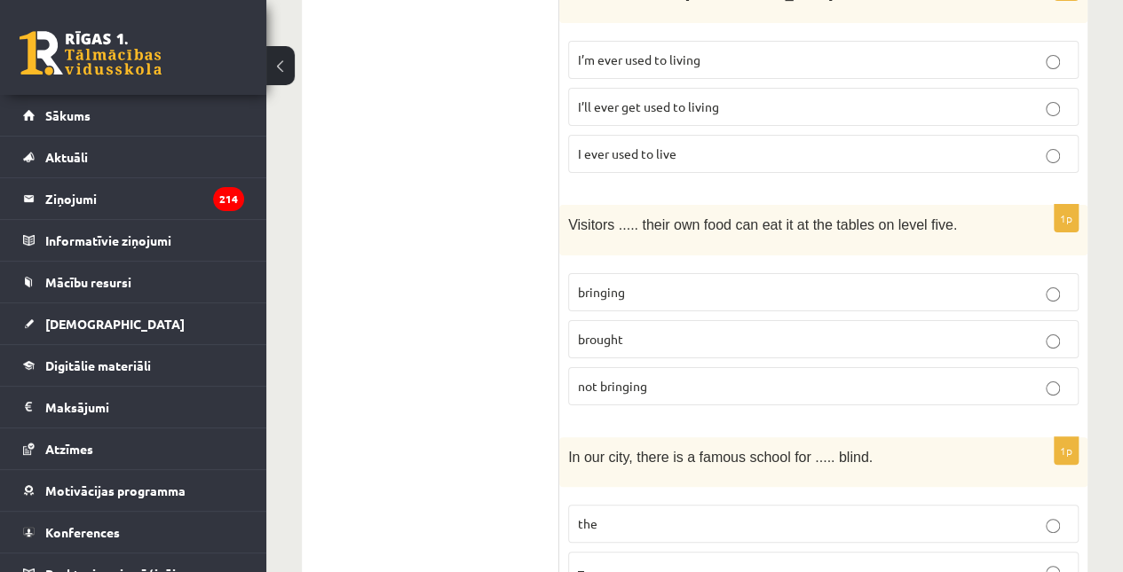
click at [753, 283] on p "bringing" at bounding box center [823, 292] width 491 height 19
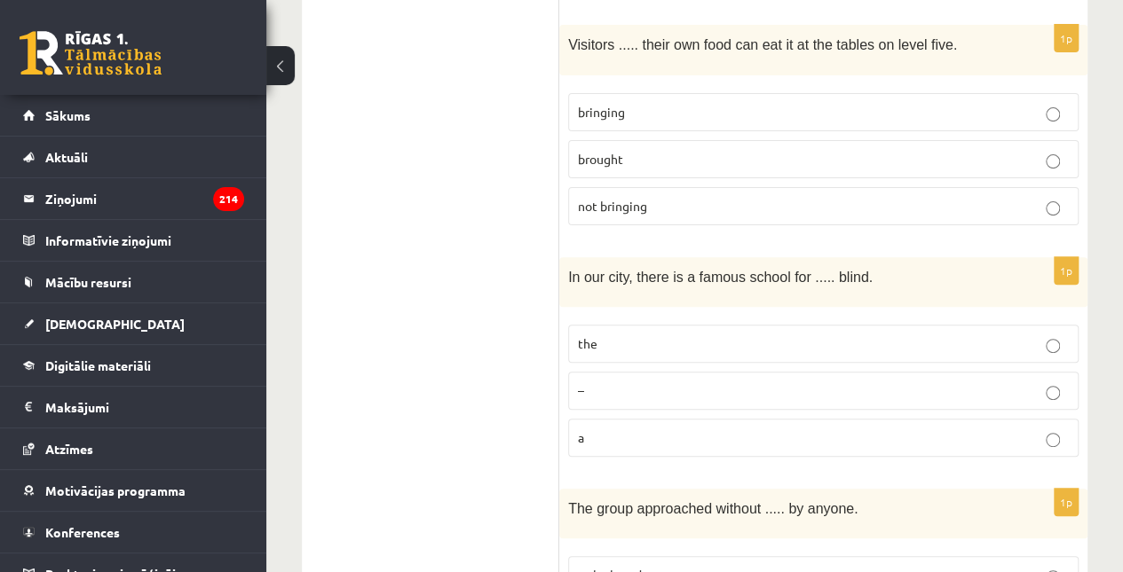
scroll to position [3607, 0]
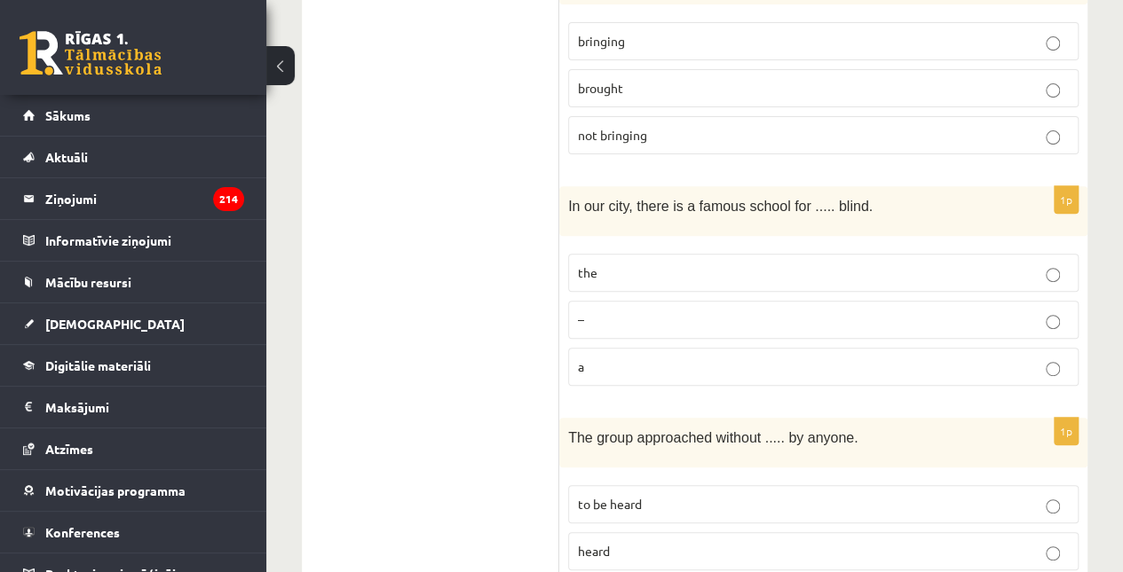
click at [734, 264] on p "the" at bounding box center [823, 273] width 491 height 19
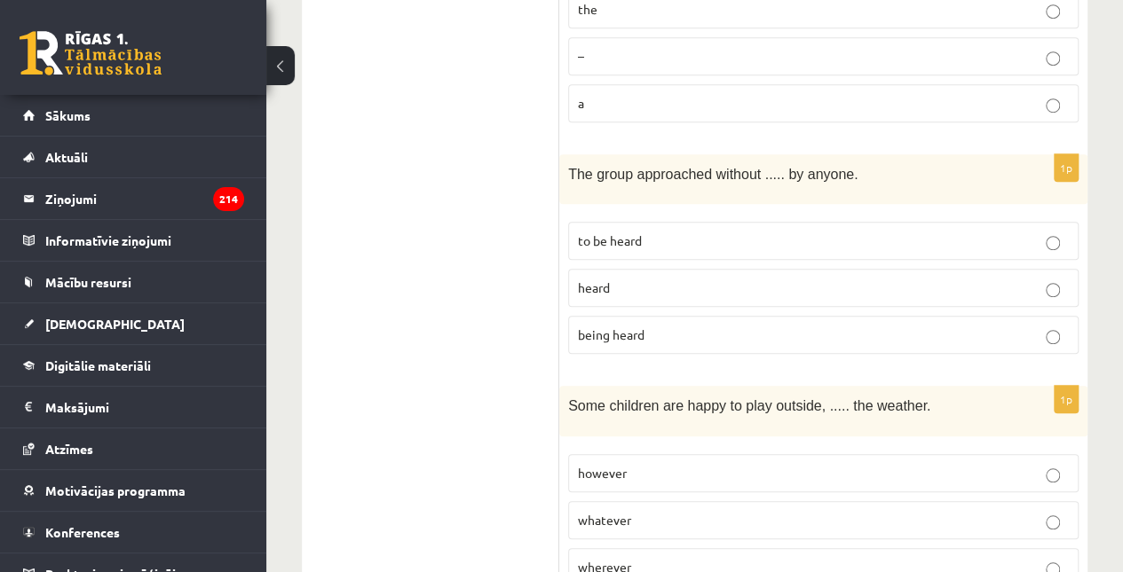
scroll to position [3923, 0]
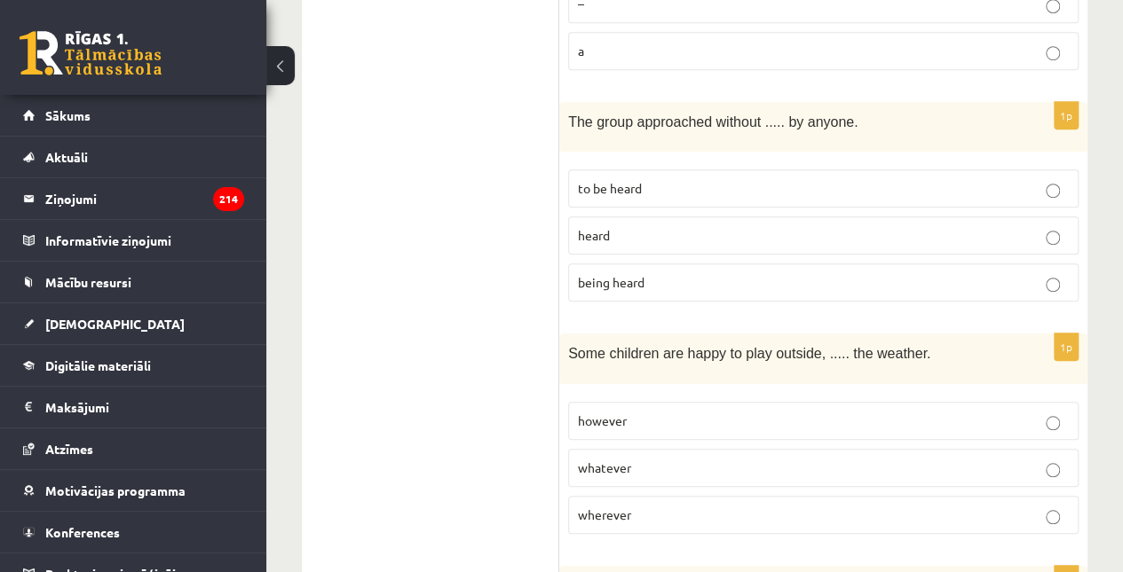
click at [746, 459] on p "whatever" at bounding box center [823, 468] width 491 height 19
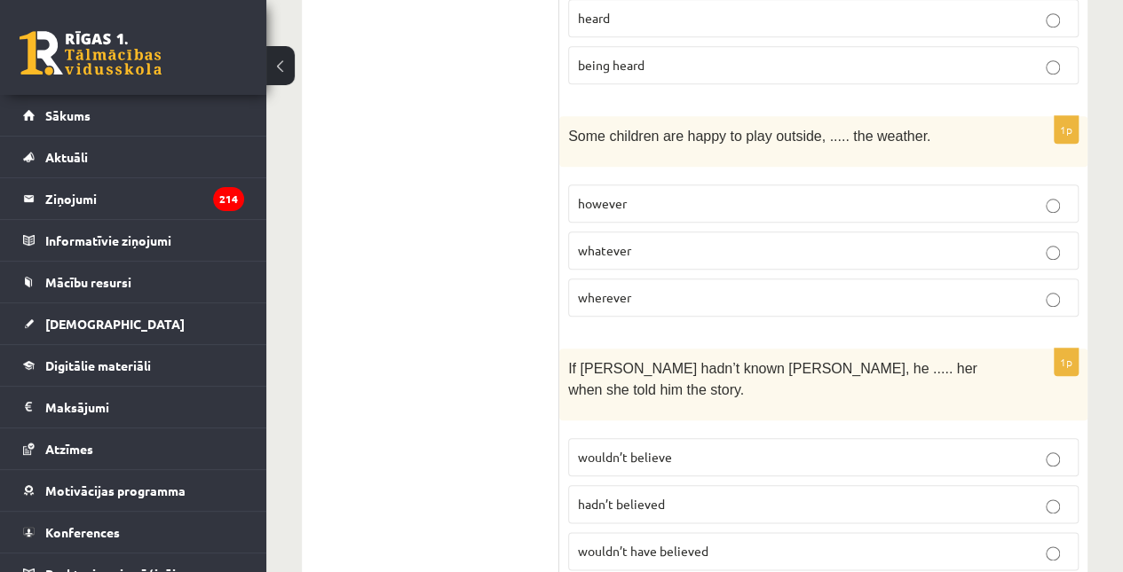
scroll to position [4216, 0]
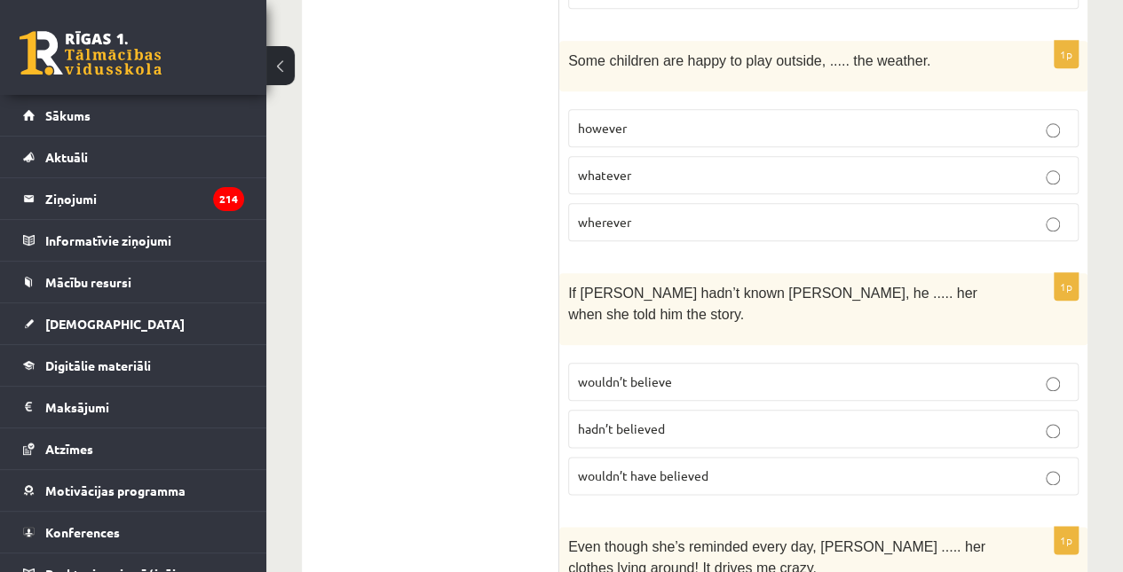
click at [746, 467] on p "wouldn’t have believed" at bounding box center [823, 476] width 491 height 19
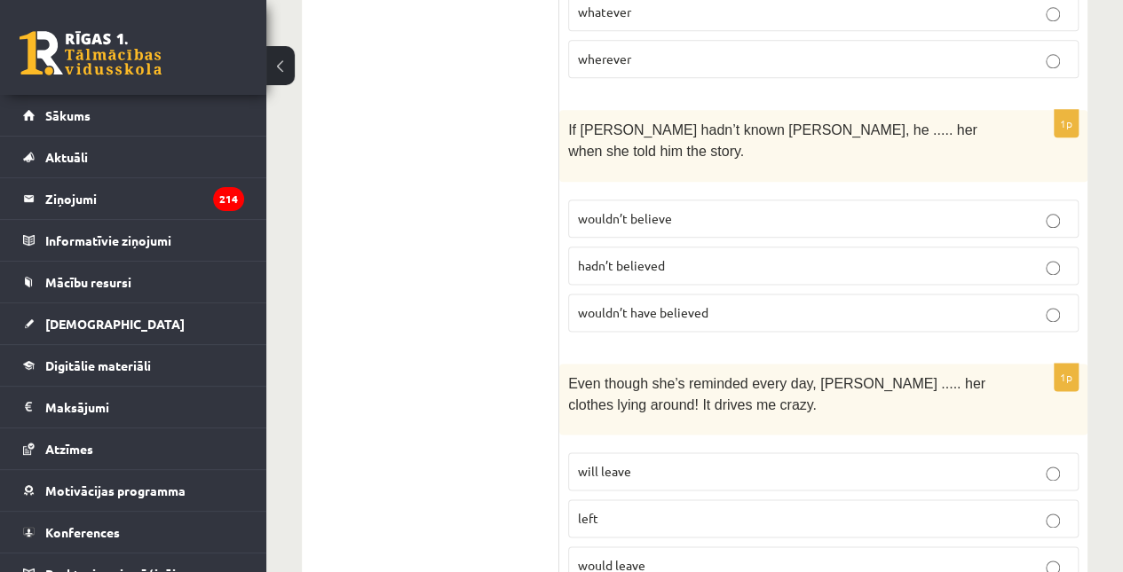
scroll to position [4446, 0]
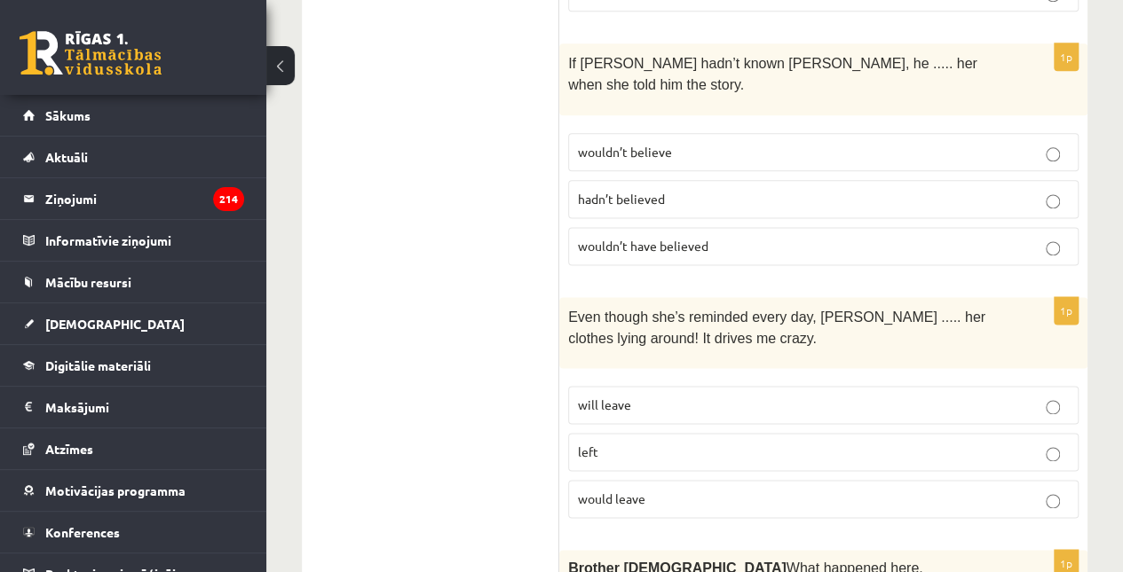
click at [746, 396] on p "will leave" at bounding box center [823, 405] width 491 height 19
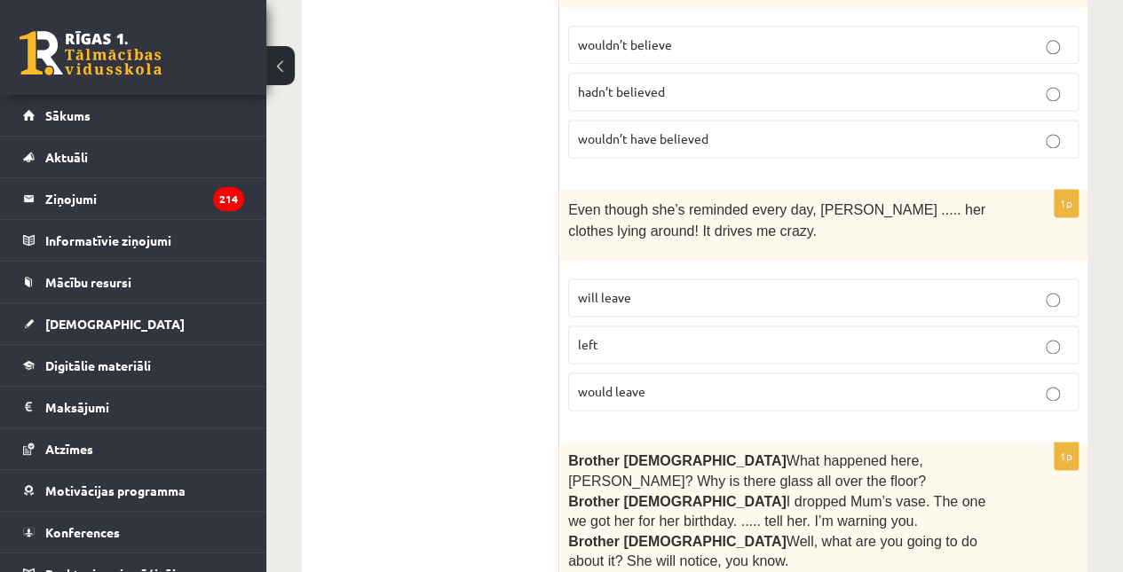
scroll to position [4646, 0]
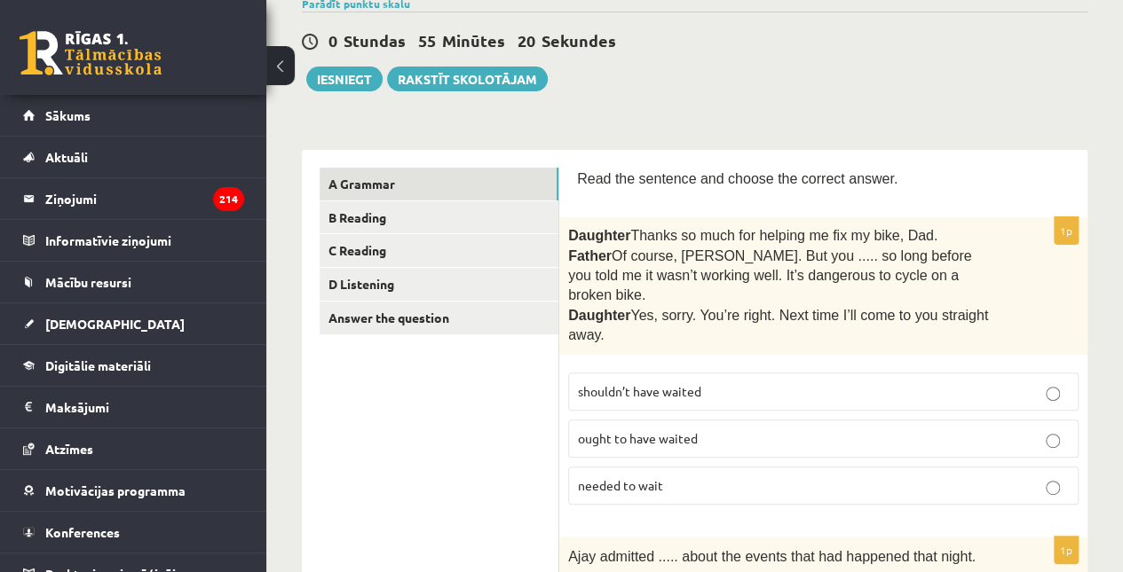
scroll to position [0, 0]
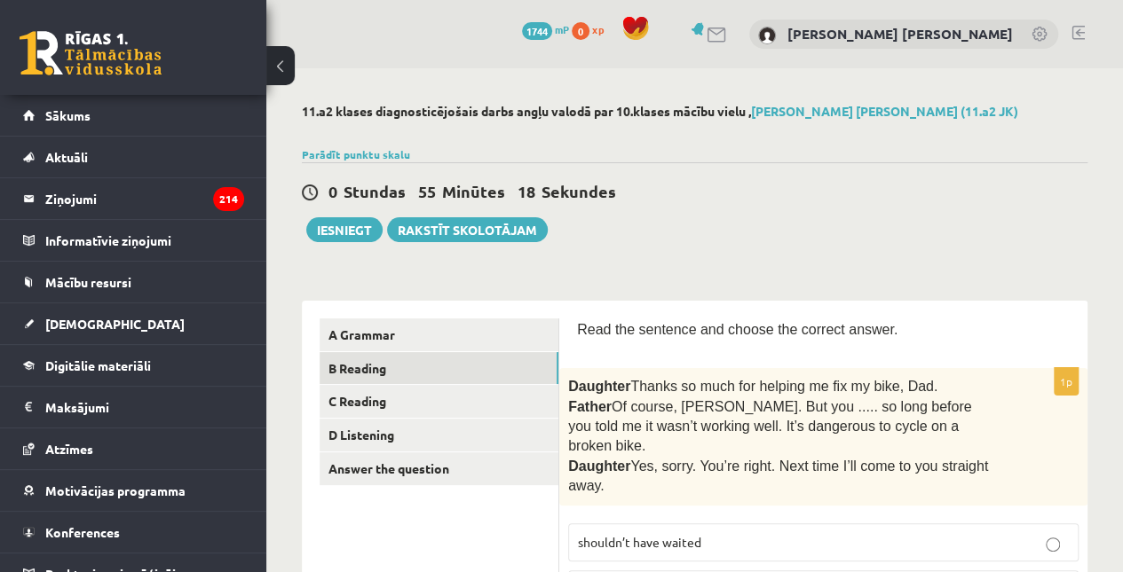
click at [408, 377] on link "B Reading" at bounding box center [438, 368] width 239 height 33
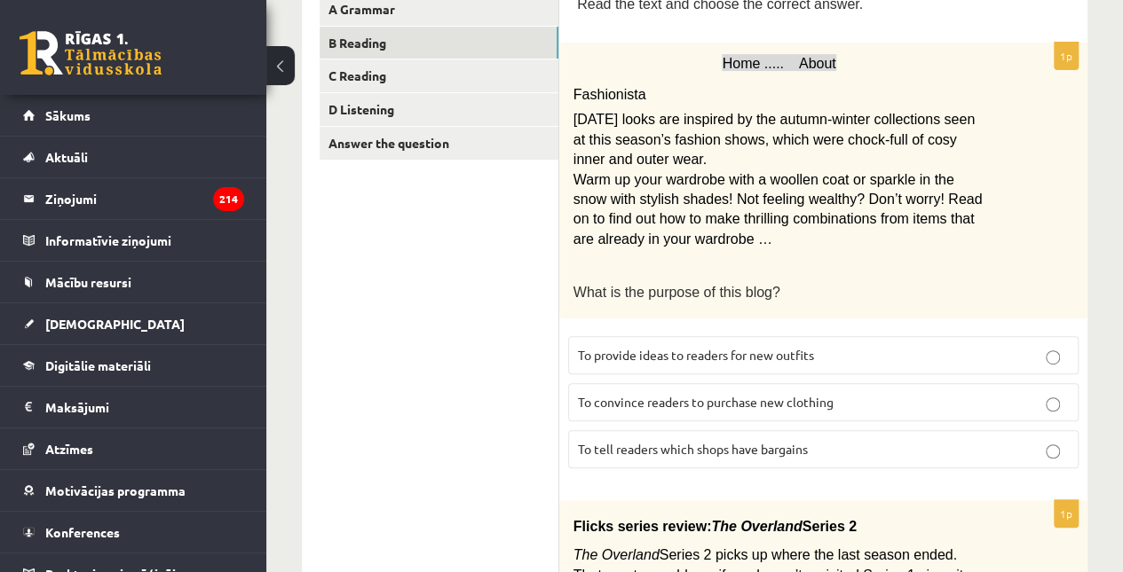
scroll to position [486, 0]
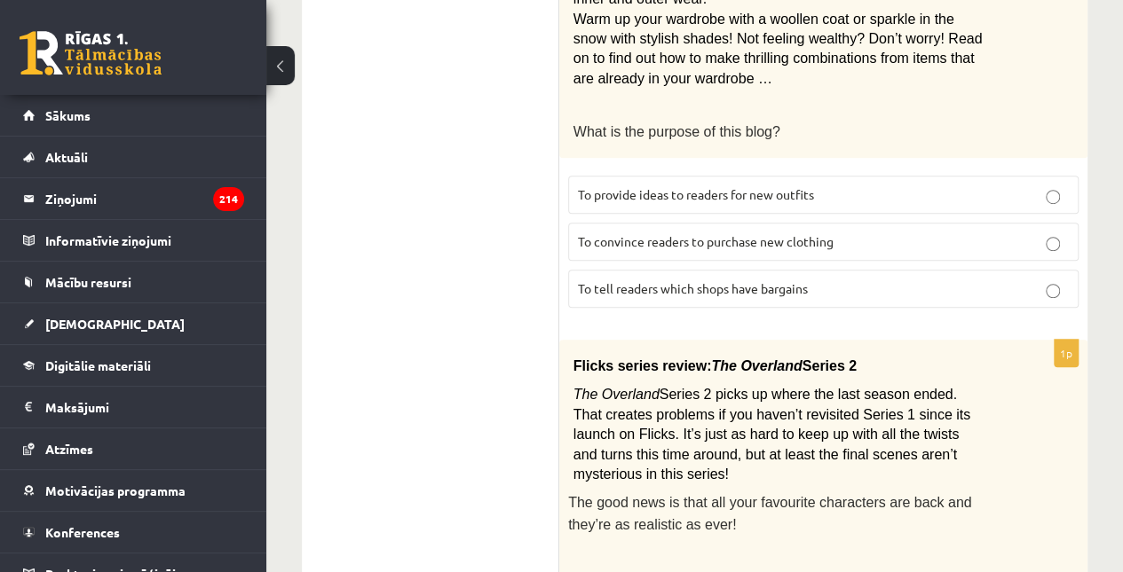
click at [669, 185] on p "To provide ideas to readers for new outfits" at bounding box center [823, 194] width 491 height 19
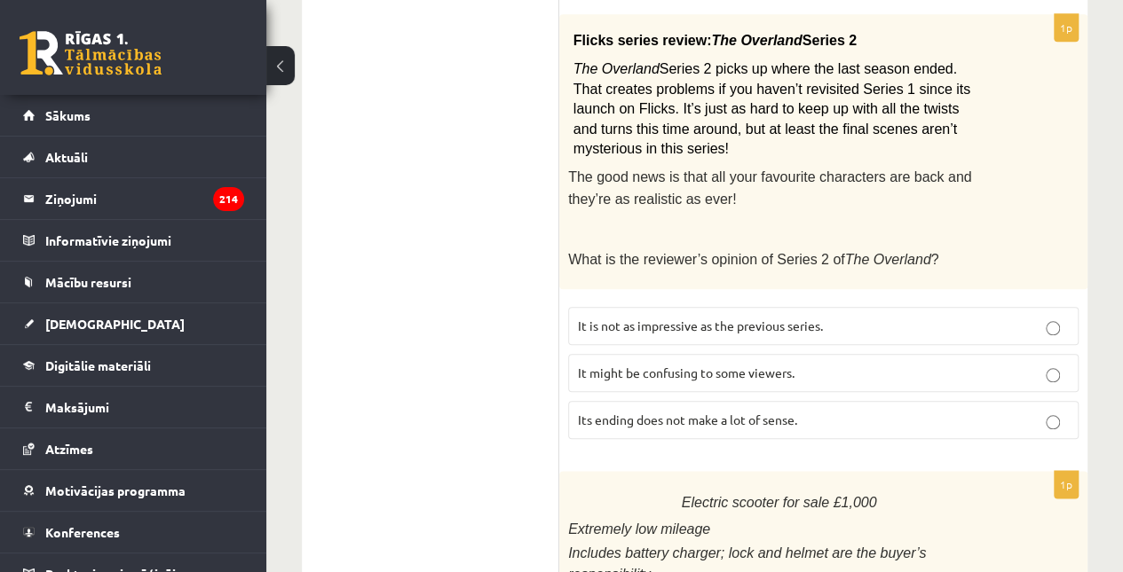
scroll to position [864, 0]
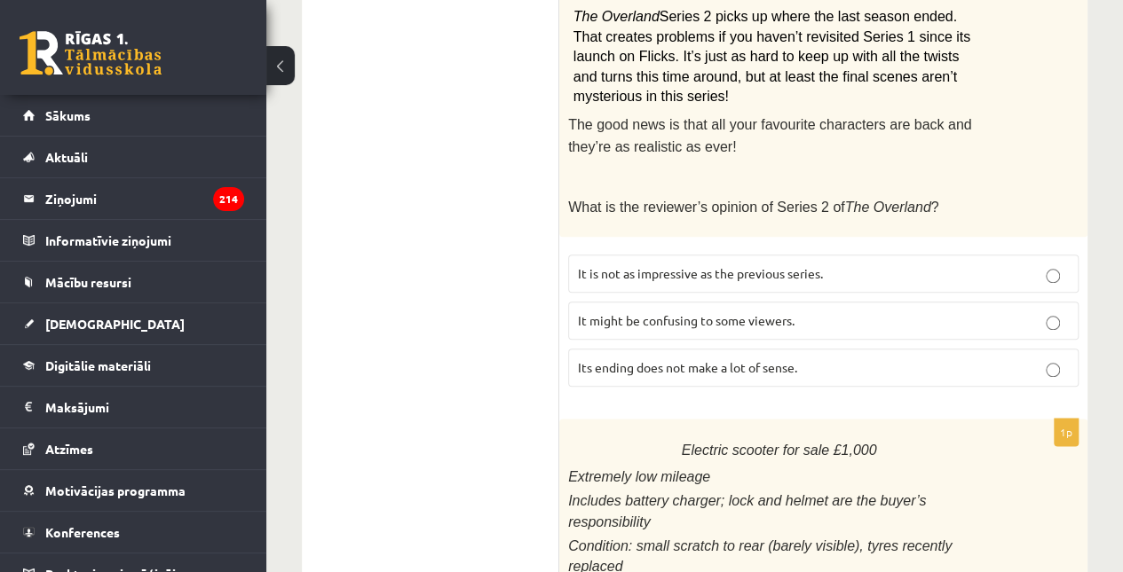
click at [751, 302] on label "It might be confusing to some viewers." at bounding box center [823, 321] width 510 height 38
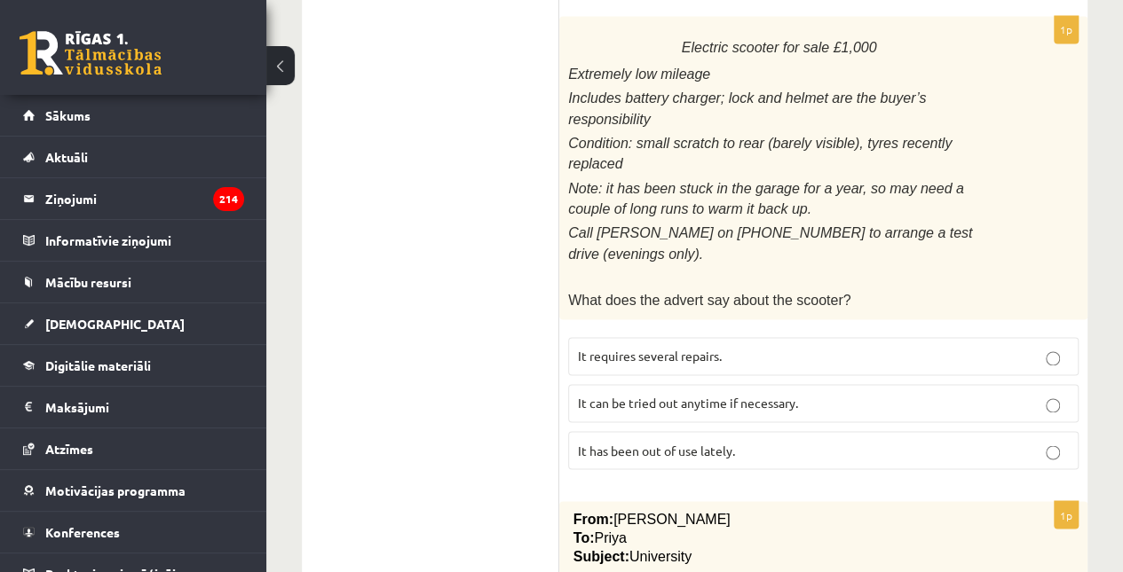
scroll to position [1348, 0]
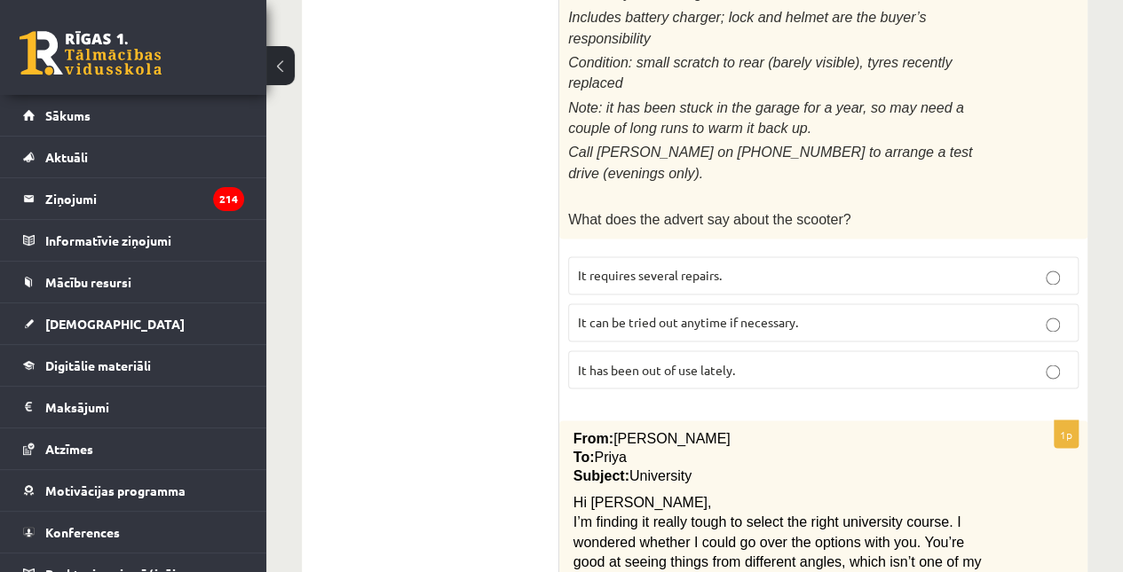
click at [745, 360] on p "It has been out of use lately." at bounding box center [823, 369] width 491 height 19
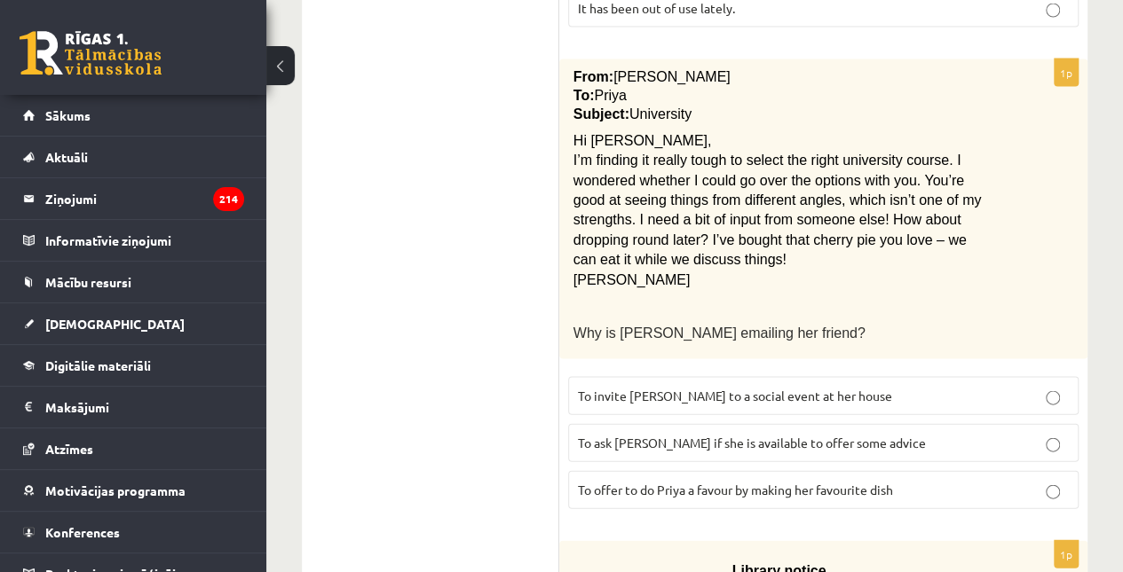
scroll to position [1743, 0]
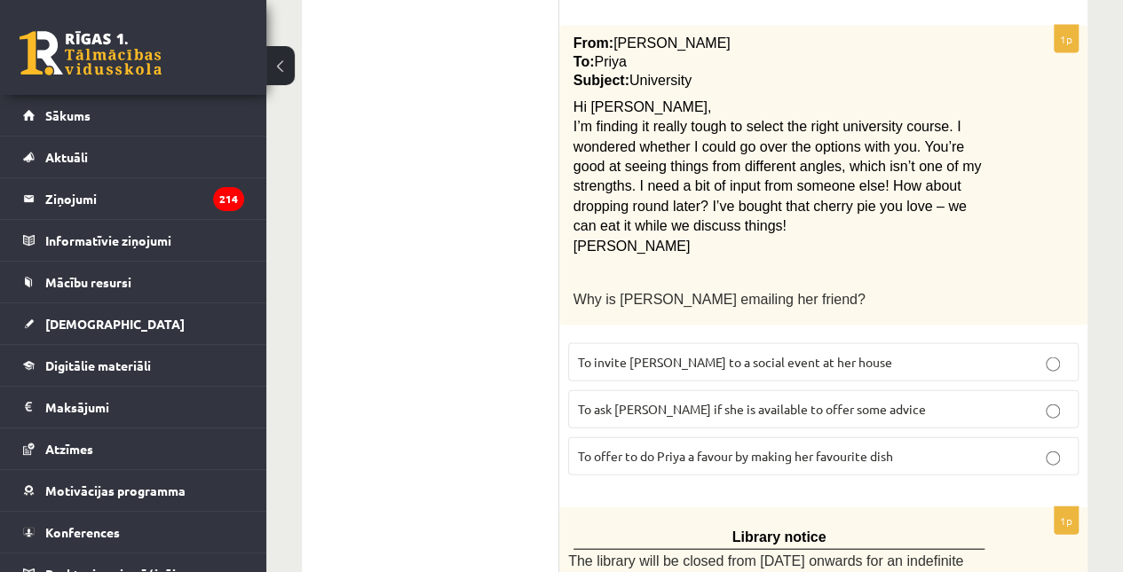
click at [745, 401] on span "To ask Priya if she is available to offer some advice" at bounding box center [752, 409] width 348 height 16
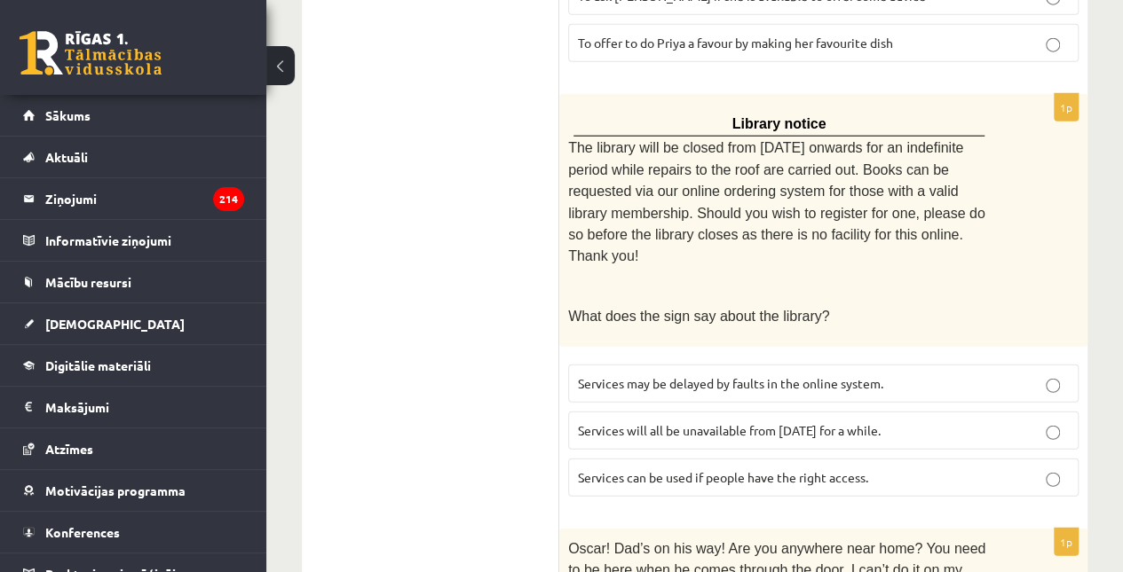
scroll to position [2171, 0]
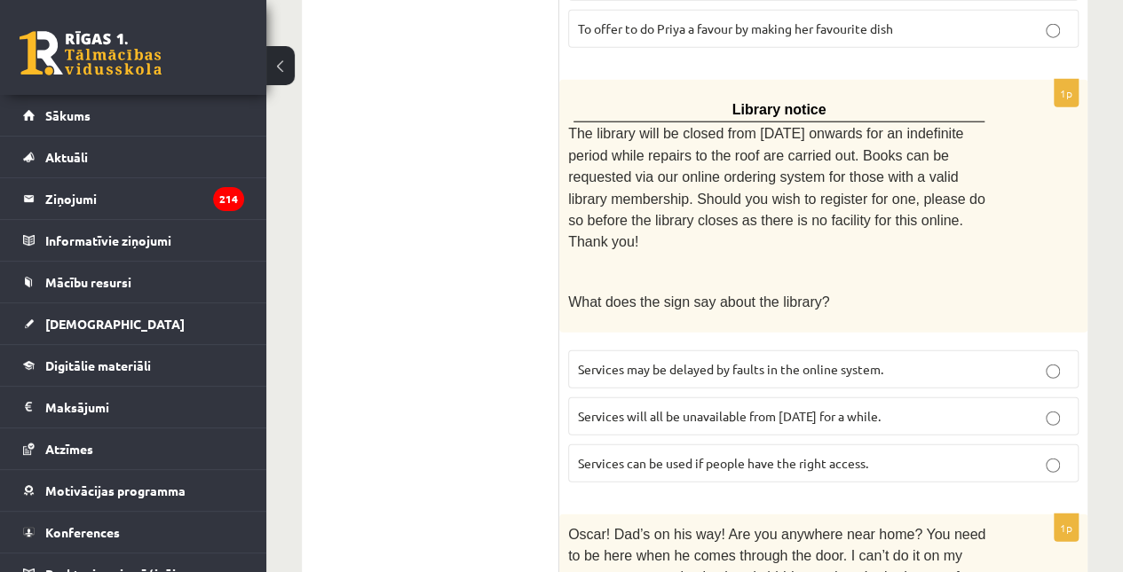
click at [767, 455] on span "Services can be used if people have the right access." at bounding box center [723, 463] width 290 height 16
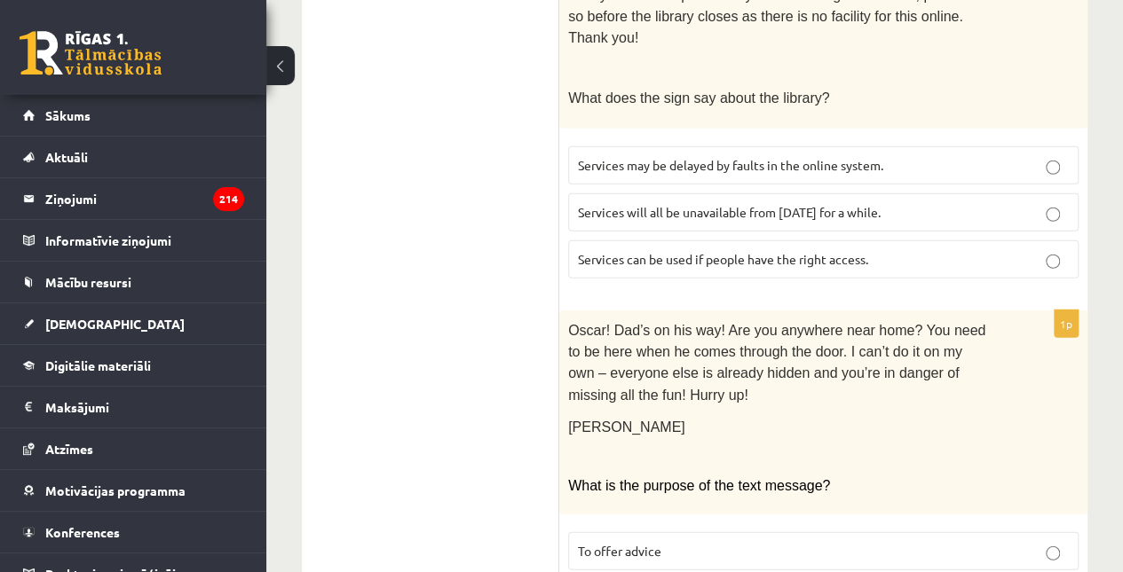
scroll to position [2376, 0]
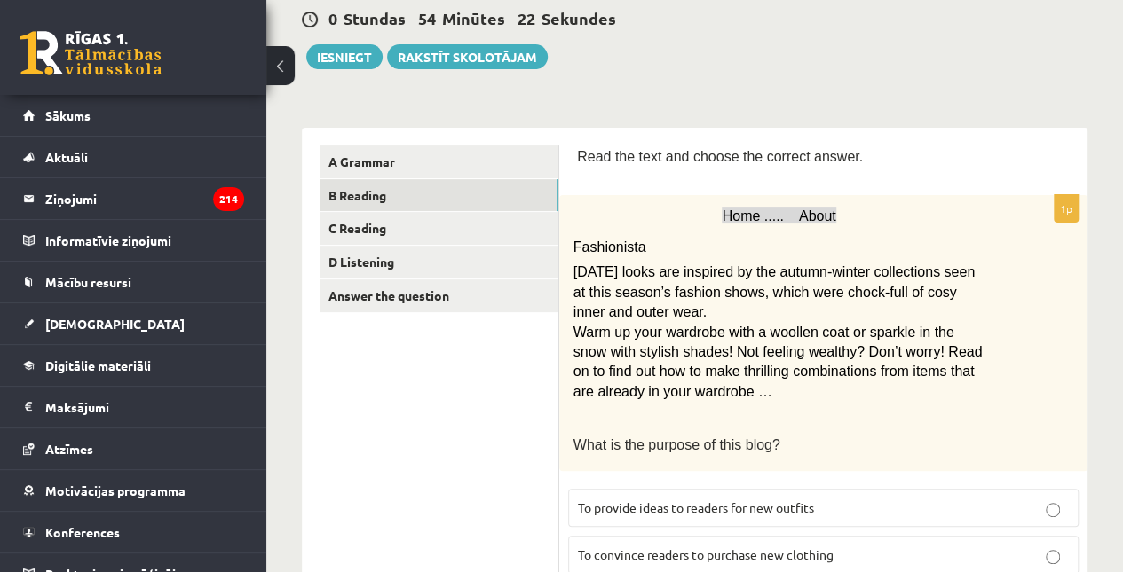
scroll to position [162, 0]
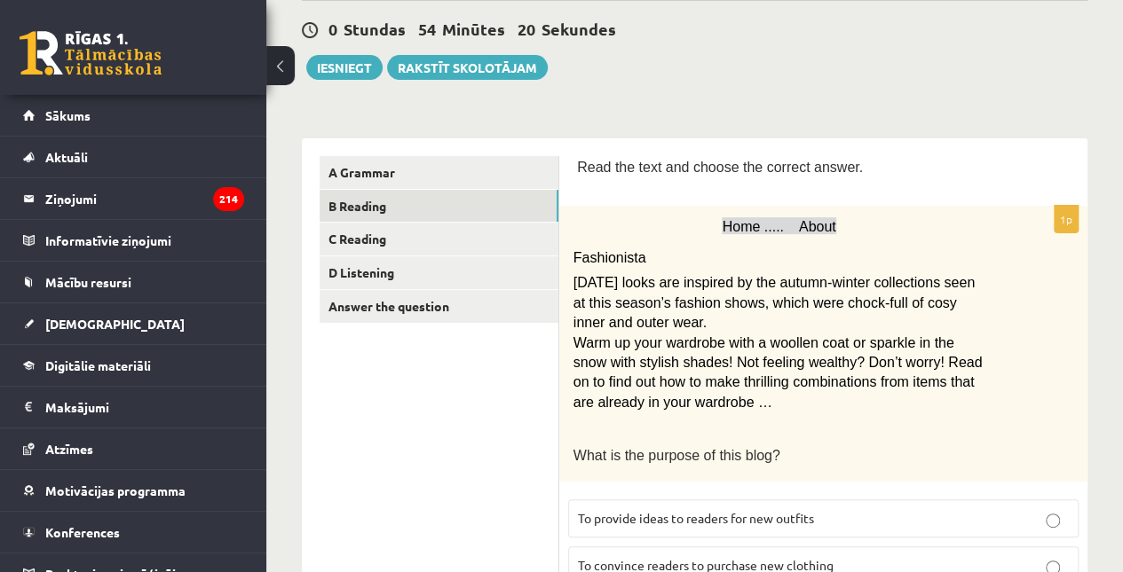
click at [471, 230] on link "C Reading" at bounding box center [438, 239] width 239 height 33
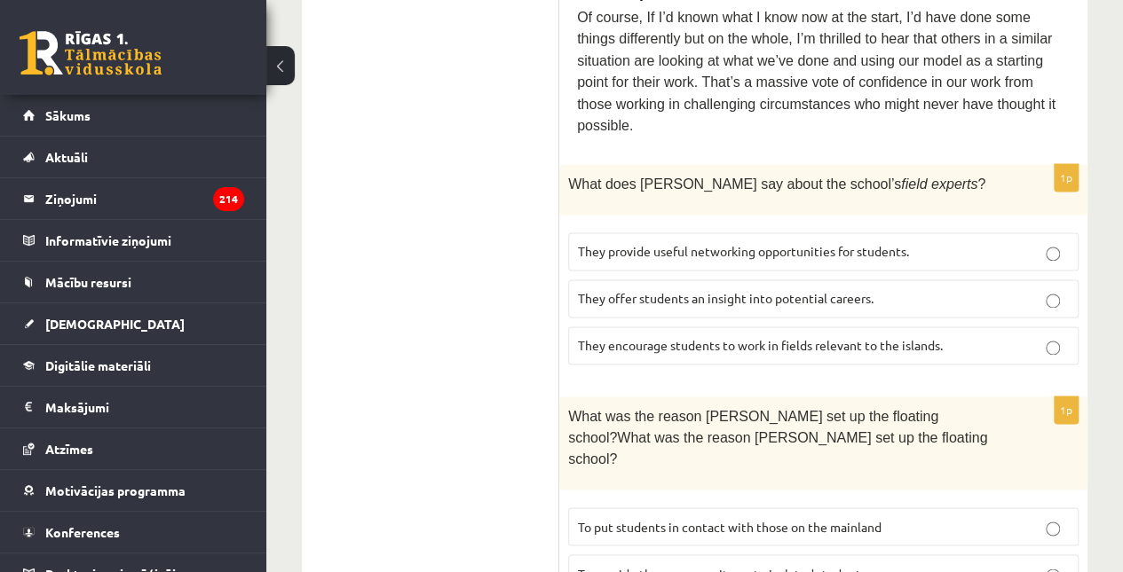
scroll to position [1124, 0]
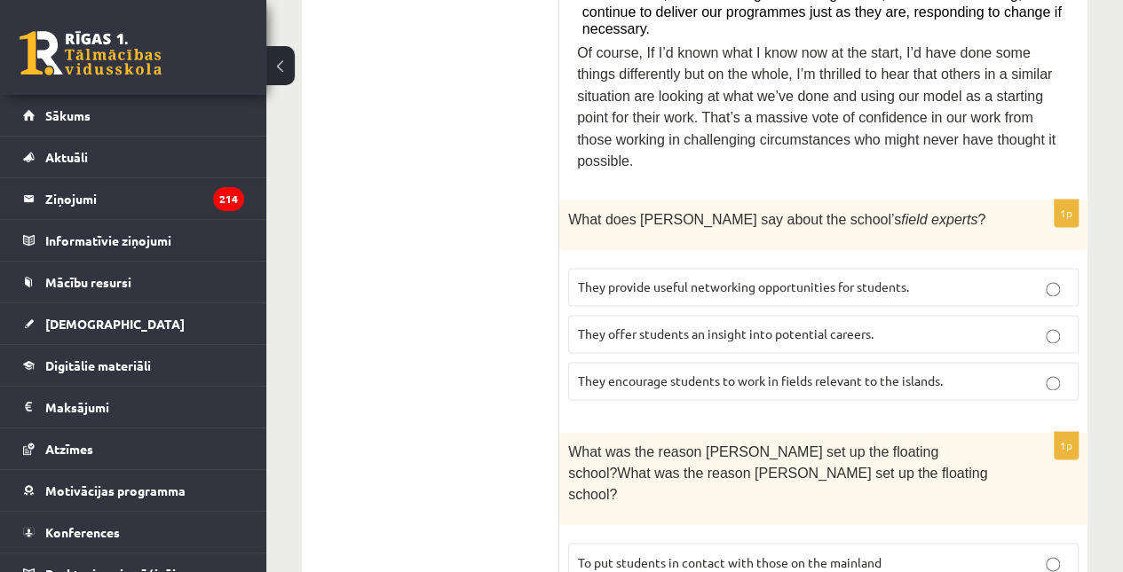
click at [640, 326] on span "They offer students an insight into potential careers." at bounding box center [726, 334] width 296 height 16
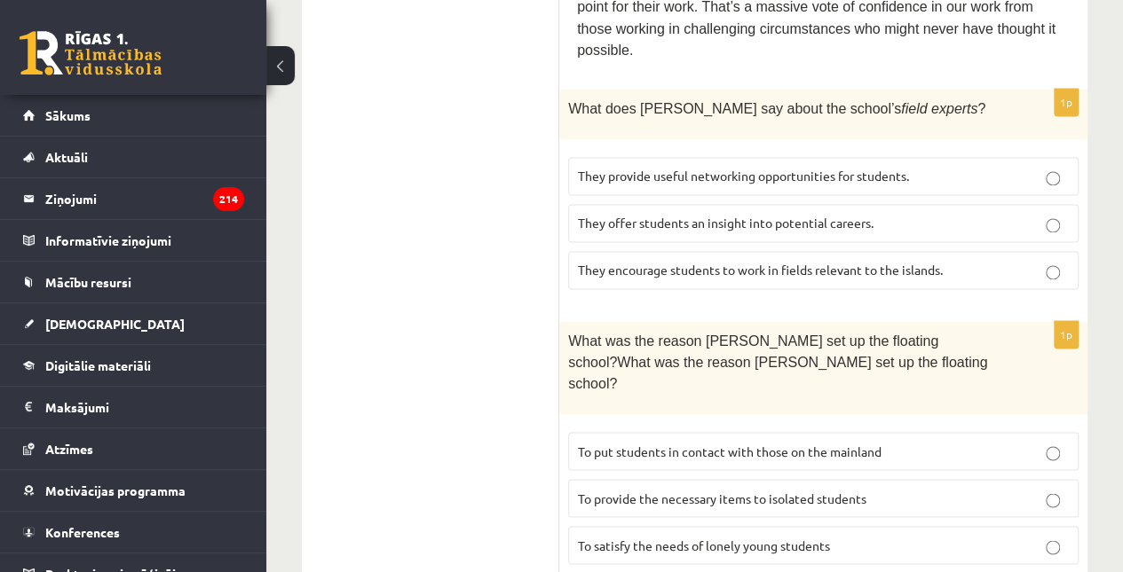
scroll to position [1294, 0]
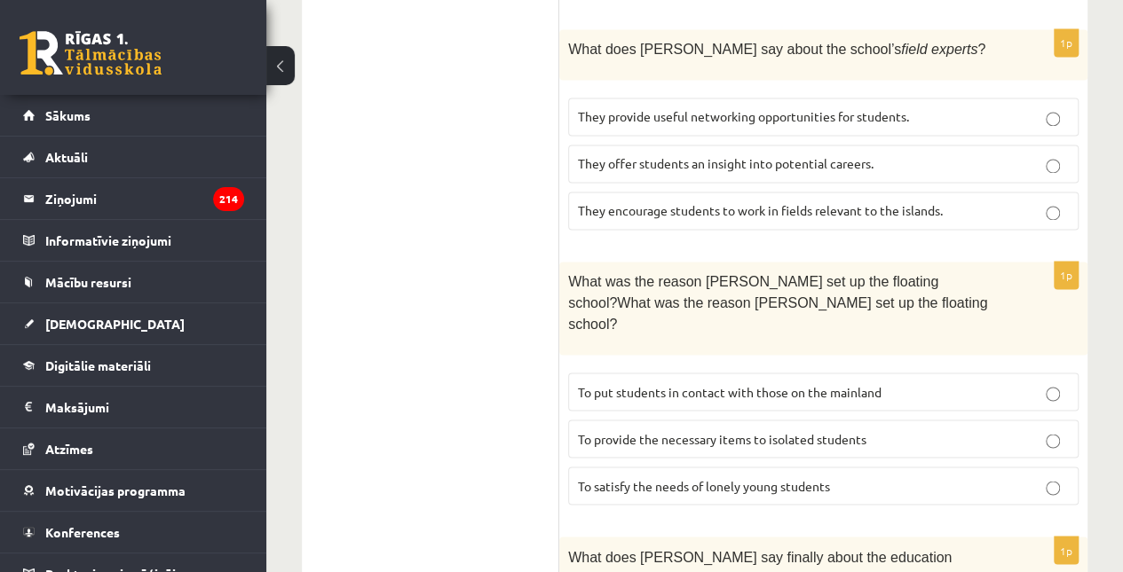
click at [644, 430] on span "To provide the necessary items to isolated students" at bounding box center [722, 438] width 288 height 16
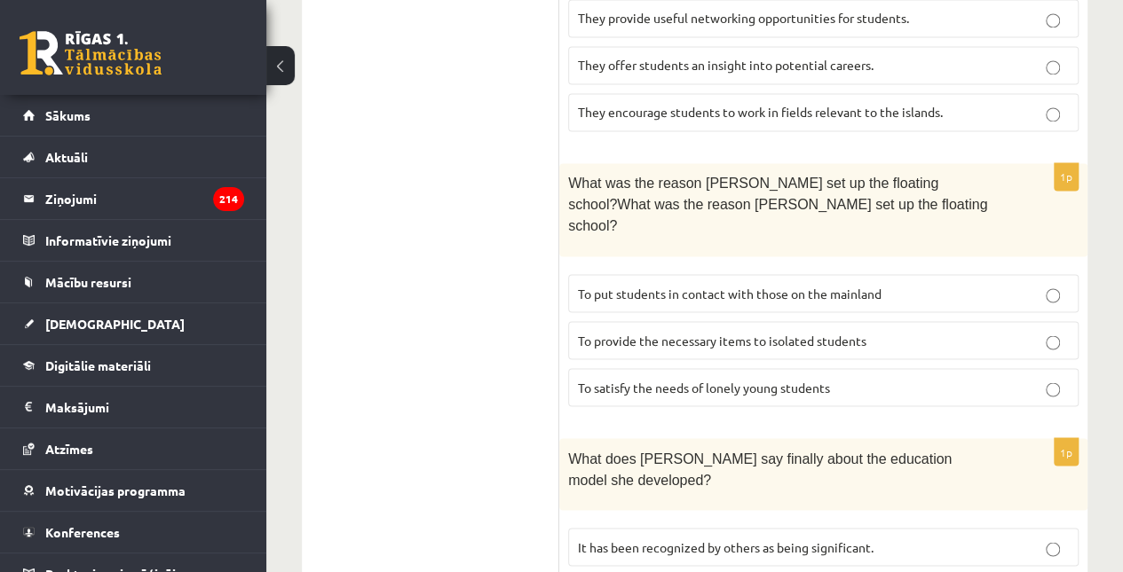
scroll to position [1399, 0]
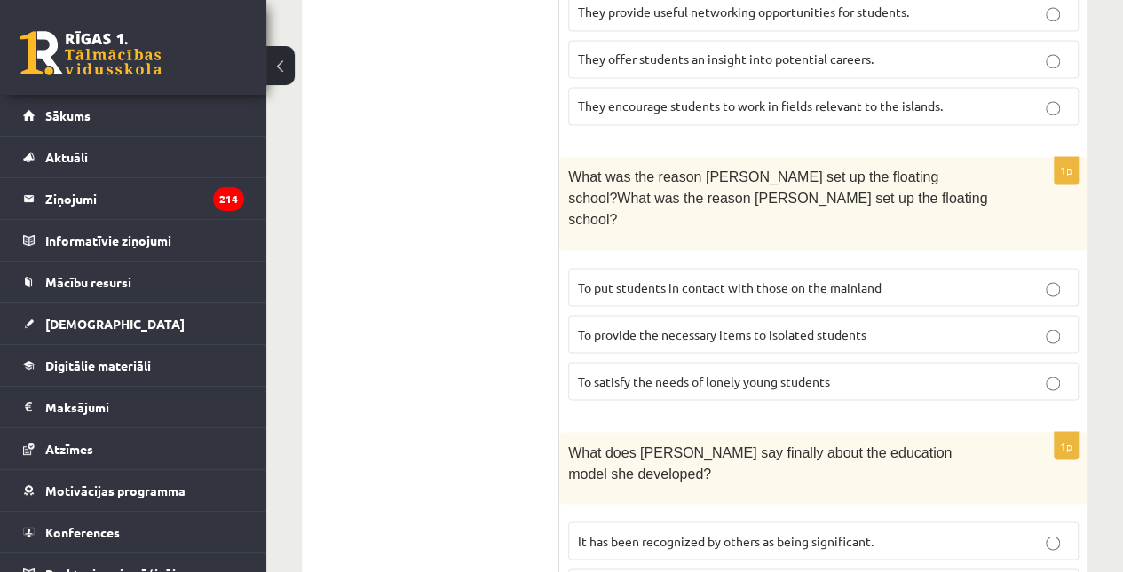
click at [640, 532] on p "It has been recognized by others as being significant." at bounding box center [823, 541] width 491 height 19
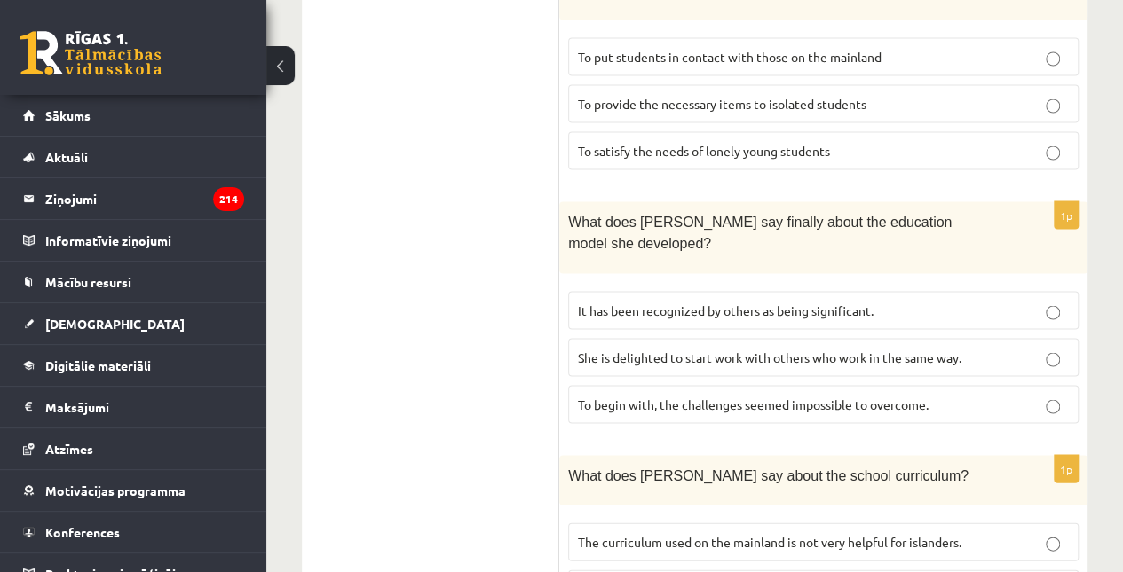
scroll to position [1676, 0]
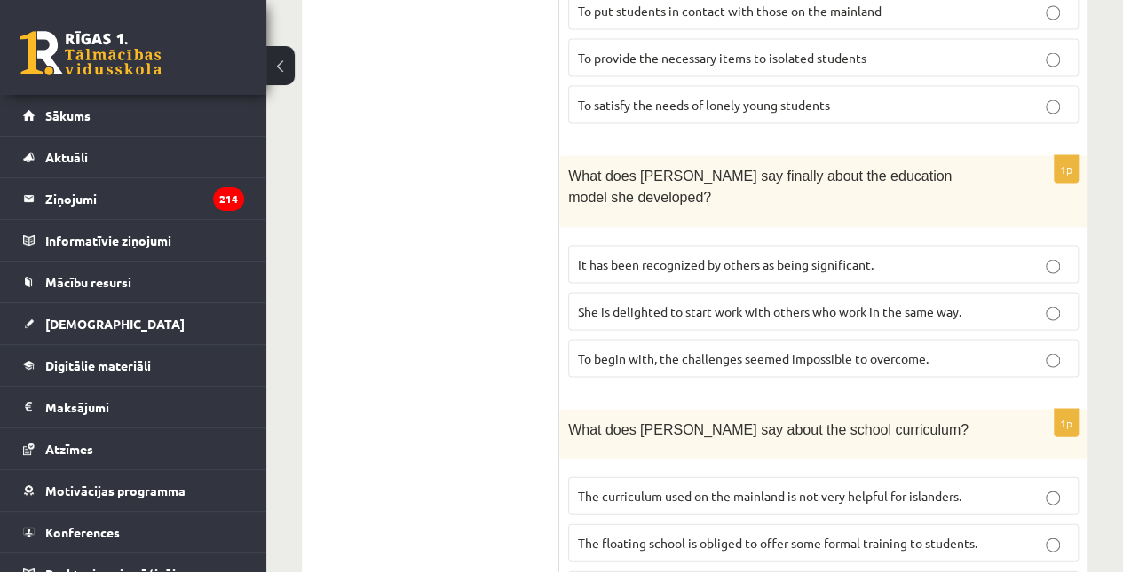
click at [712, 487] on span "The curriculum used on the mainland is not very helpful for islanders." at bounding box center [769, 495] width 383 height 16
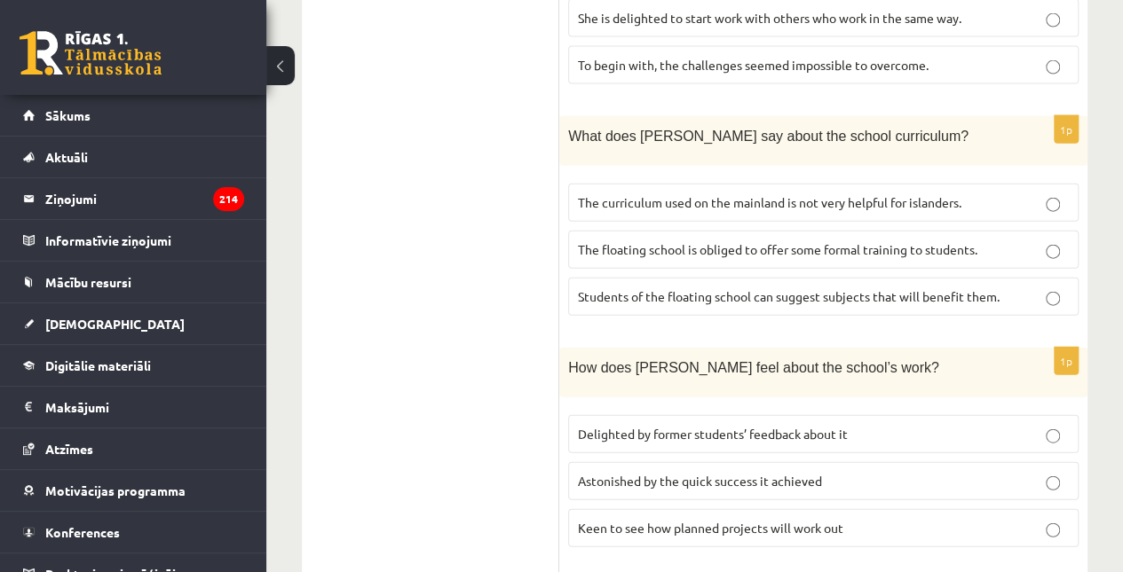
scroll to position [2070, 0]
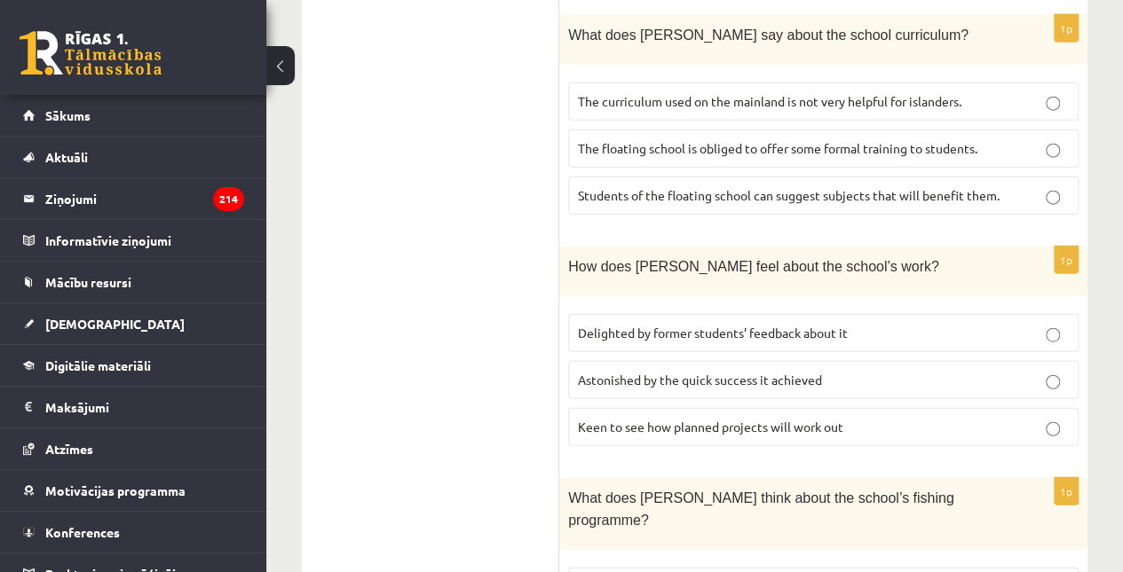
click at [761, 325] on span "Delighted by former students’ feedback about it" at bounding box center [713, 333] width 270 height 16
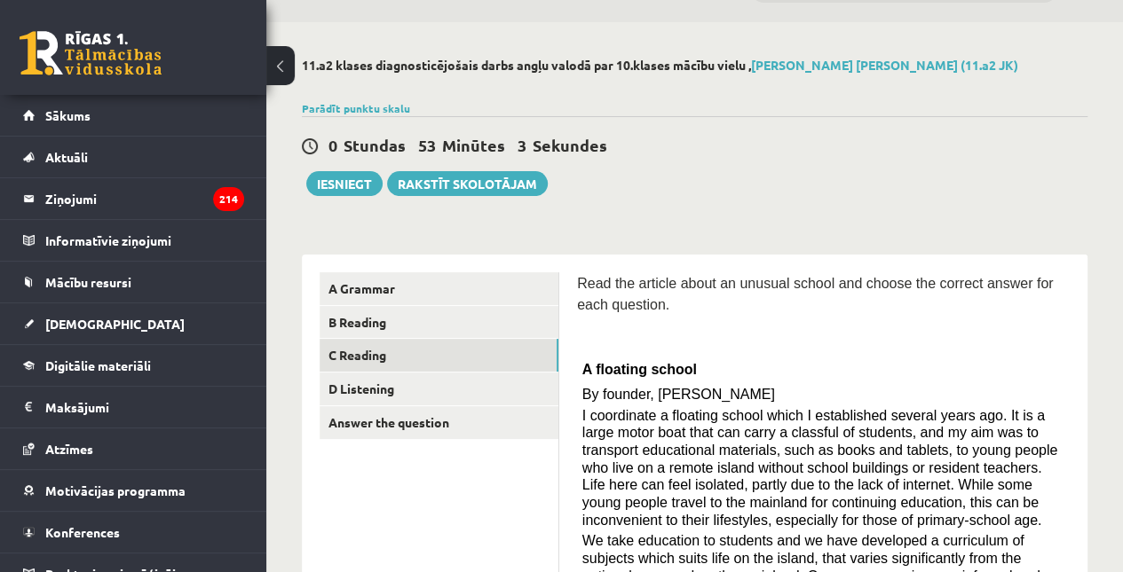
scroll to position [0, 0]
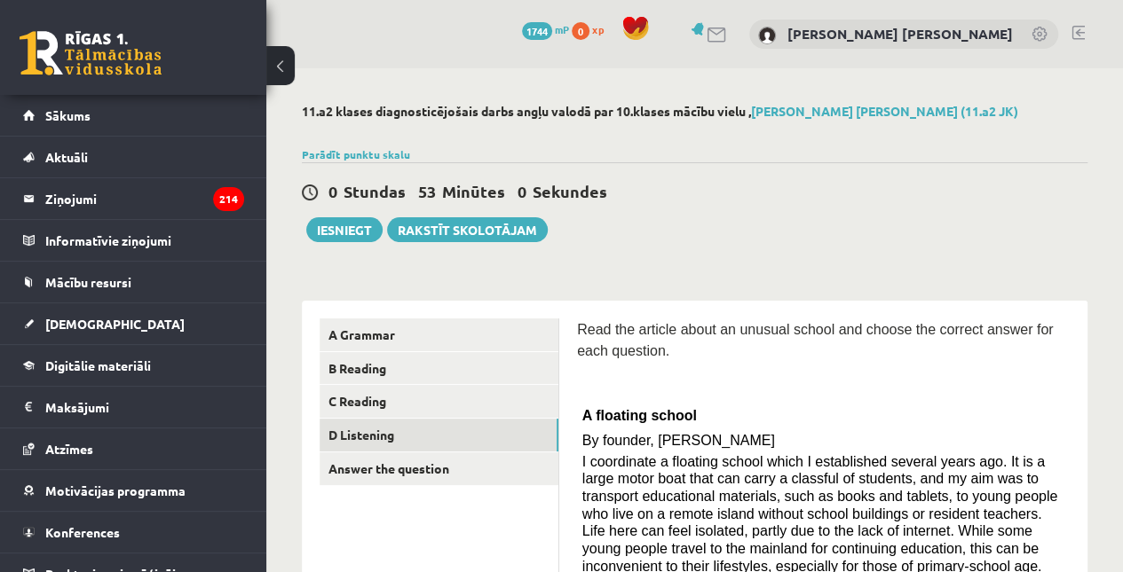
click at [477, 434] on link "D Listening" at bounding box center [438, 435] width 239 height 33
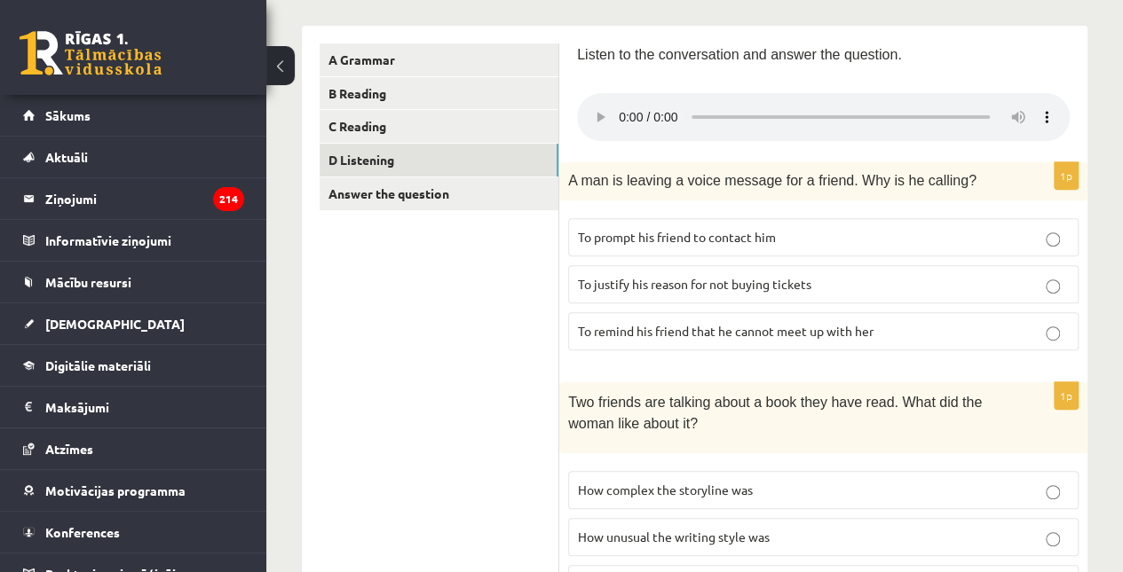
scroll to position [288, 0]
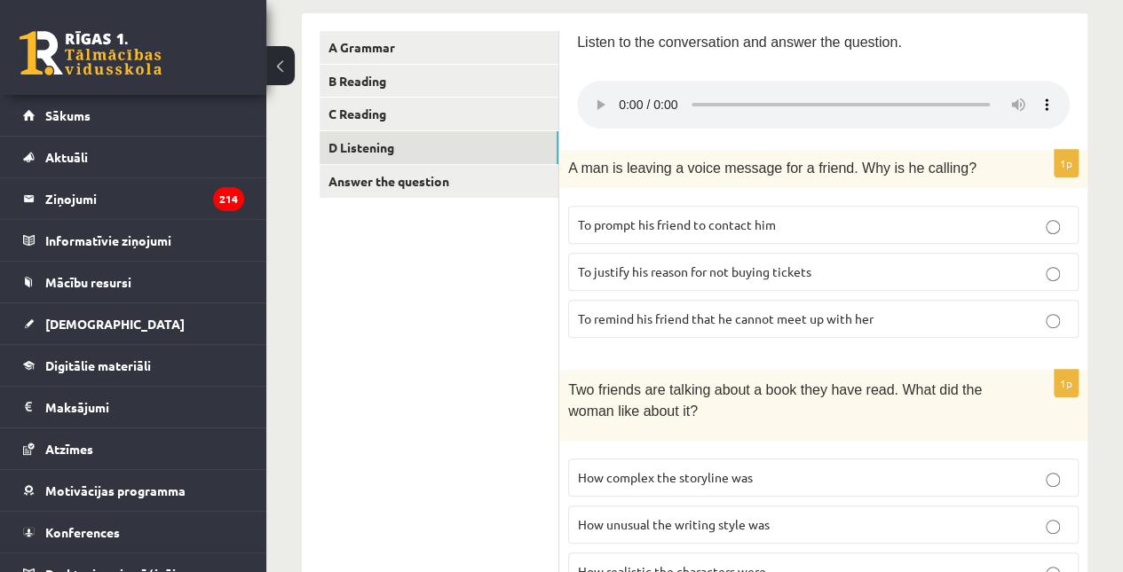
click at [808, 327] on label "To remind his friend that he cannot meet up with her" at bounding box center [823, 319] width 510 height 38
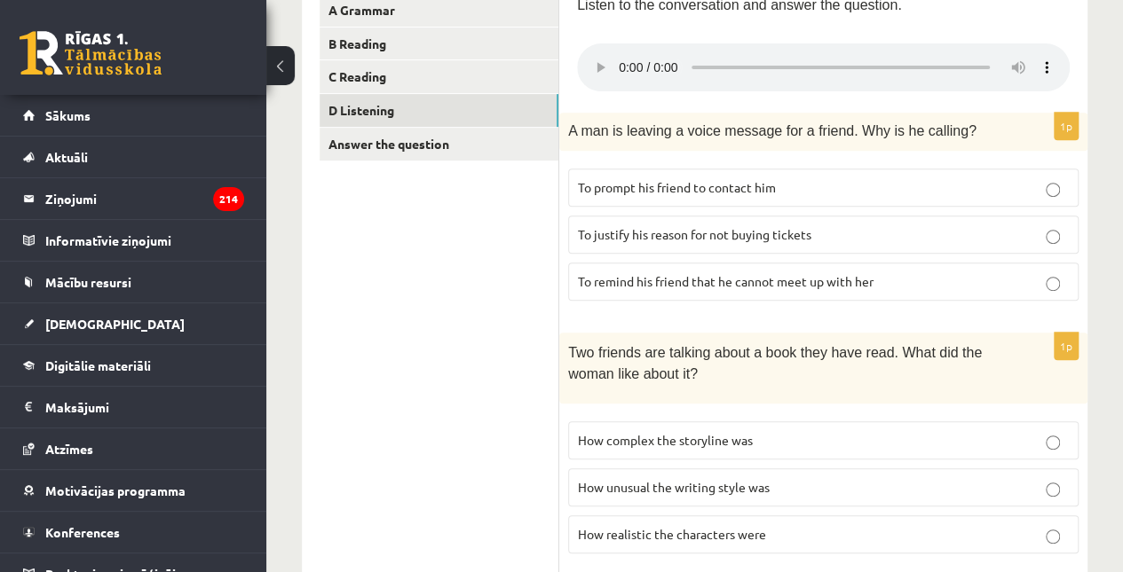
scroll to position [460, 0]
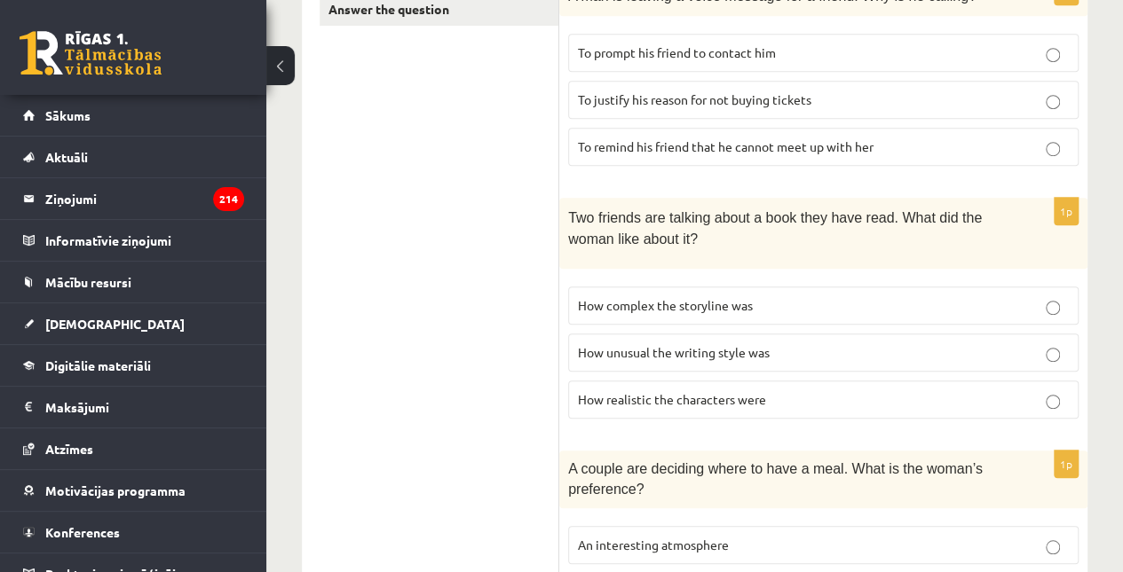
click at [808, 296] on p "How complex the storyline was" at bounding box center [823, 305] width 491 height 19
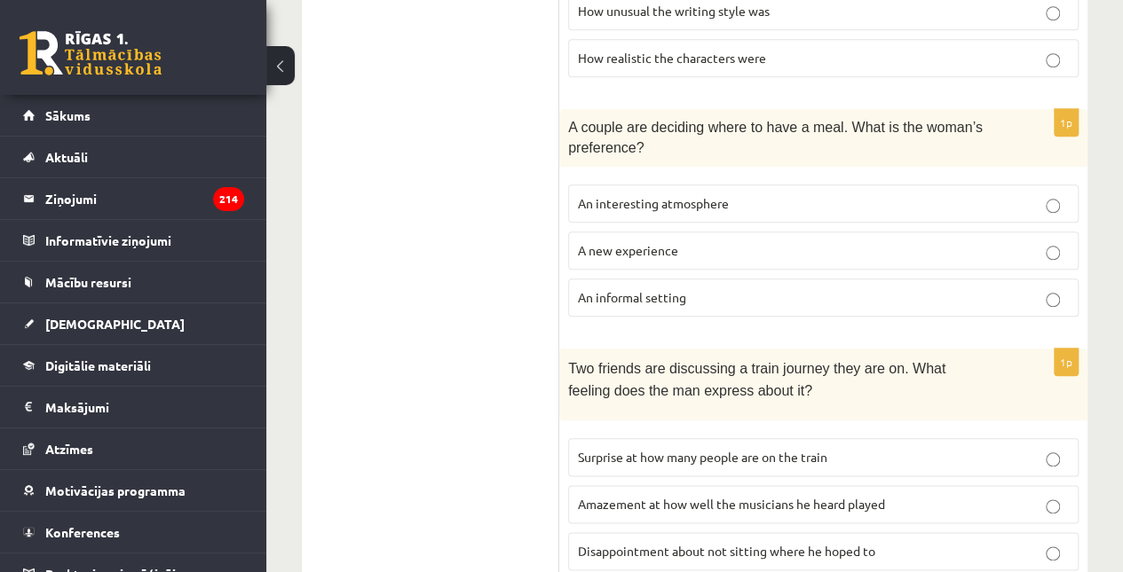
scroll to position [853, 0]
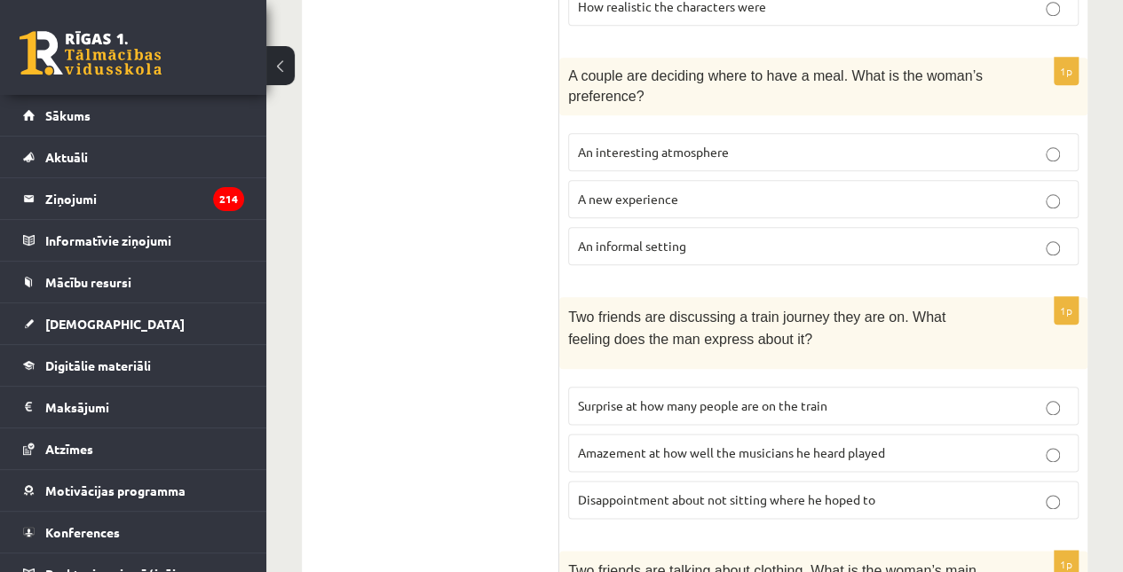
click at [808, 191] on p "A new experience" at bounding box center [823, 199] width 491 height 19
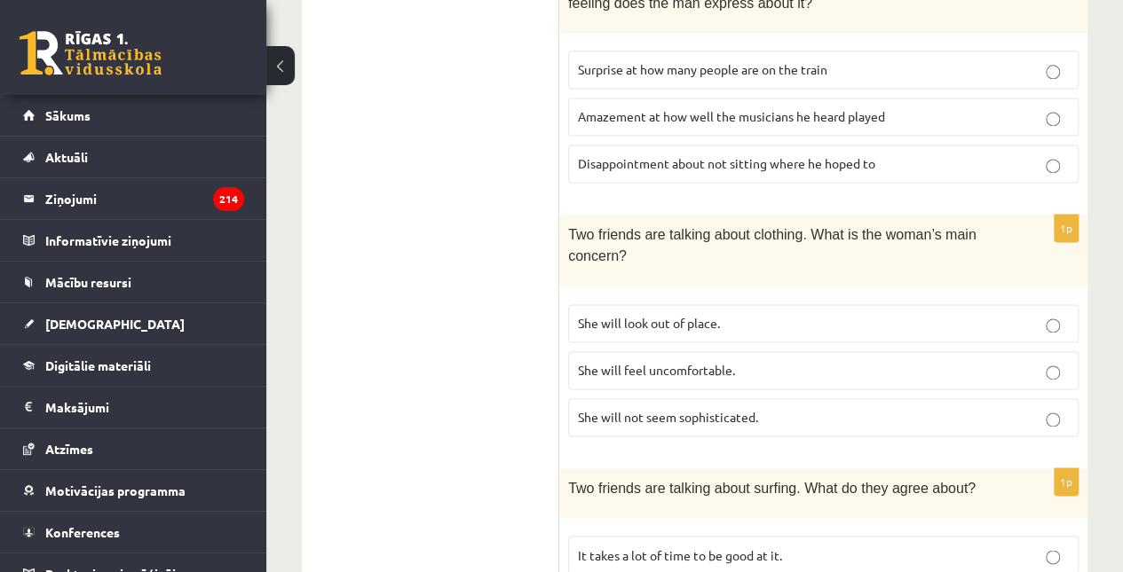
scroll to position [1195, 0]
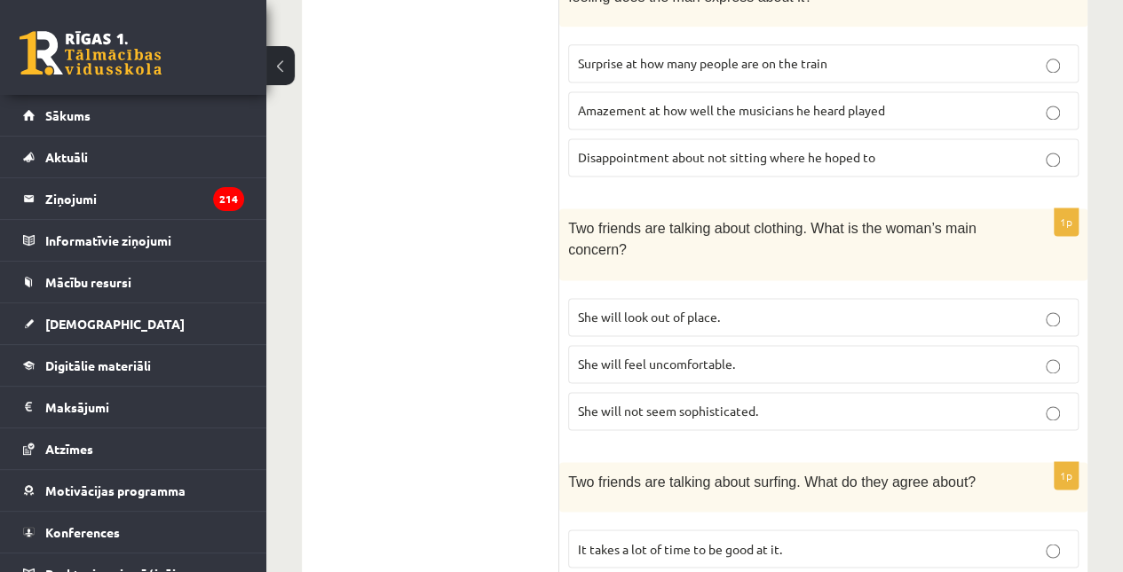
click at [810, 91] on label "Amazement at how well the musicians he heard played" at bounding box center [823, 110] width 510 height 38
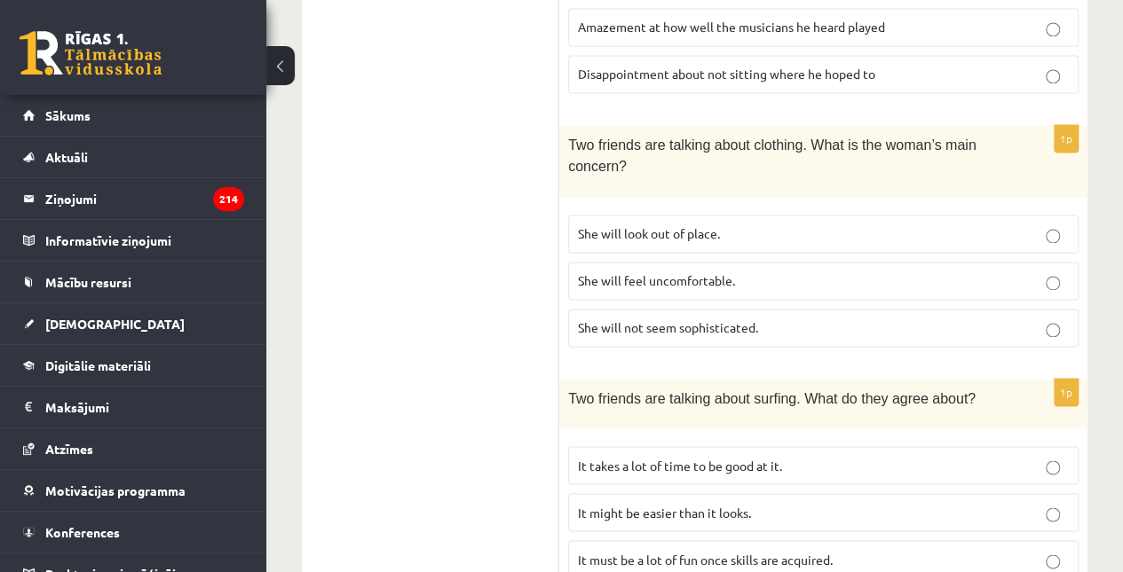
scroll to position [1328, 0]
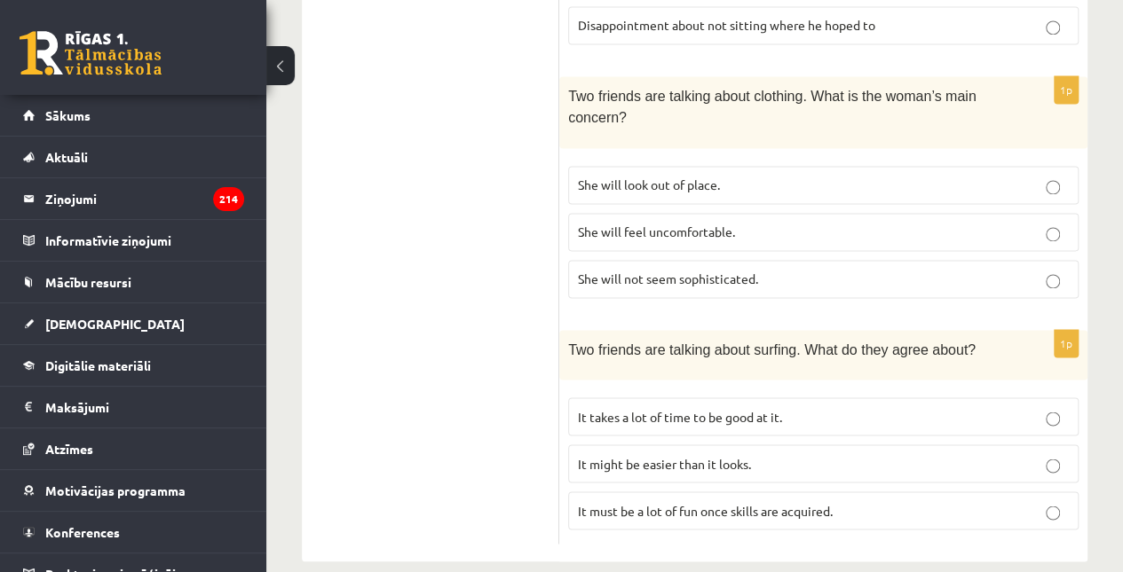
click at [810, 200] on fieldset "She will look out of place. She will feel uncomfortable. She will not seem soph…" at bounding box center [823, 230] width 510 height 146
click at [811, 407] on p "It takes a lot of time to be good at it." at bounding box center [823, 416] width 491 height 19
click at [811, 223] on p "She will feel uncomfortable." at bounding box center [823, 232] width 491 height 19
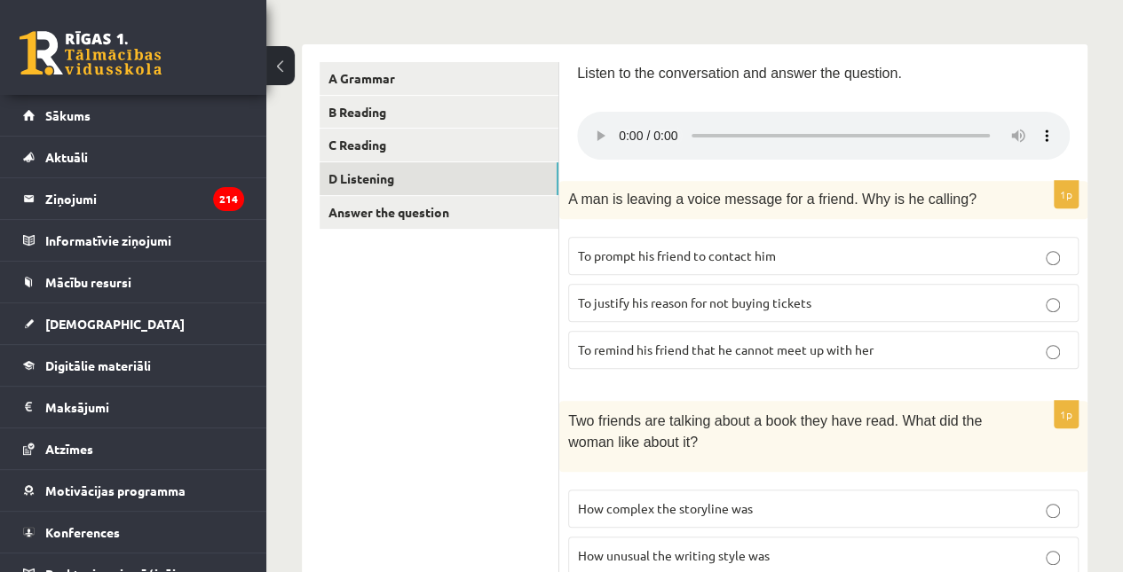
scroll to position [167, 0]
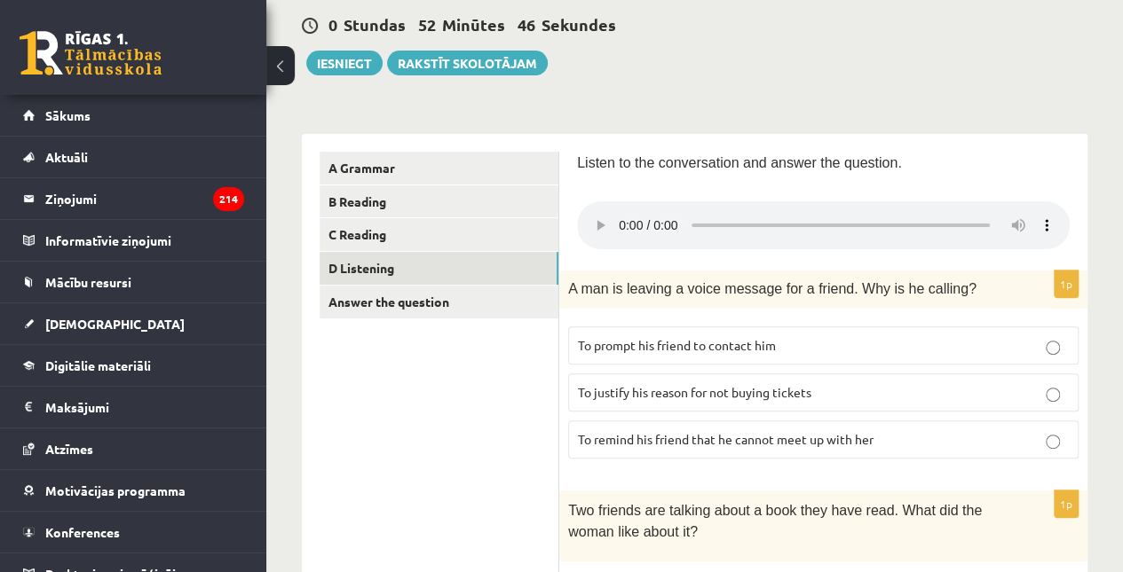
click at [455, 294] on link "Answer the question" at bounding box center [438, 302] width 239 height 33
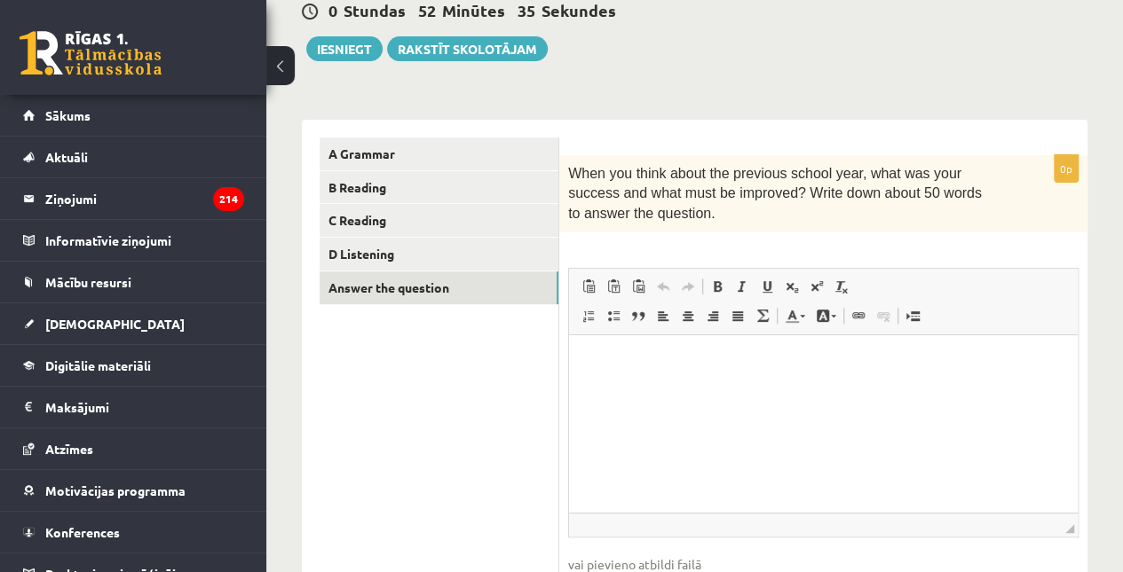
scroll to position [106, 0]
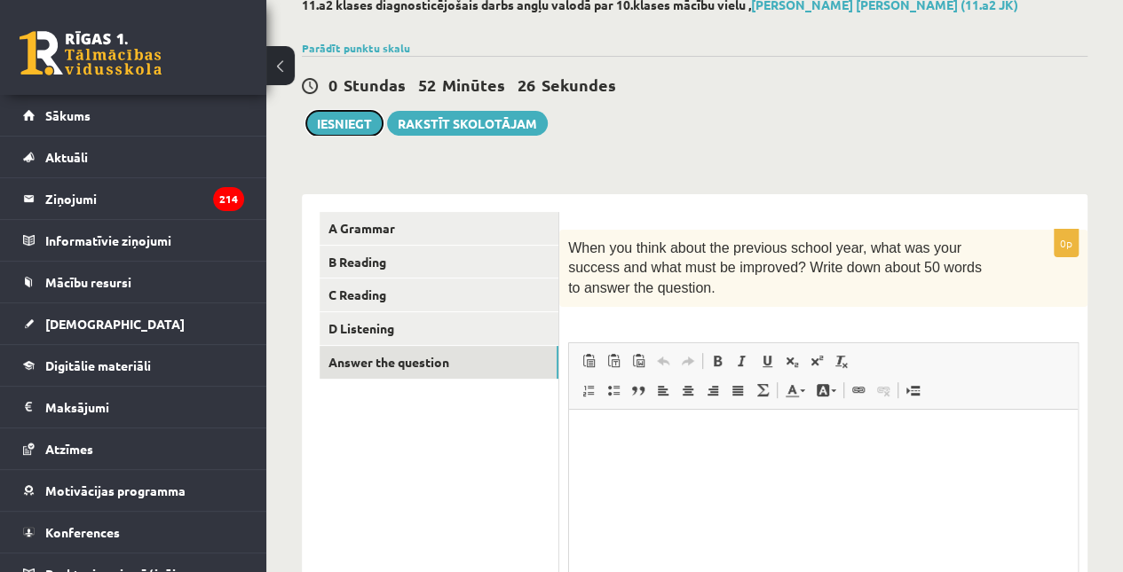
click at [362, 115] on button "Iesniegt" at bounding box center [344, 123] width 76 height 25
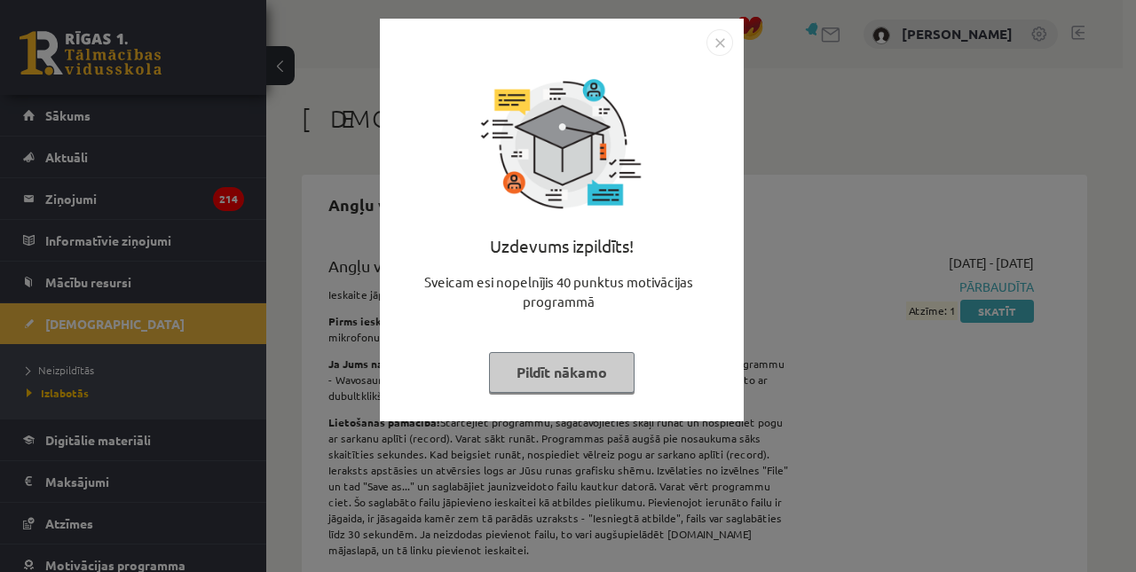
click at [722, 42] on img "Close" at bounding box center [719, 42] width 27 height 27
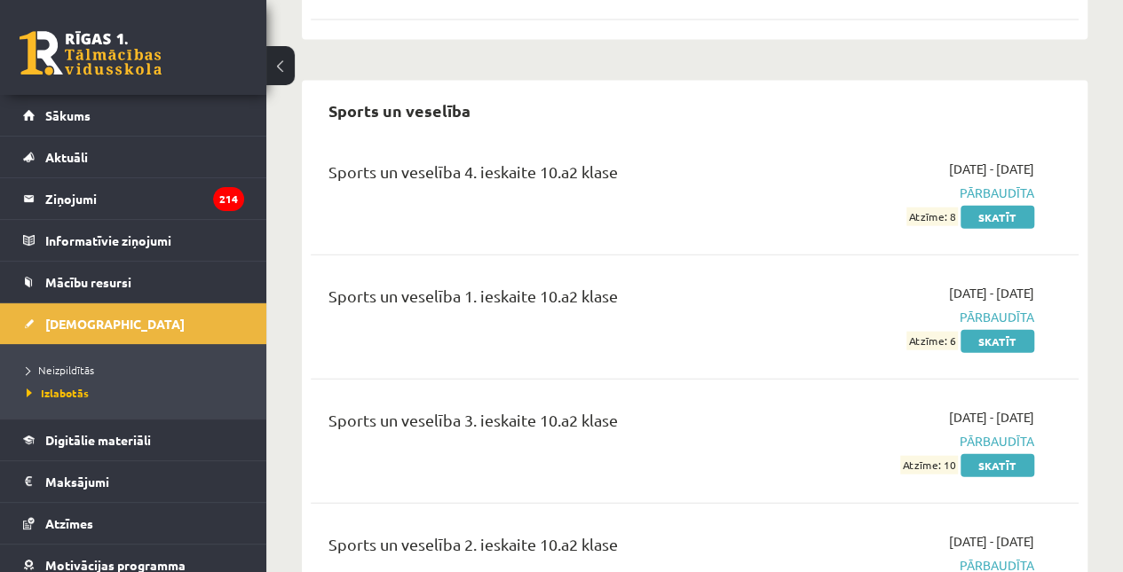
scroll to position [12053, 0]
